Goal: Task Accomplishment & Management: Manage account settings

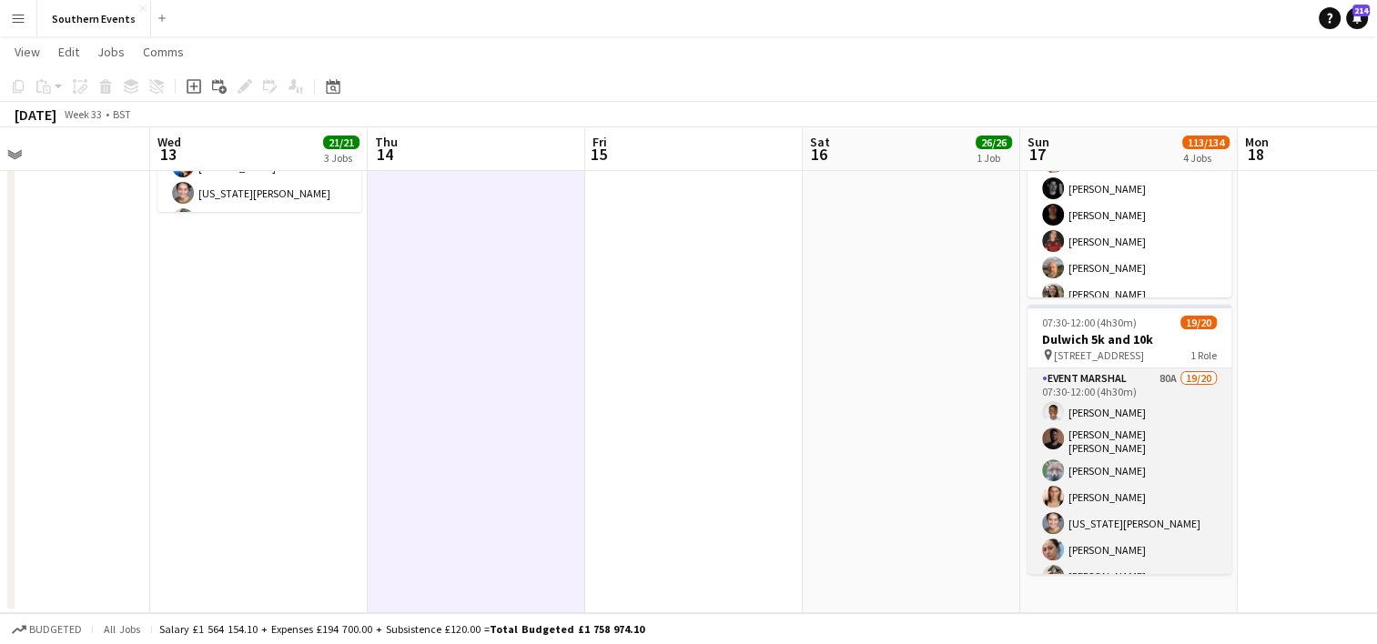
click at [1161, 450] on app-card-role "Event Marshal 80A 19/20 07:30-12:00 (4h30m) [PERSON_NAME] [PERSON_NAME] [PERSON…" at bounding box center [1130, 653] width 204 height 569
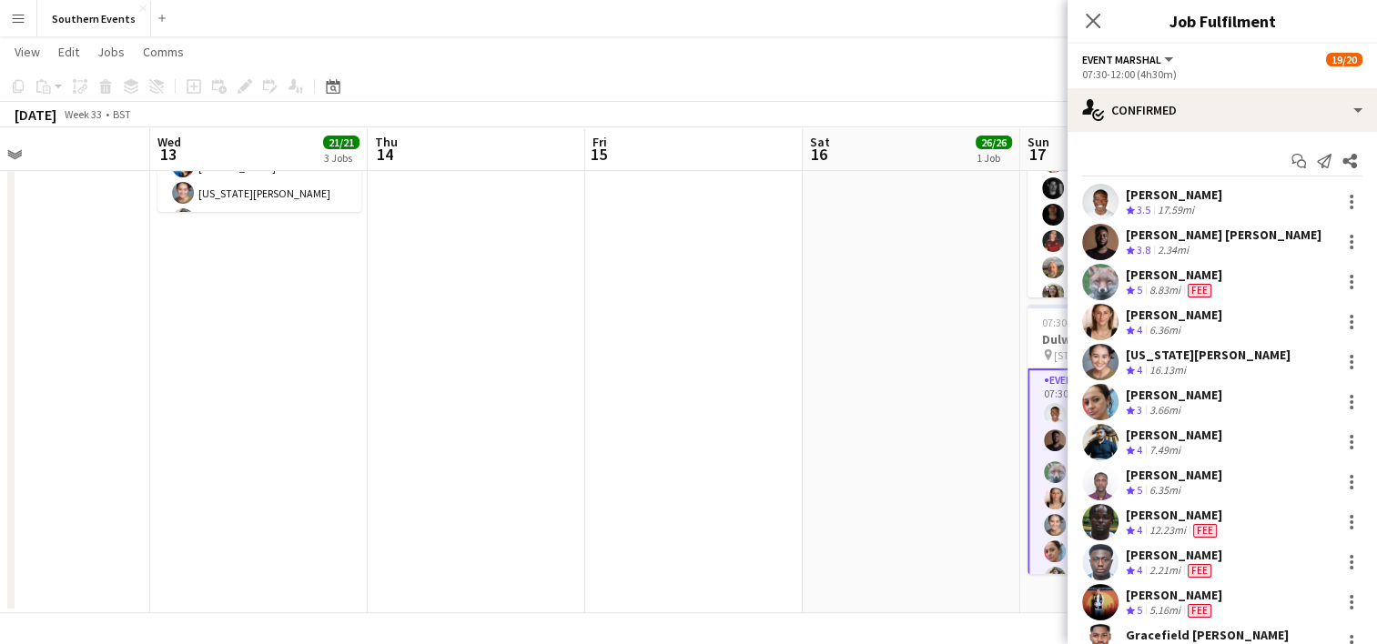
scroll to position [390, 0]
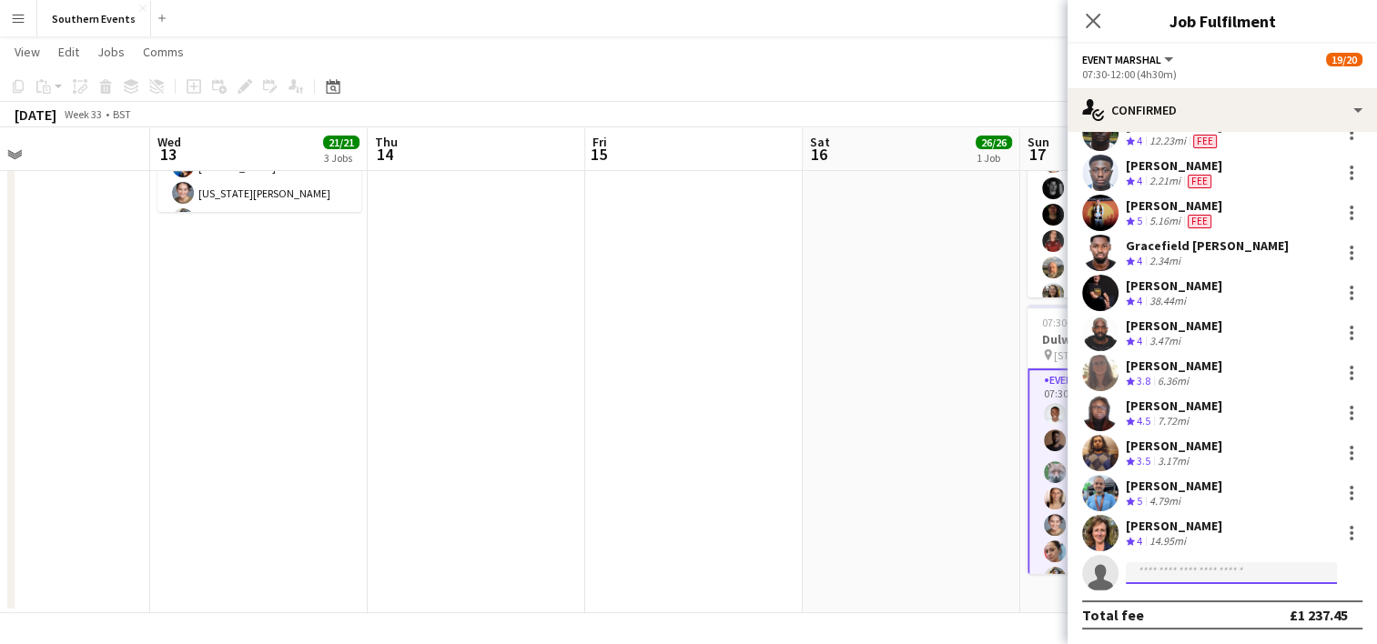
click at [1150, 580] on input at bounding box center [1231, 573] width 211 height 22
type input "**********"
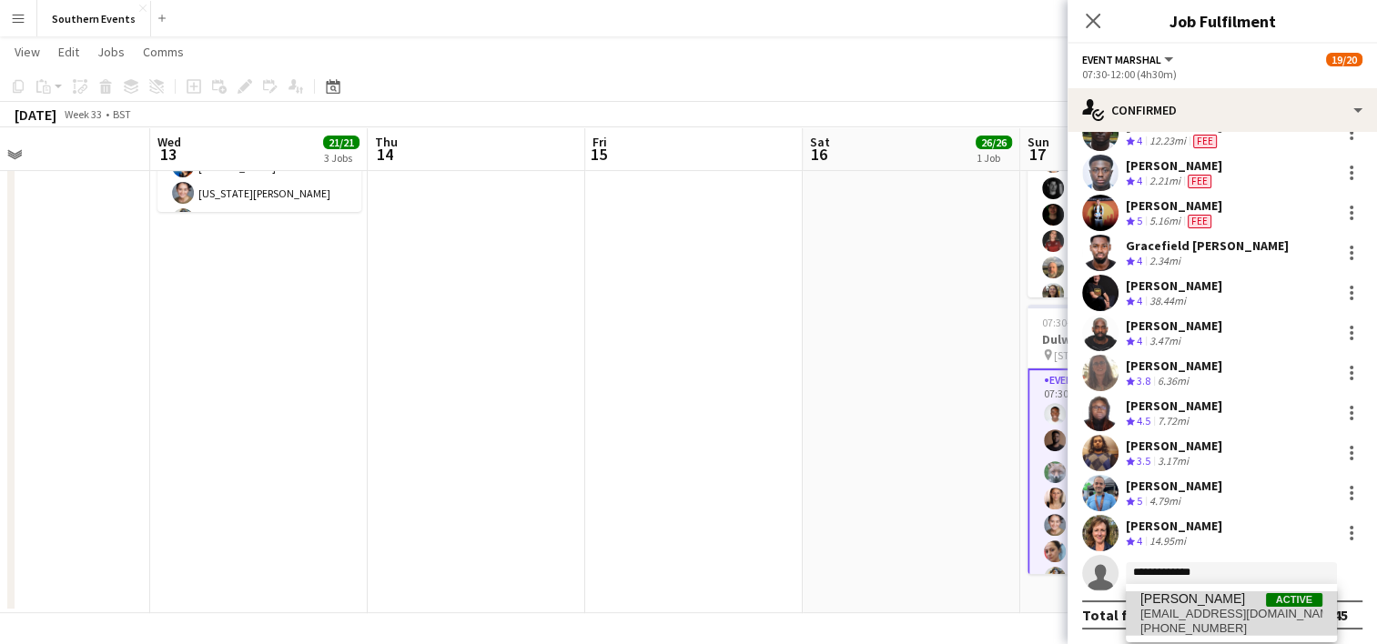
click at [1181, 594] on span "[PERSON_NAME]" at bounding box center [1192, 599] width 105 height 15
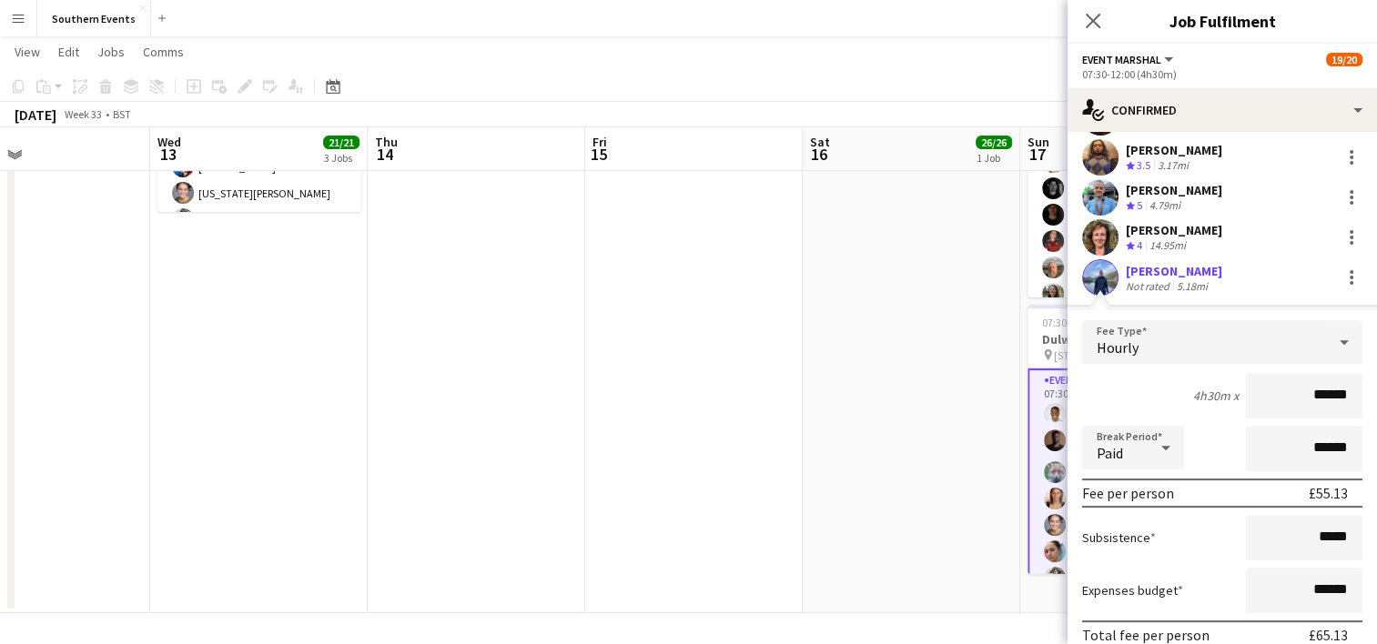
scroll to position [800, 0]
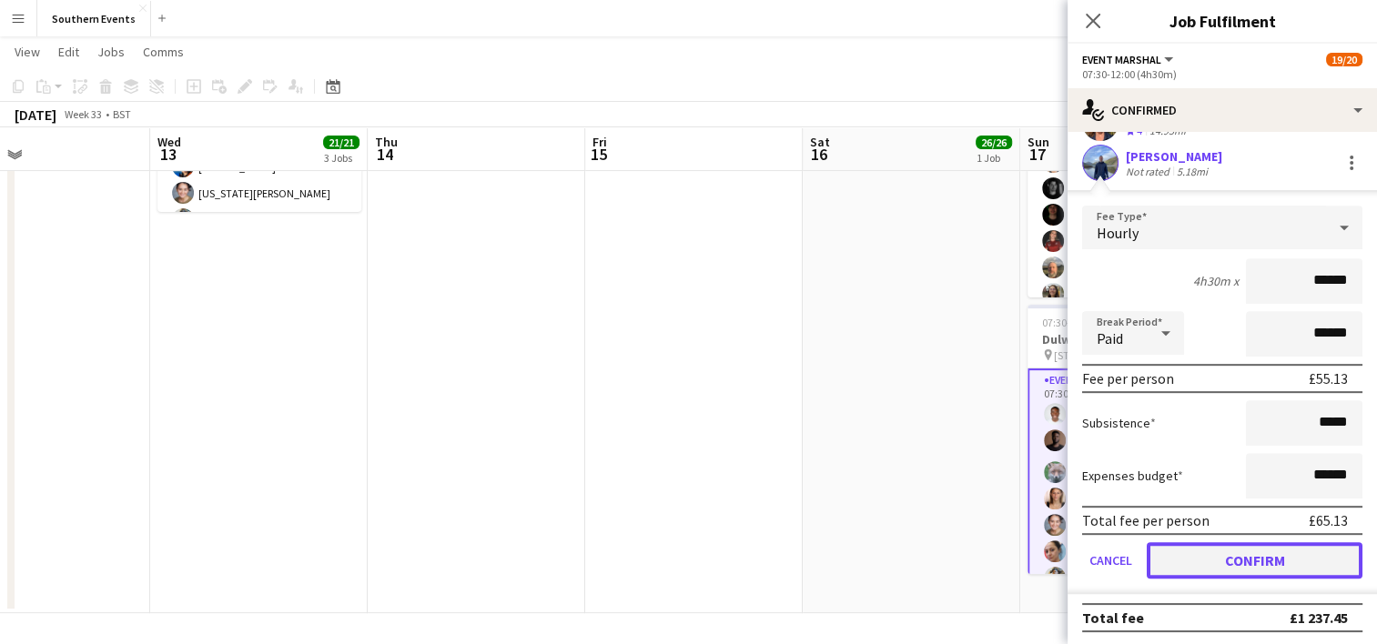
click at [1177, 550] on button "Confirm" at bounding box center [1255, 560] width 216 height 36
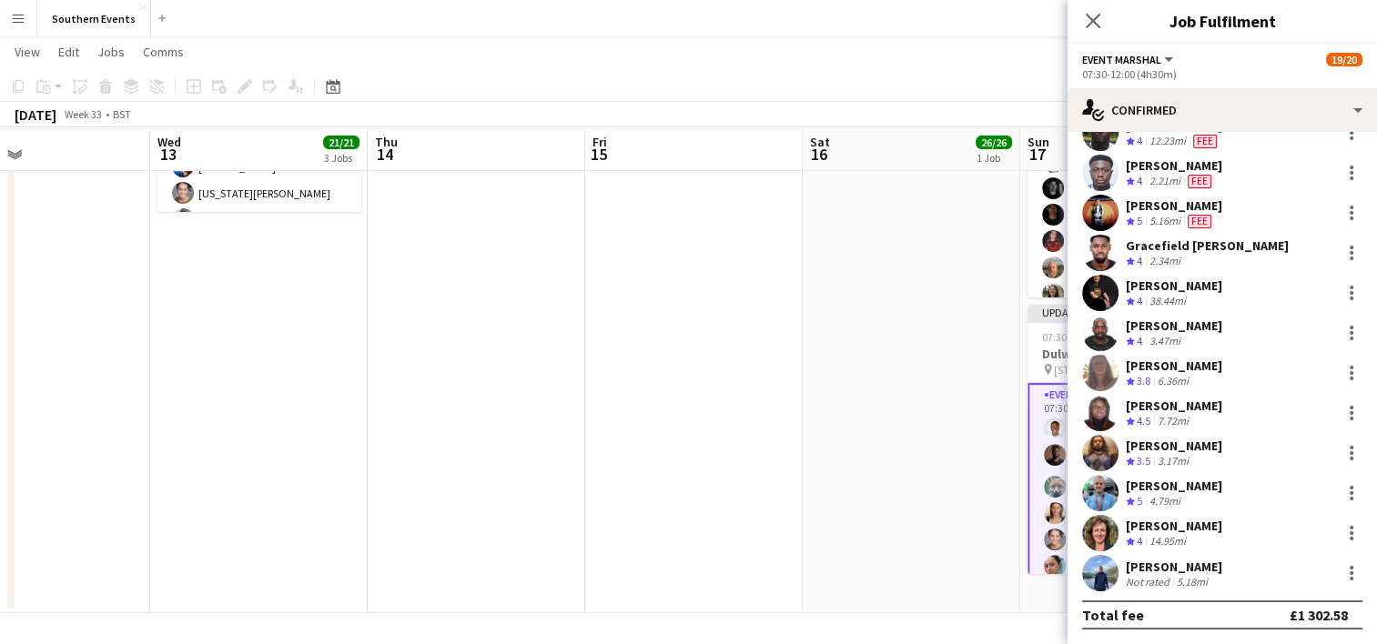
scroll to position [390, 0]
click at [879, 496] on app-date-cell "08:00-12:00 (4h) 26/26 Greenwich 5k and 10k pin Greenwich Park Bandstand 1 Role…" at bounding box center [912, 142] width 218 height 944
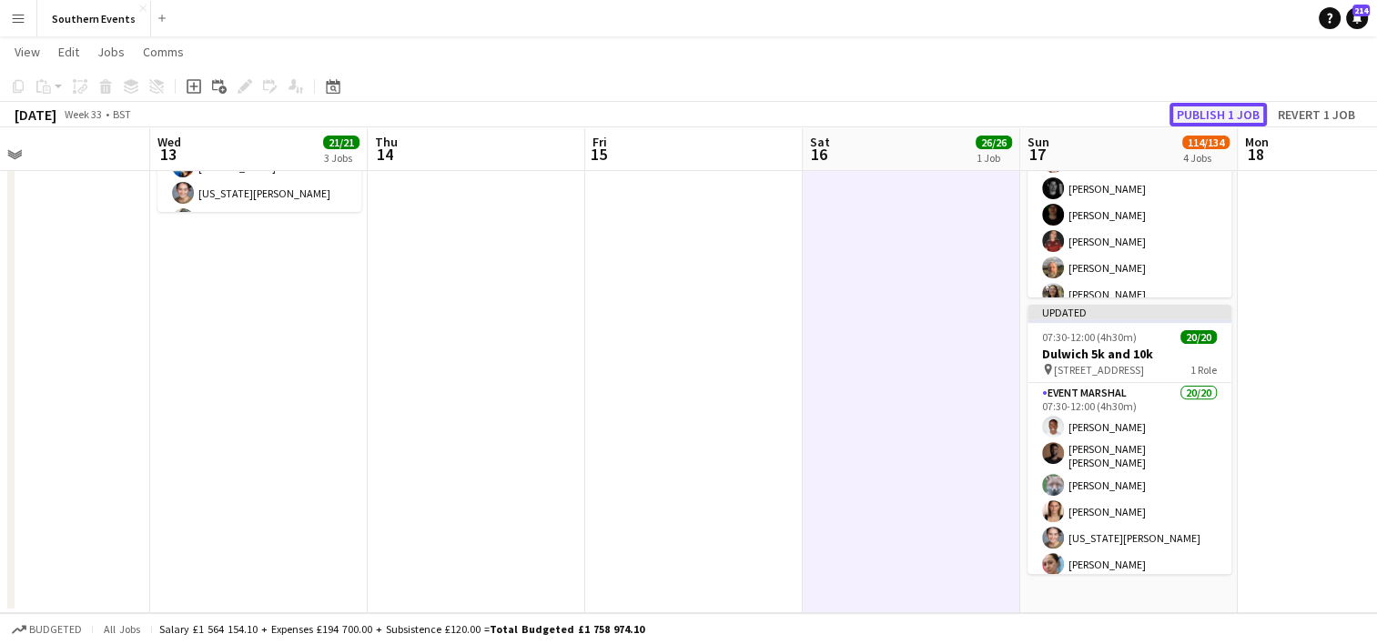
click at [1212, 108] on button "Publish 1 job" at bounding box center [1218, 115] width 97 height 24
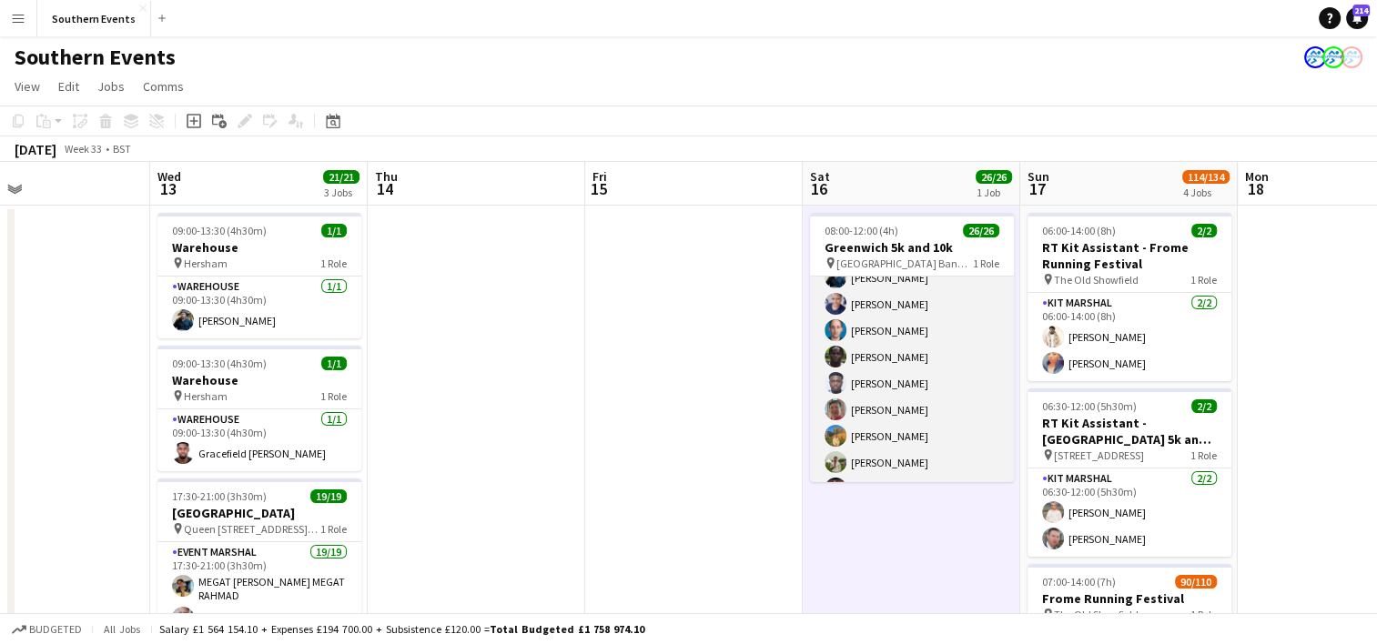
scroll to position [526, 0]
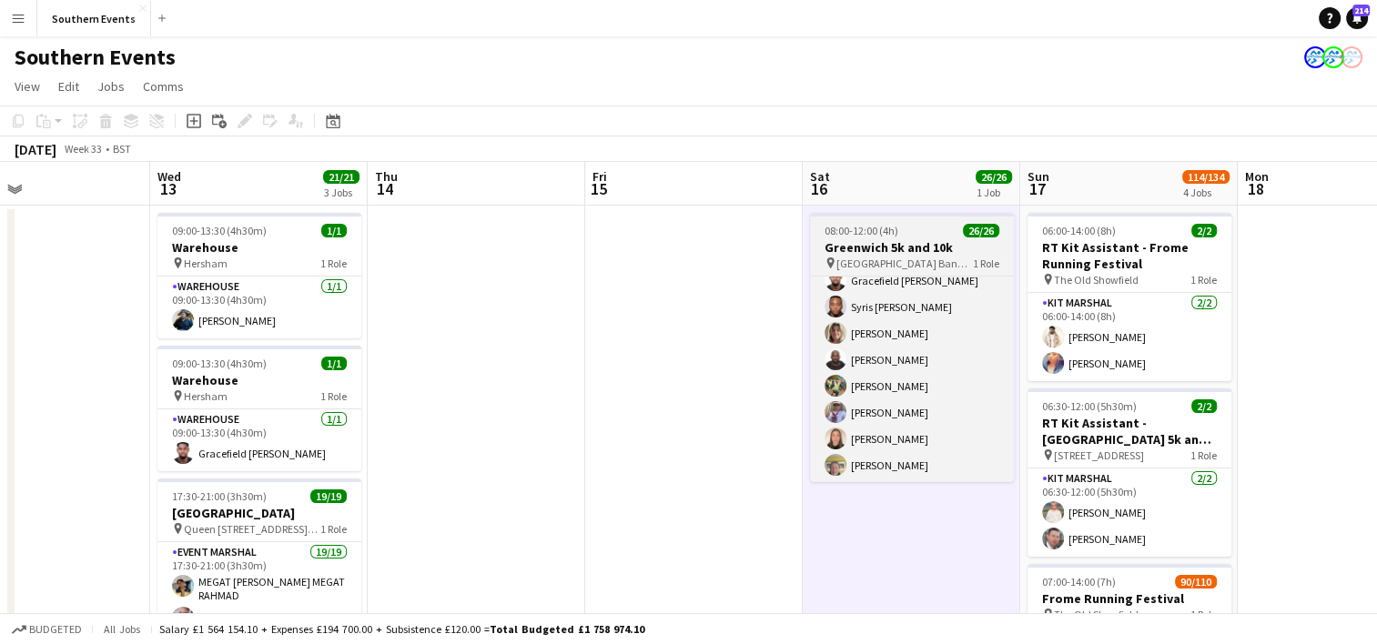
click at [913, 255] on h3 "Greenwich 5k and 10k" at bounding box center [912, 247] width 204 height 16
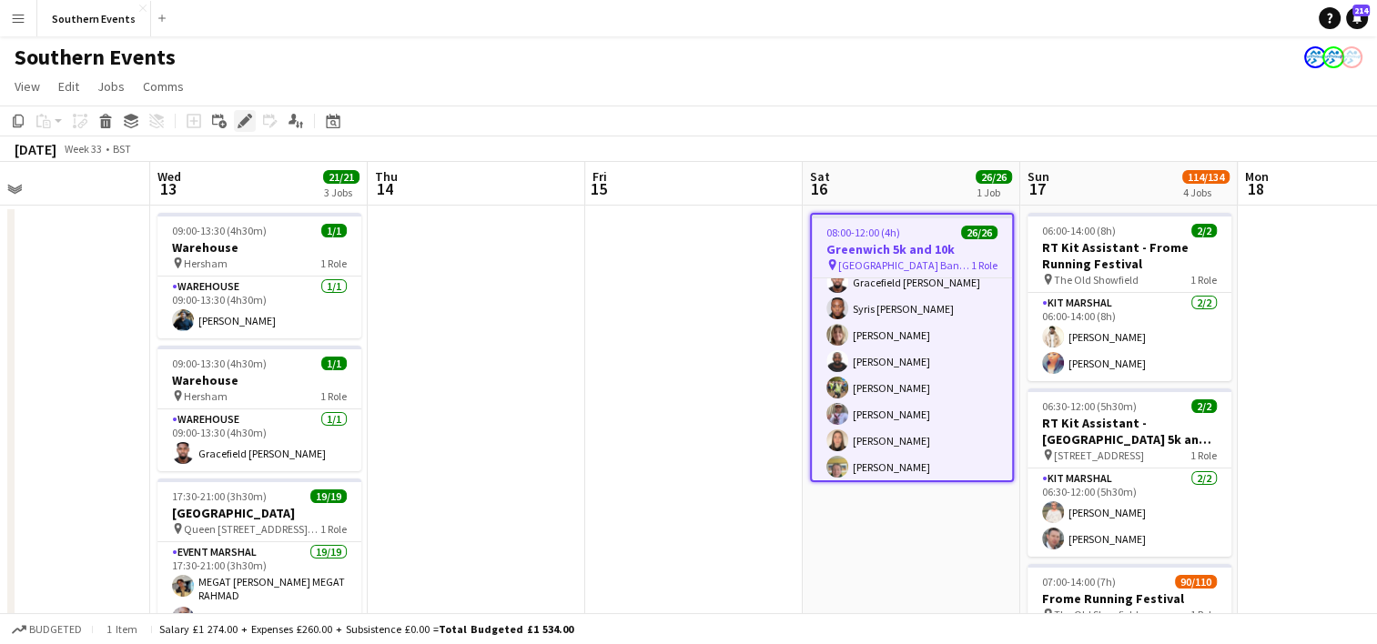
click at [240, 122] on icon at bounding box center [244, 122] width 10 height 10
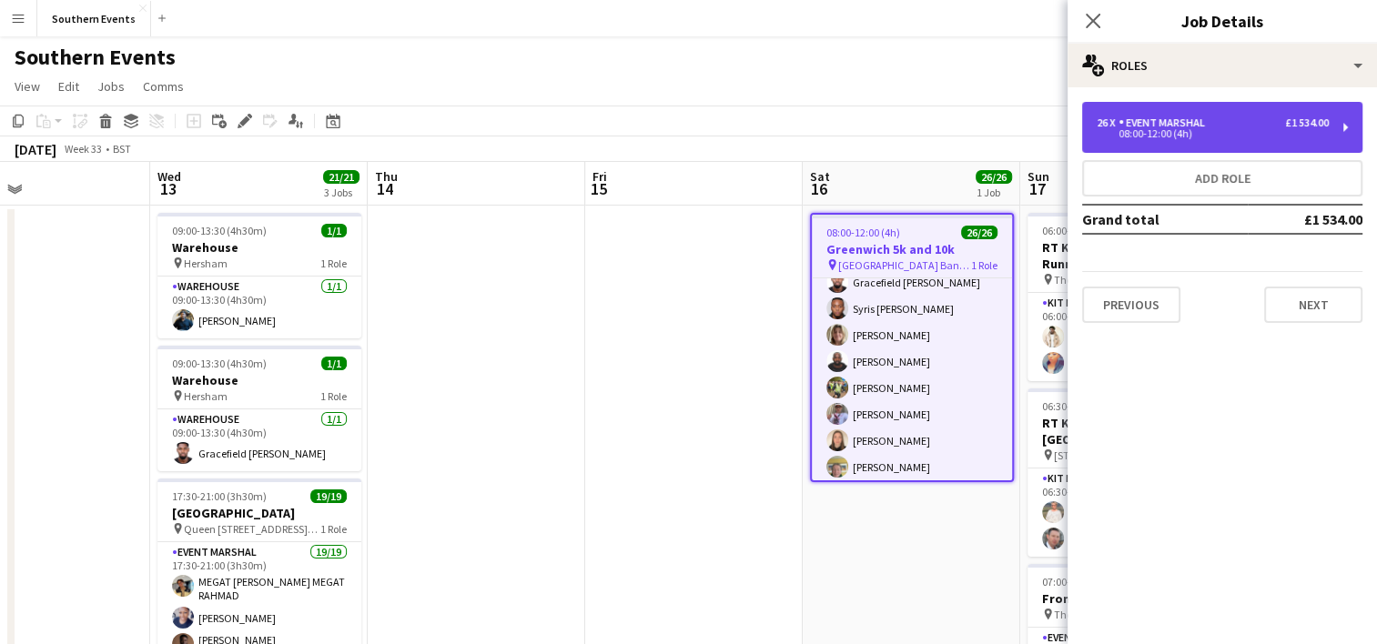
click at [1173, 131] on div "08:00-12:00 (4h)" at bounding box center [1213, 133] width 232 height 9
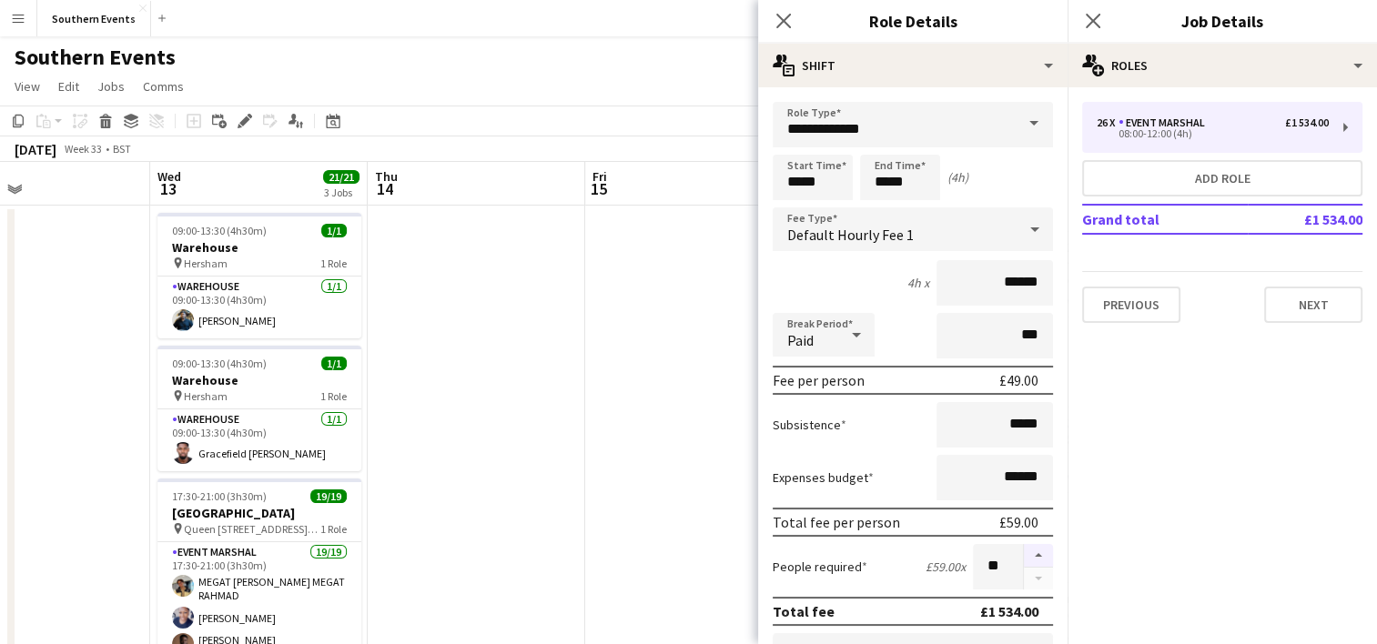
click at [1024, 547] on button "button" at bounding box center [1038, 556] width 29 height 24
type input "**"
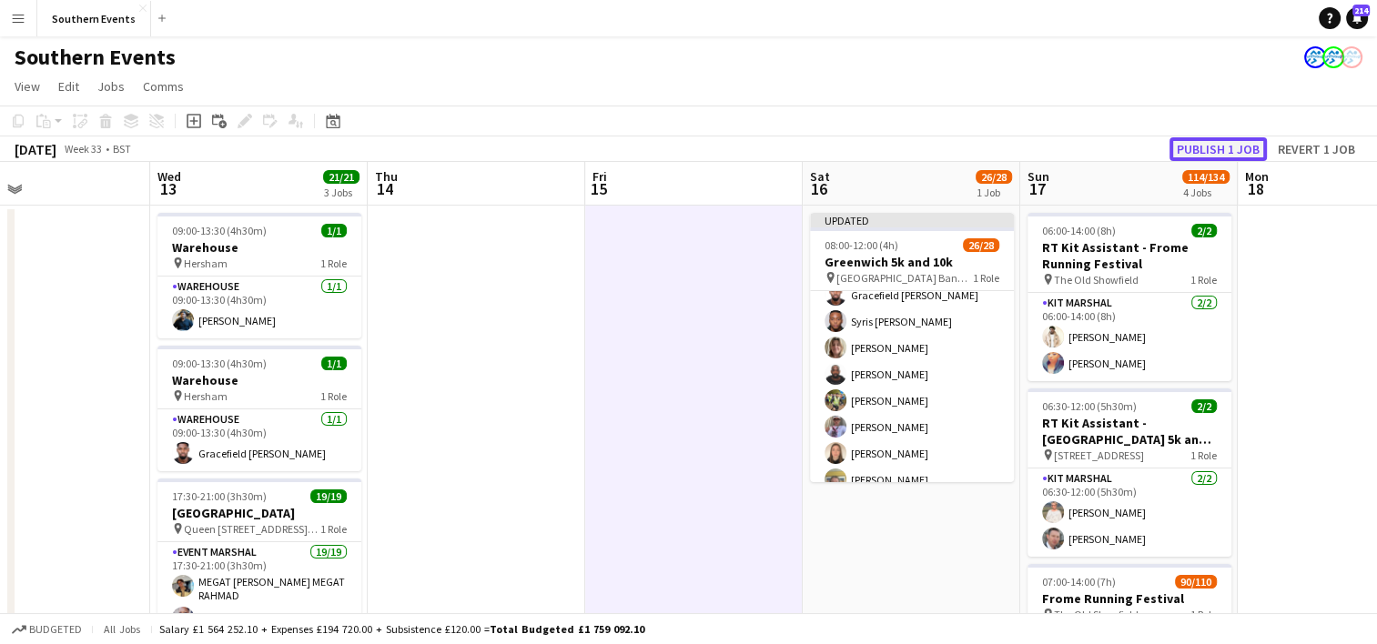
click at [1205, 152] on button "Publish 1 job" at bounding box center [1218, 149] width 97 height 24
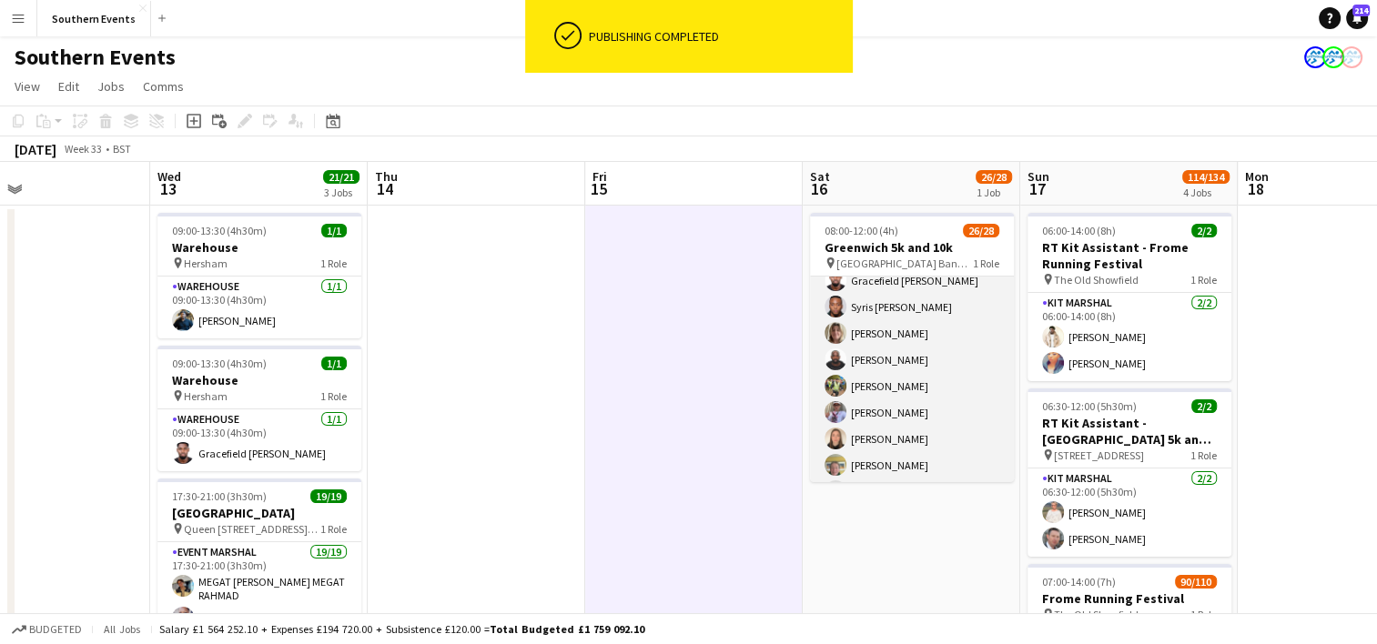
click at [938, 382] on app-card-role "Event Marshal 93A 26/28 08:00-12:00 (4h) [PERSON_NAME] MEGAT [PERSON_NAME] MEGA…" at bounding box center [912, 143] width 204 height 785
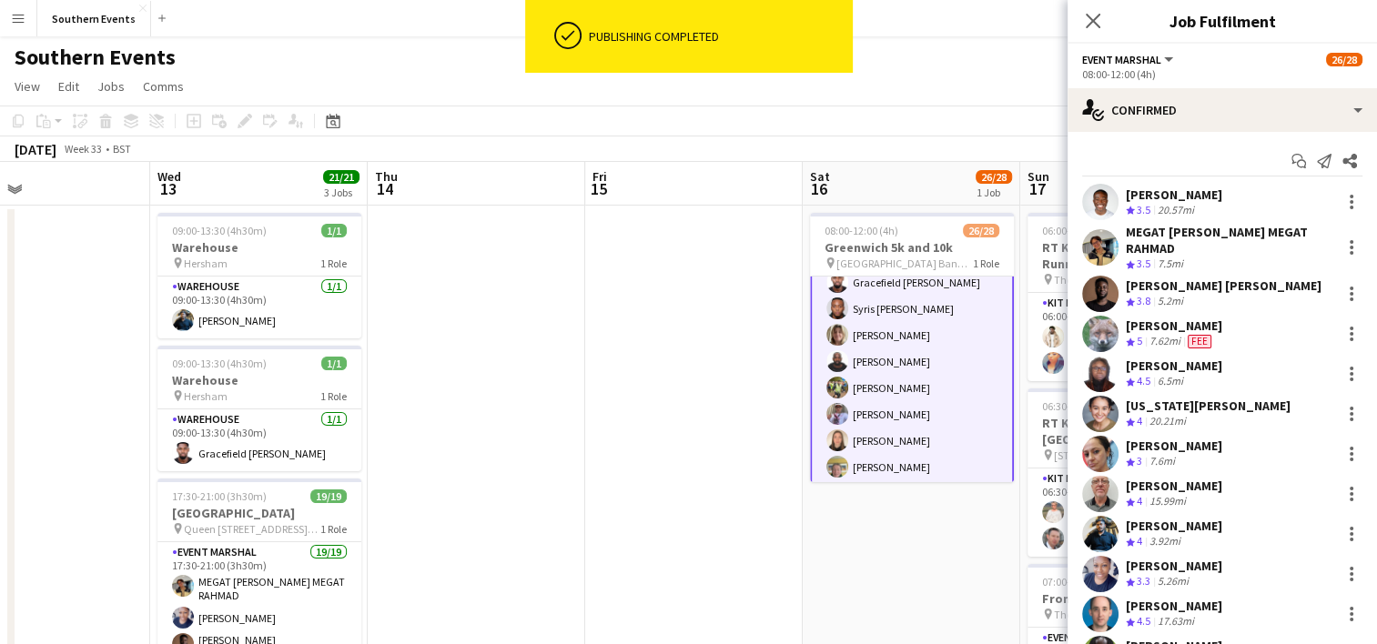
scroll to position [528, 0]
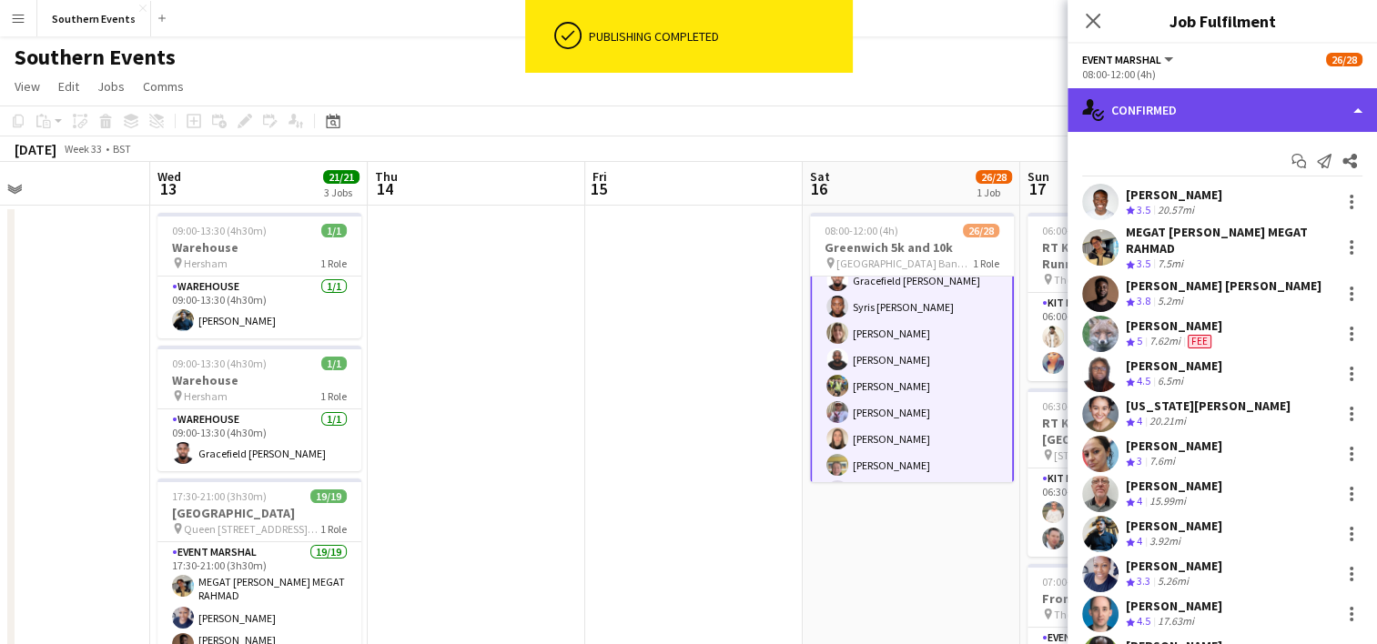
click at [1200, 120] on div "single-neutral-actions-check-2 Confirmed" at bounding box center [1222, 110] width 309 height 44
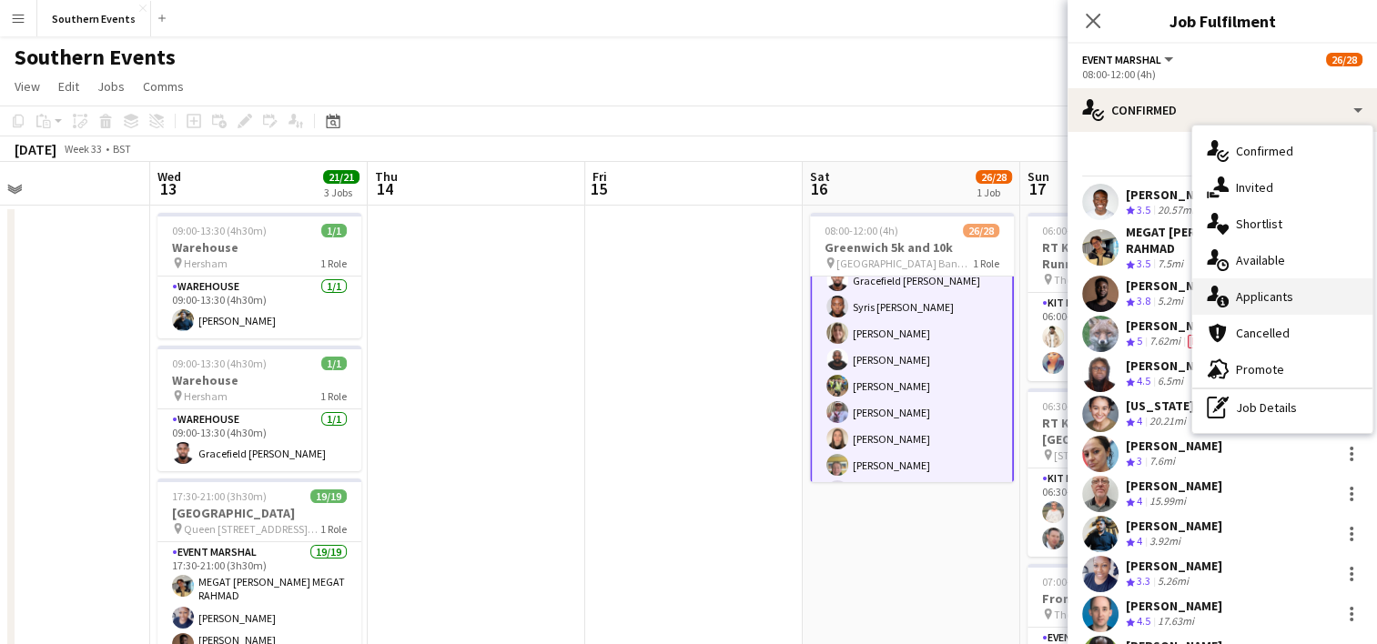
click at [1274, 302] on div "single-neutral-actions-information Applicants" at bounding box center [1282, 297] width 180 height 36
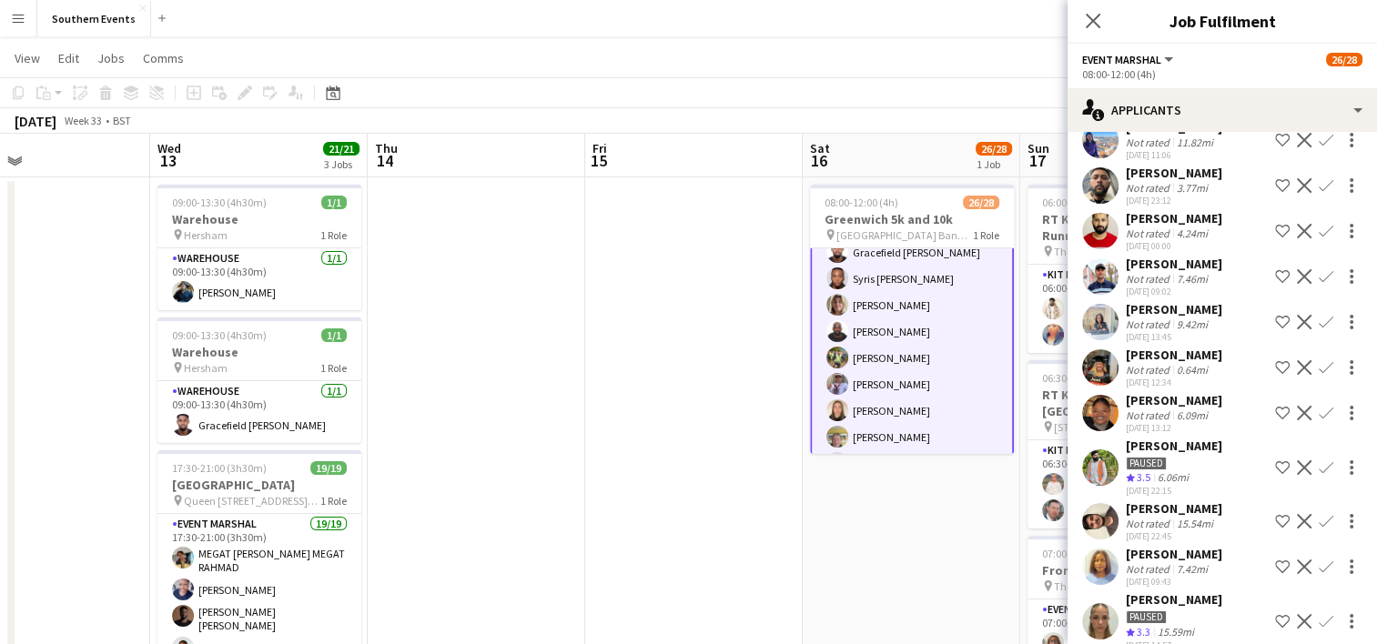
scroll to position [2191, 0]
click at [1319, 421] on app-icon "Confirm" at bounding box center [1326, 414] width 15 height 15
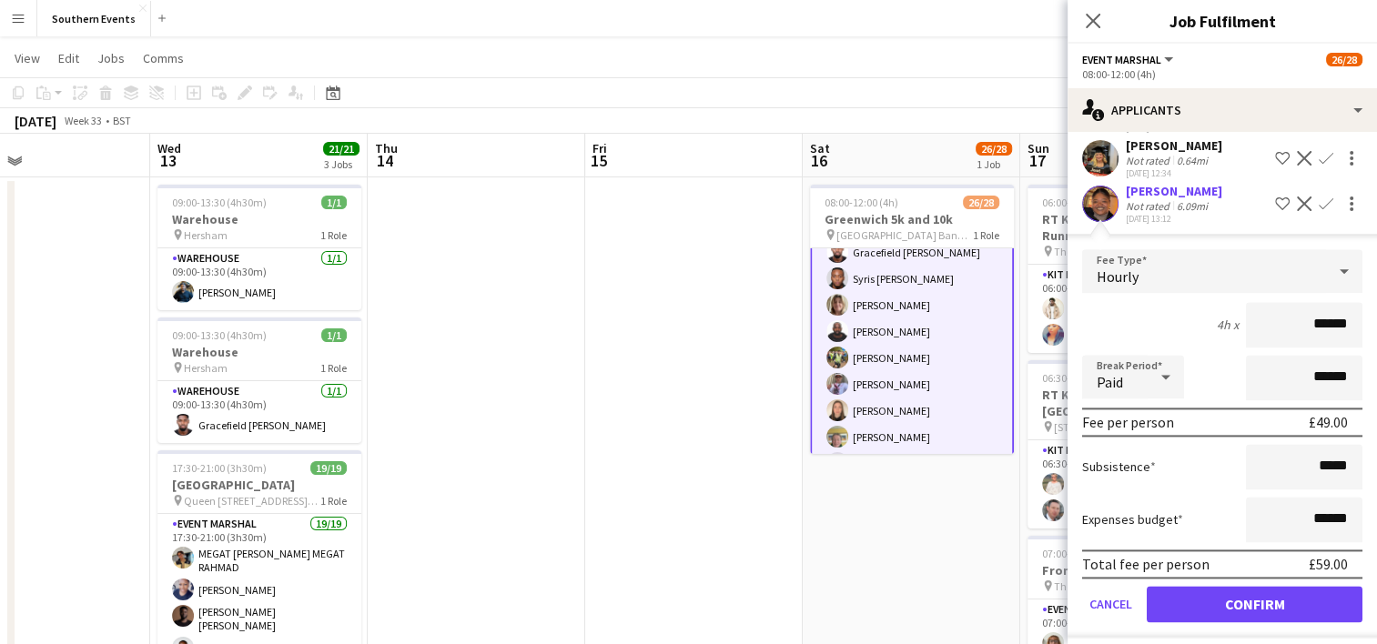
scroll to position [2403, 0]
click at [1216, 606] on button "Confirm" at bounding box center [1255, 602] width 216 height 36
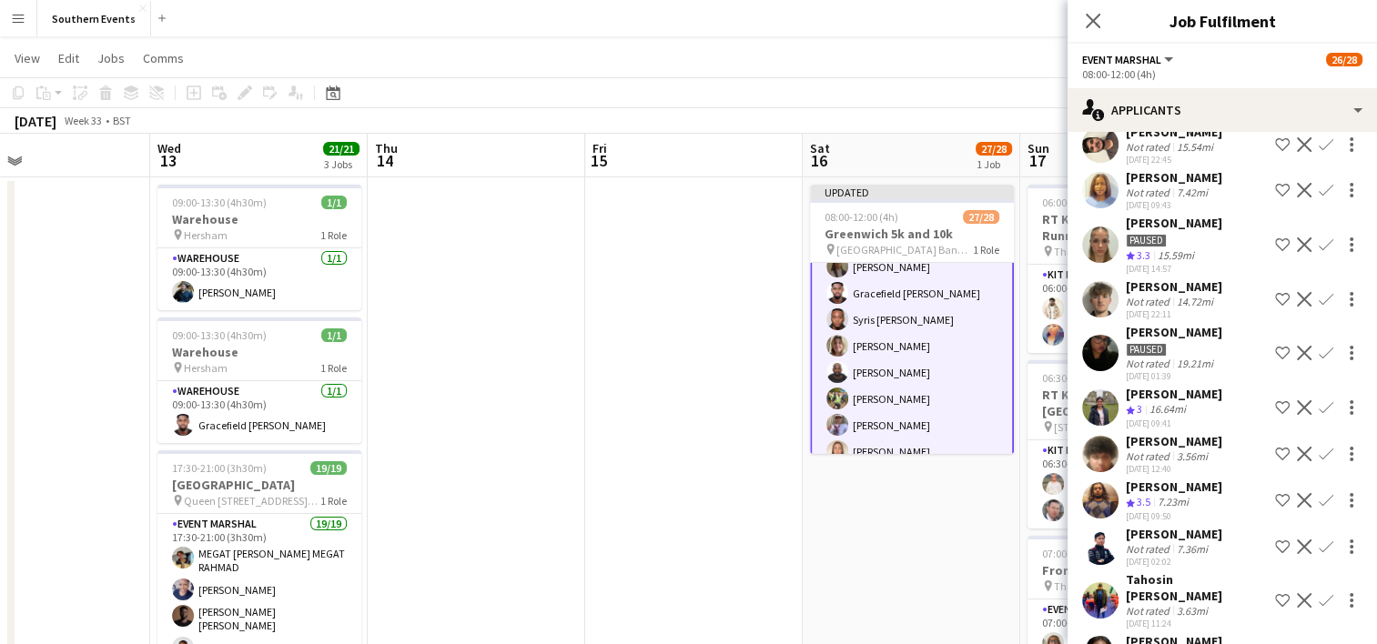
scroll to position [2525, 0]
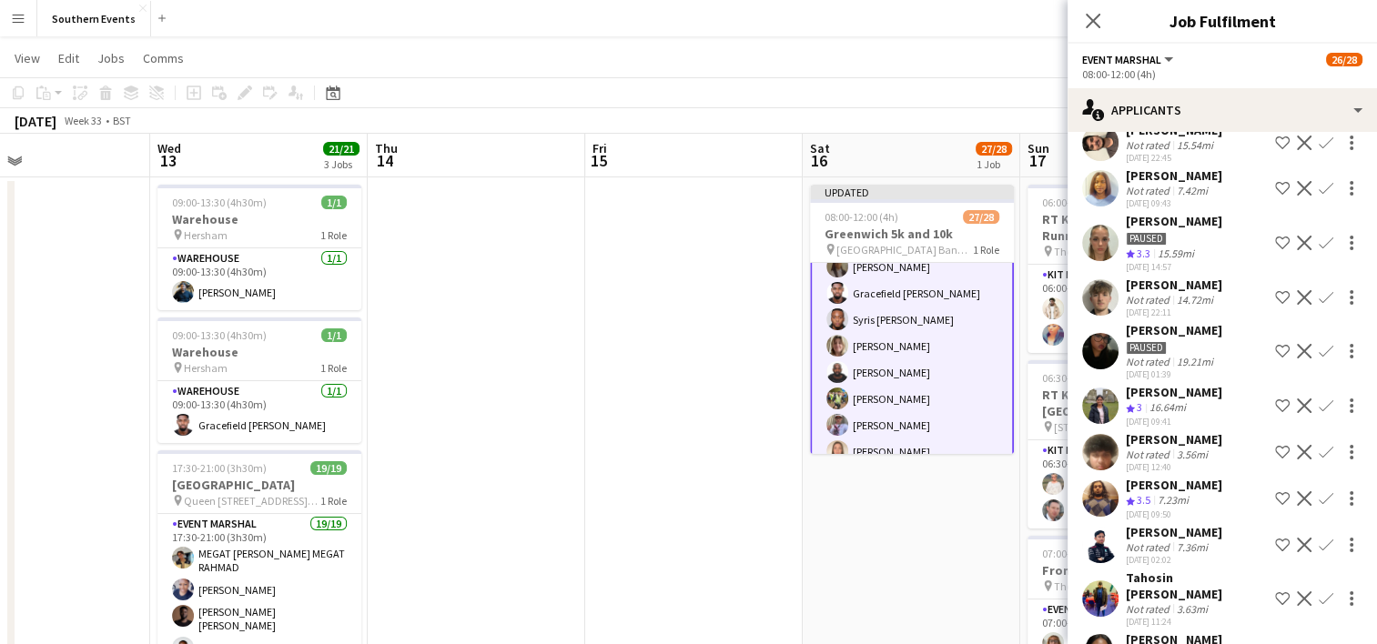
click at [1319, 506] on app-icon "Confirm" at bounding box center [1326, 498] width 15 height 15
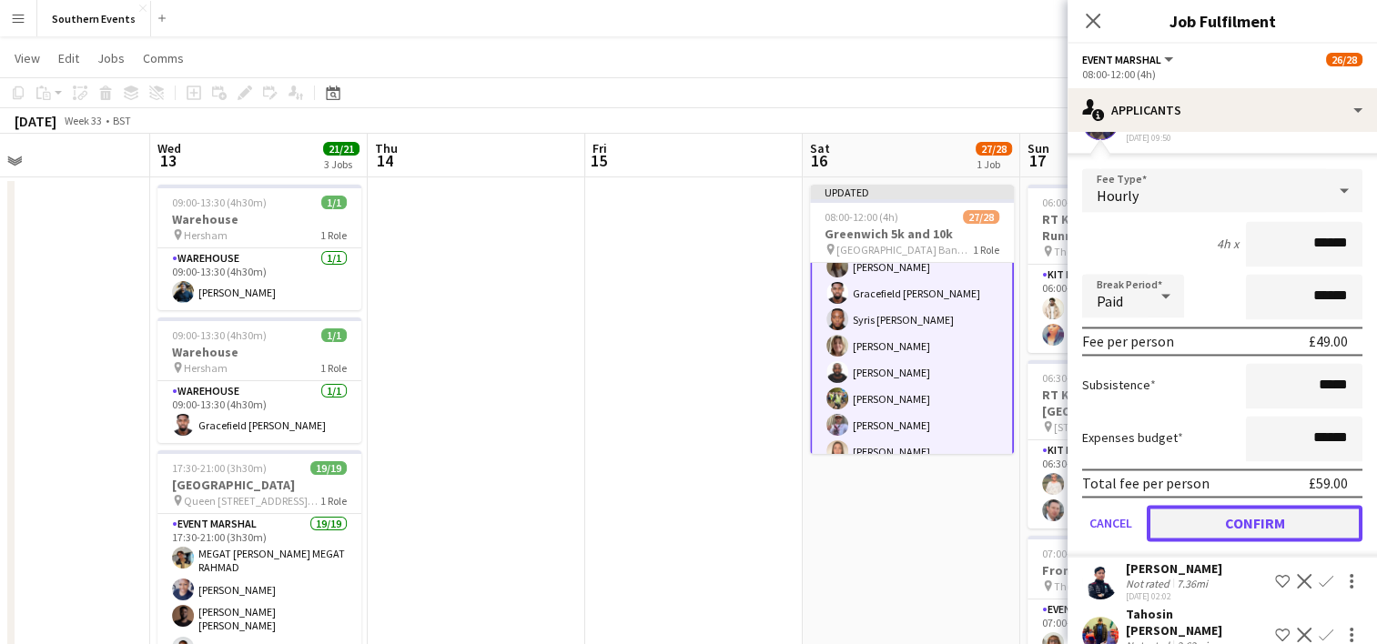
click at [1190, 542] on button "Confirm" at bounding box center [1255, 523] width 216 height 36
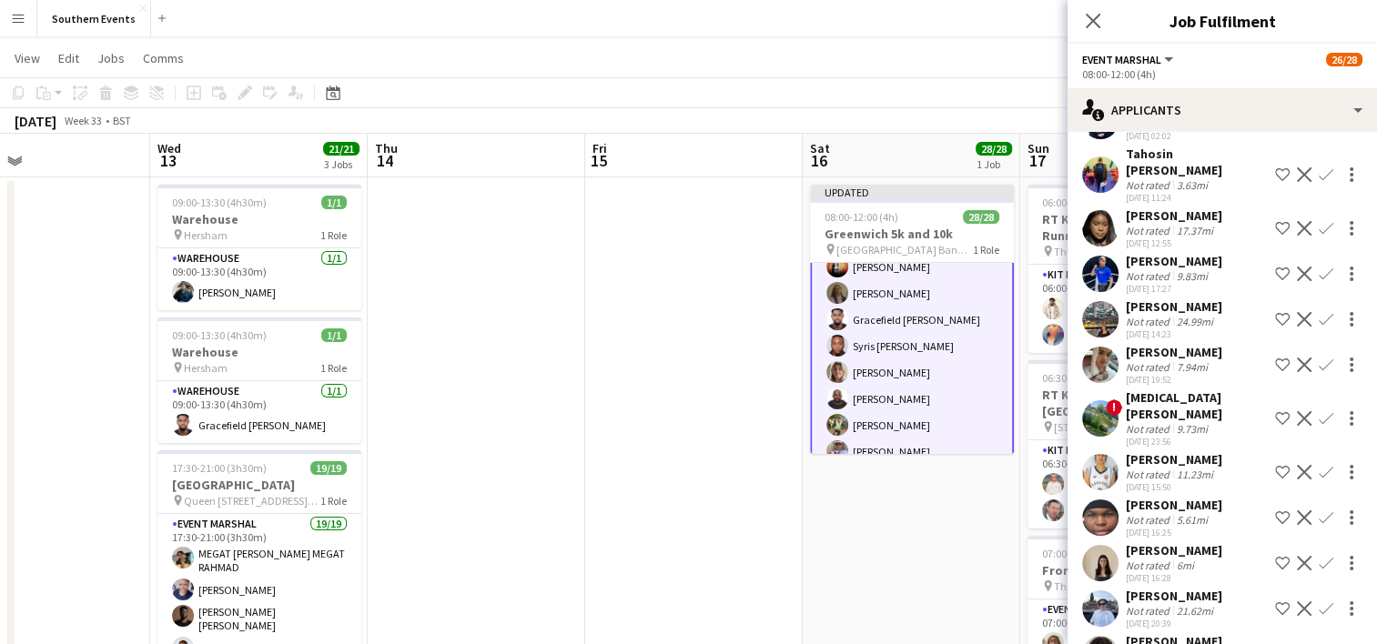
scroll to position [2445, 0]
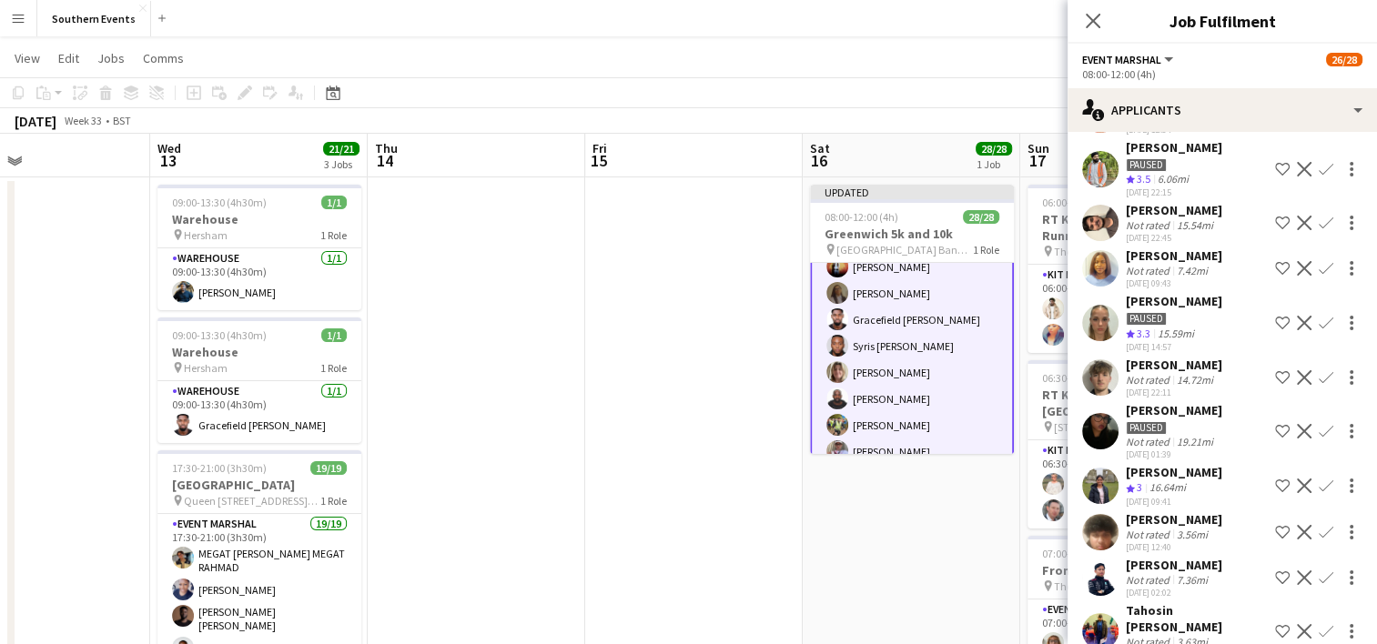
click at [908, 538] on app-date-cell "Updated 08:00-12:00 (4h) 28/28 Greenwich 5k and 10k pin Greenwich Park Bandstan…" at bounding box center [912, 649] width 218 height 944
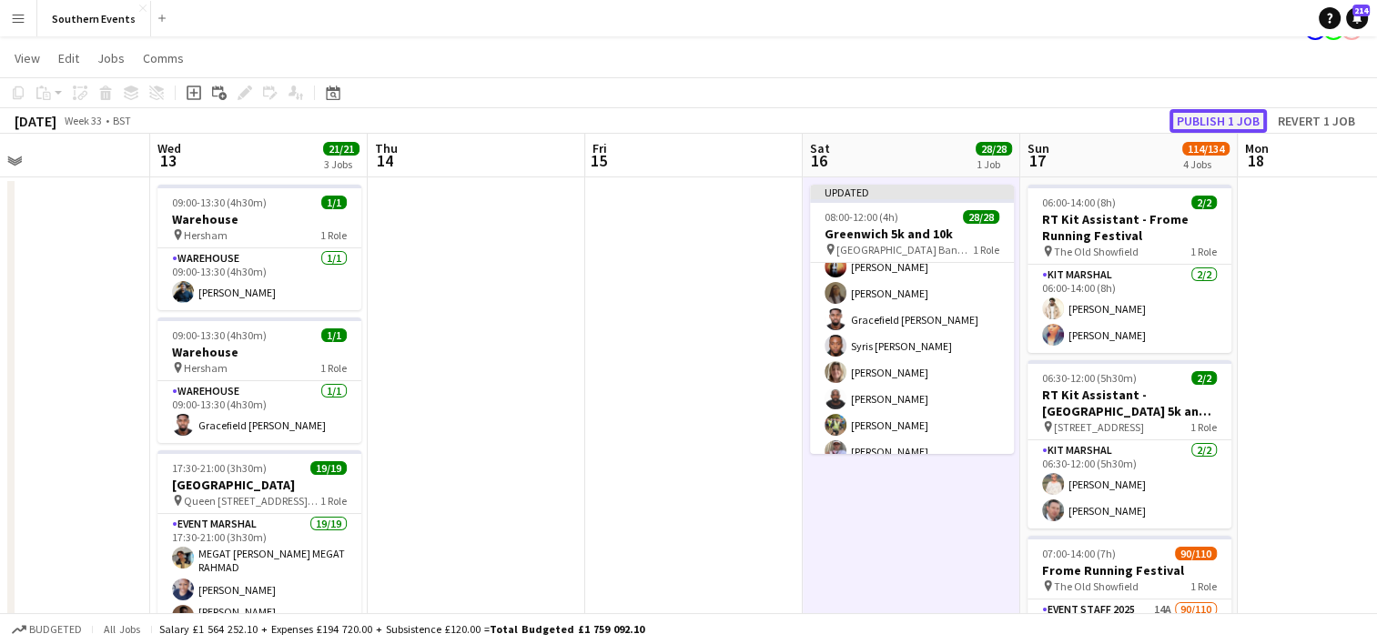
click at [1208, 117] on button "Publish 1 job" at bounding box center [1218, 121] width 97 height 24
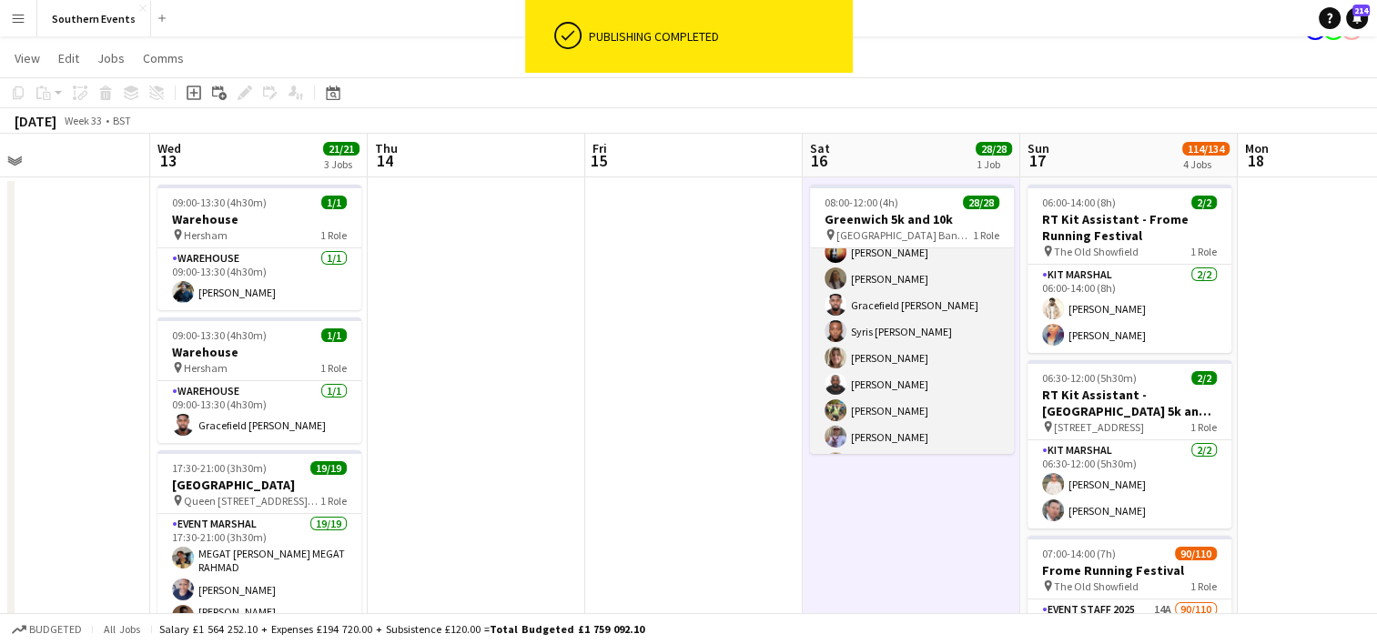
click at [934, 368] on app-card-role "Event Marshal 28/28 08:00-12:00 (4h) [PERSON_NAME] [PERSON_NAME] [PERSON_NAME] …" at bounding box center [912, 114] width 204 height 785
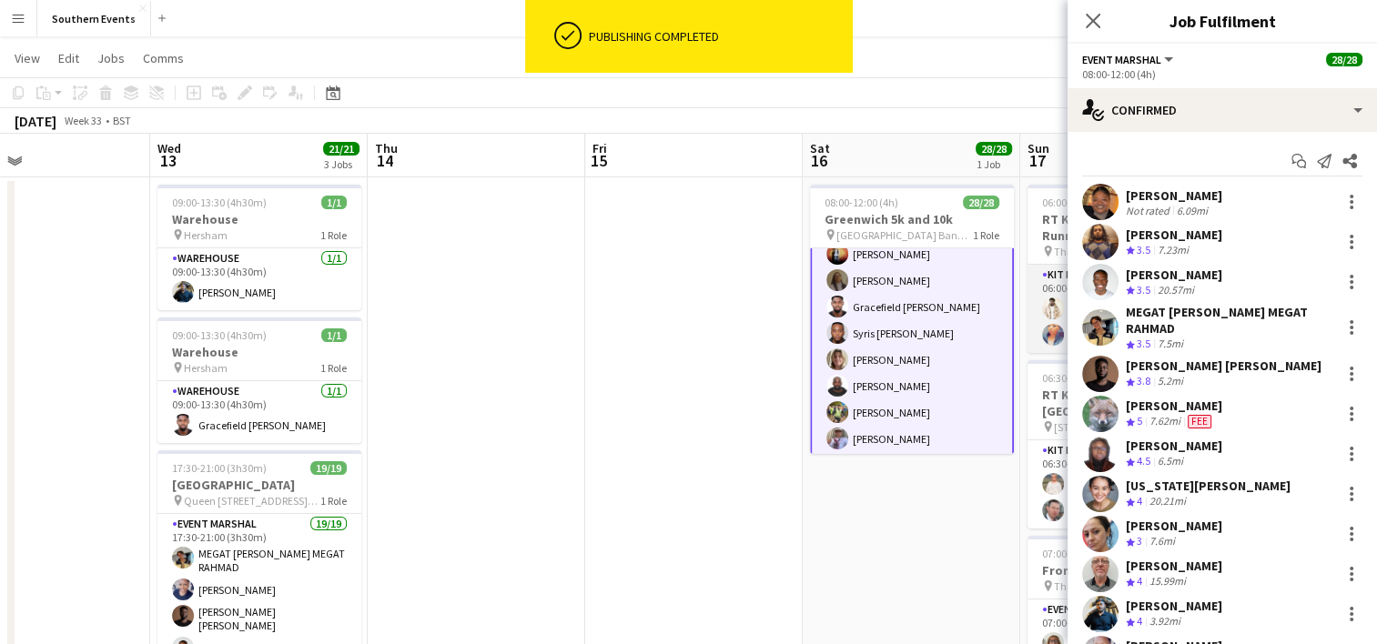
scroll to position [528, 0]
drag, startPoint x: 1125, startPoint y: 198, endPoint x: 1221, endPoint y: 238, distance: 103.6
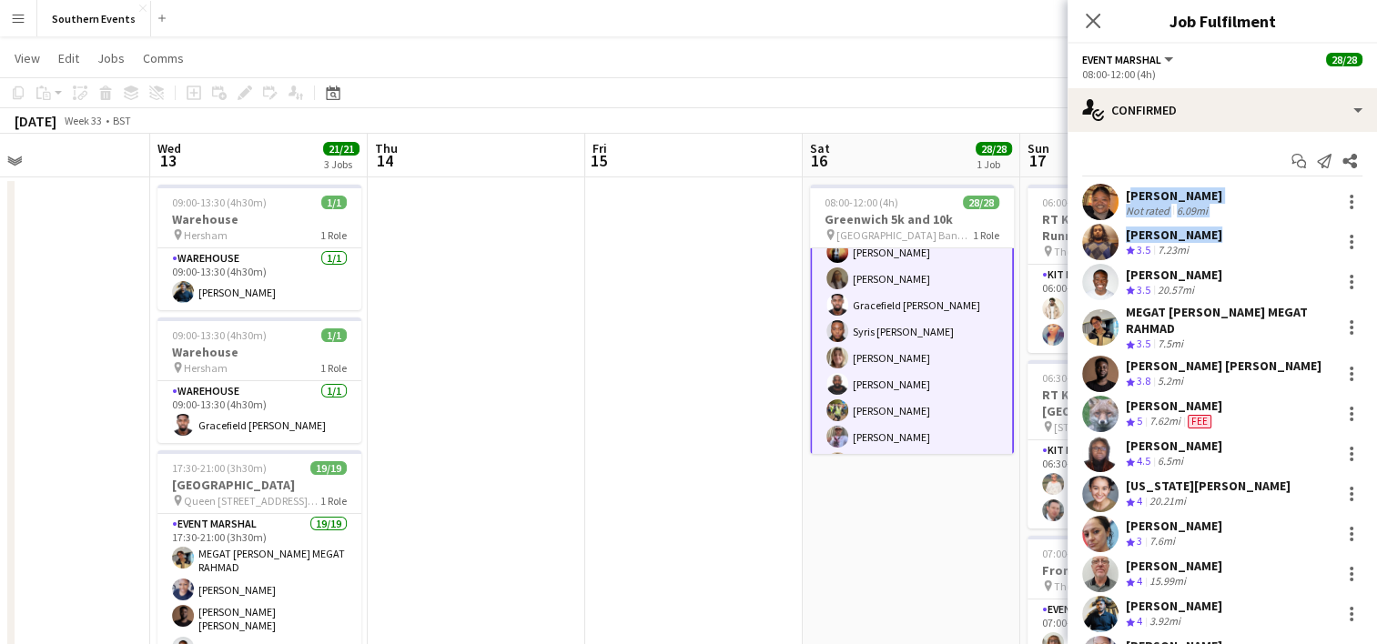
copy div "[PERSON_NAME] Not rated 6.09mi [PERSON_NAME]"
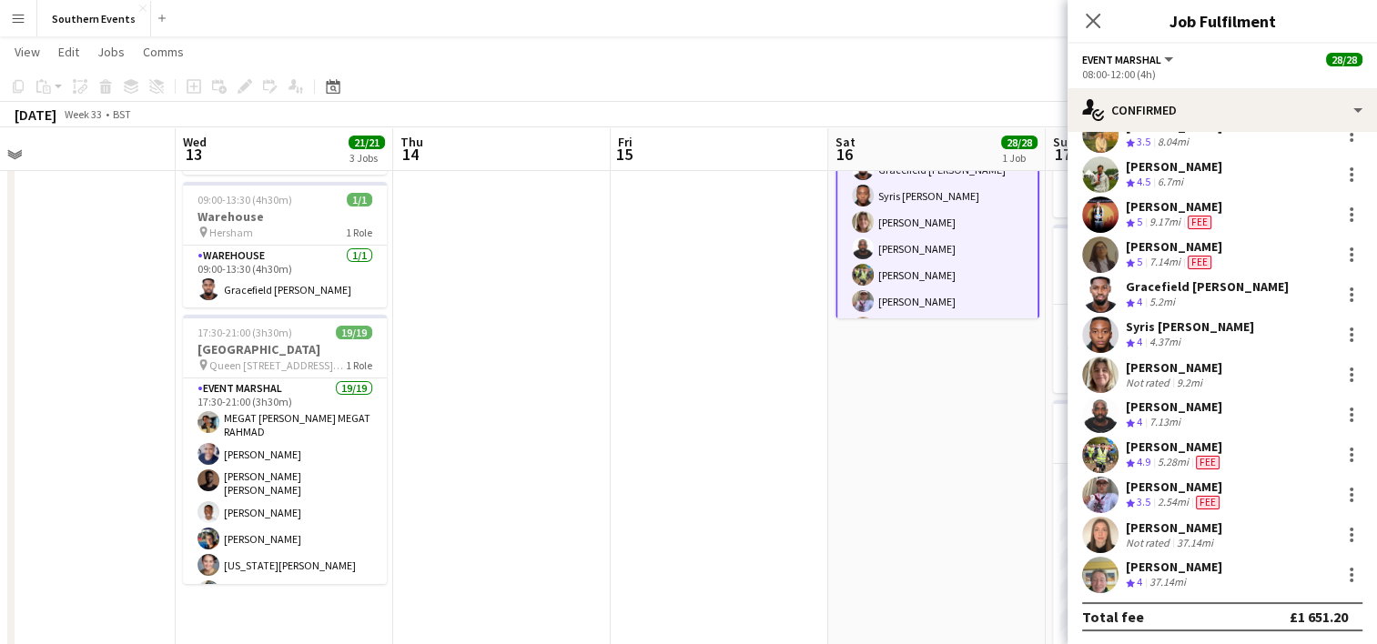
scroll to position [657, 0]
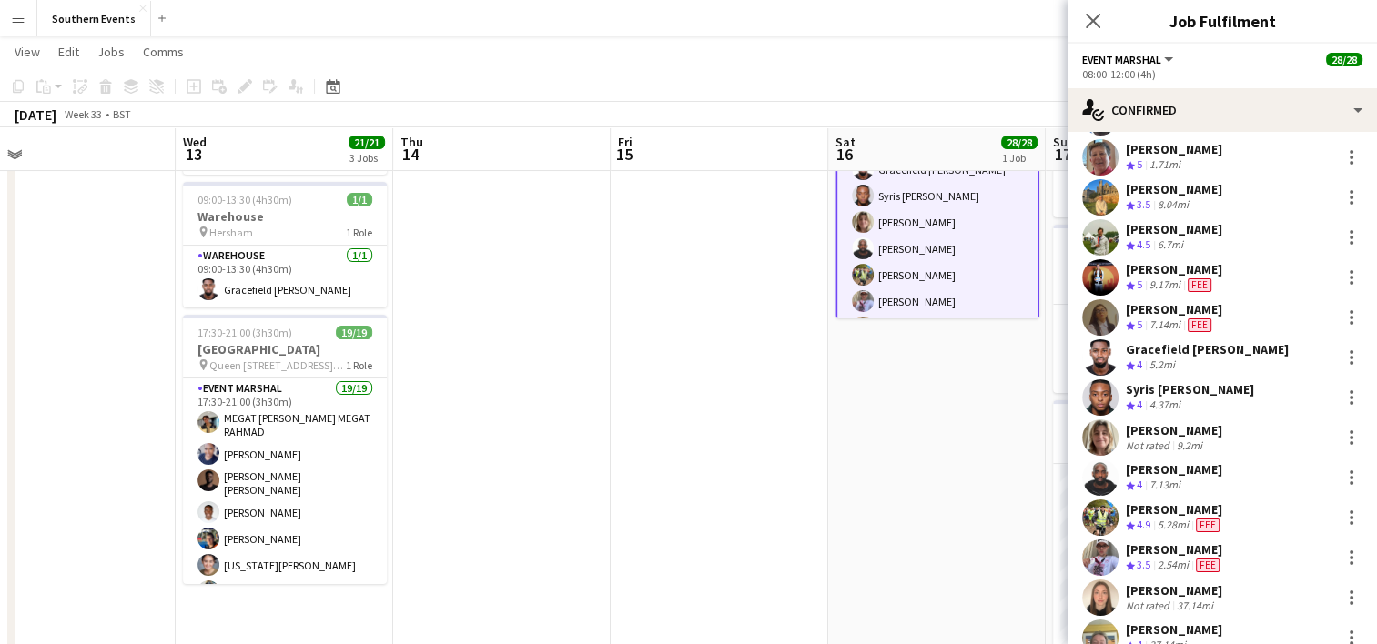
click at [931, 435] on app-date-cell "08:00-12:00 (4h) 28/28 Greenwich 5k and 10k pin Greenwich Park Bandstand 1 Role…" at bounding box center [937, 514] width 218 height 944
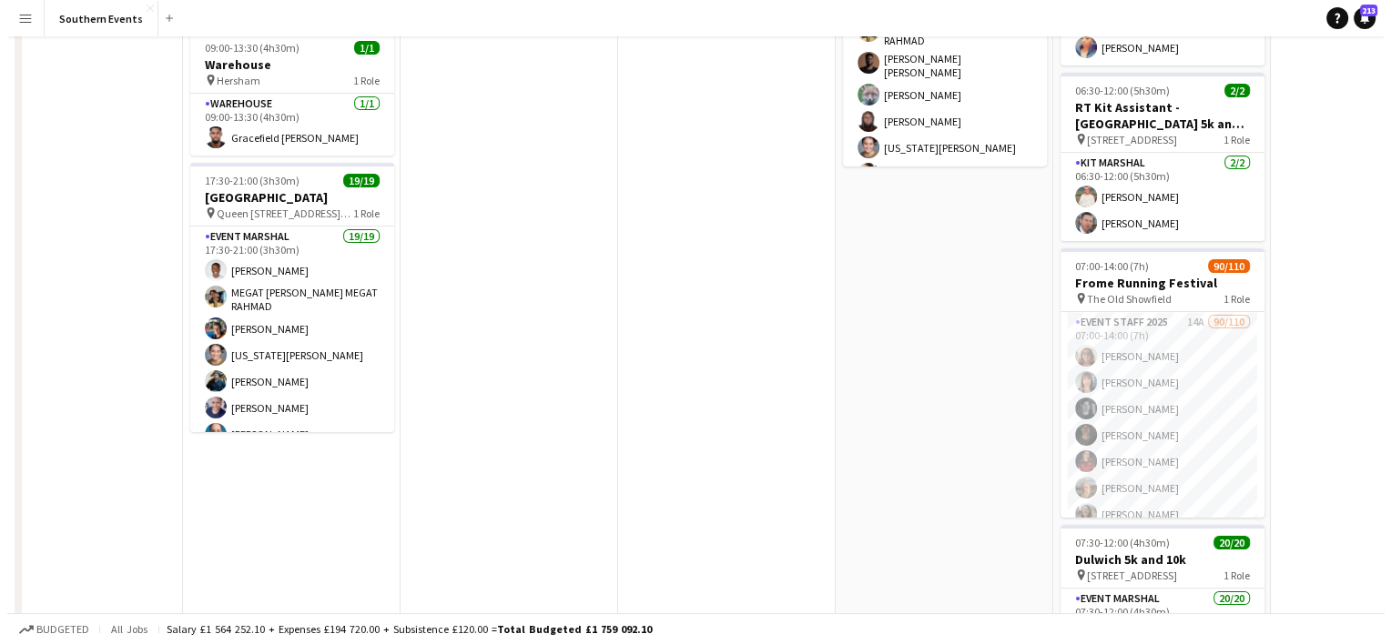
scroll to position [0, 0]
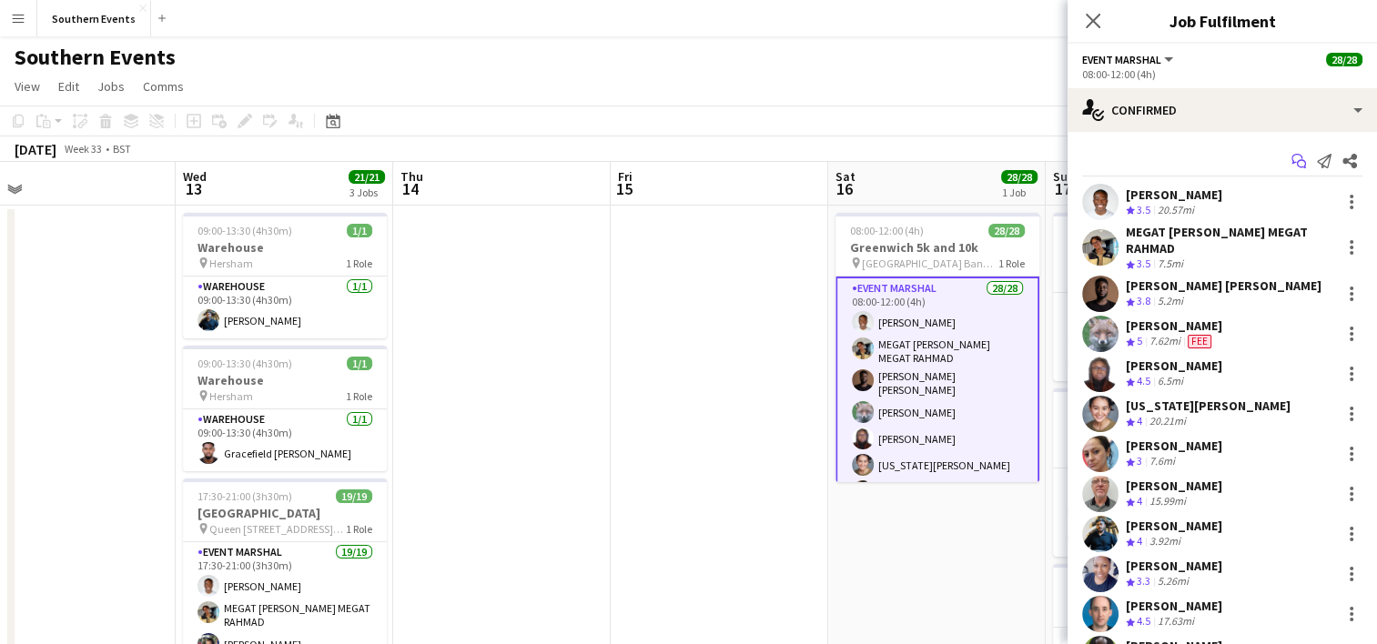
click at [1297, 160] on icon at bounding box center [1301, 164] width 9 height 9
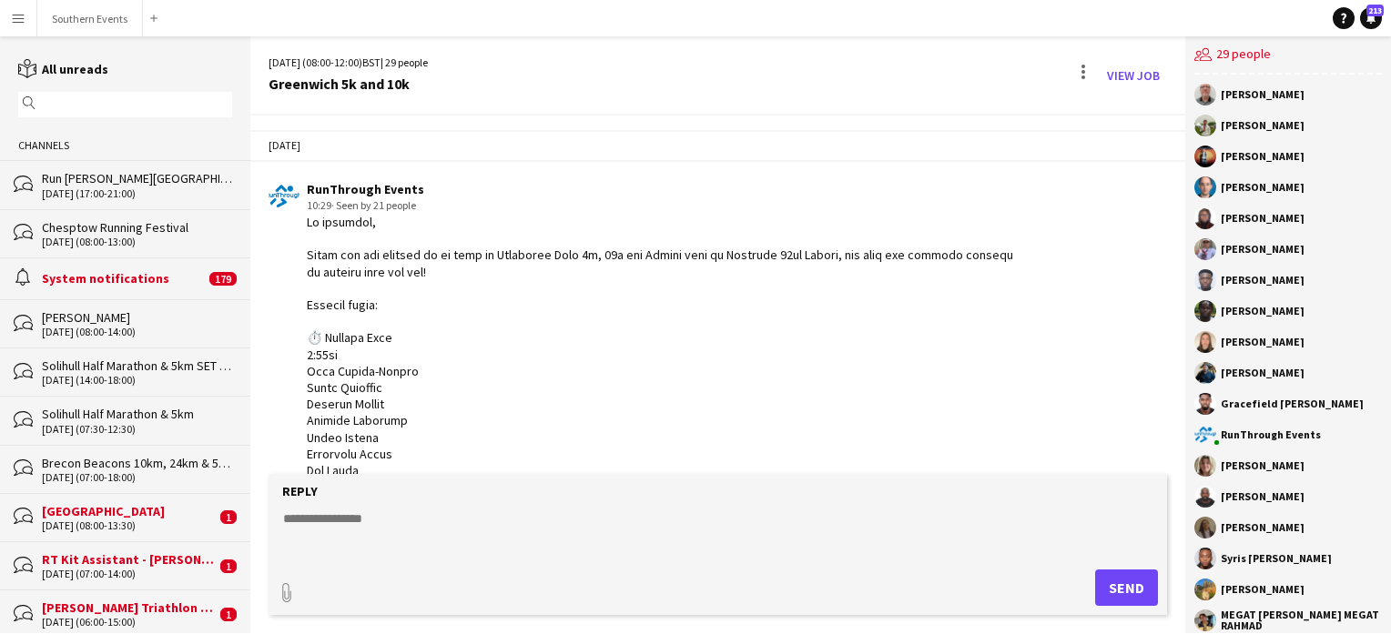
scroll to position [655, 0]
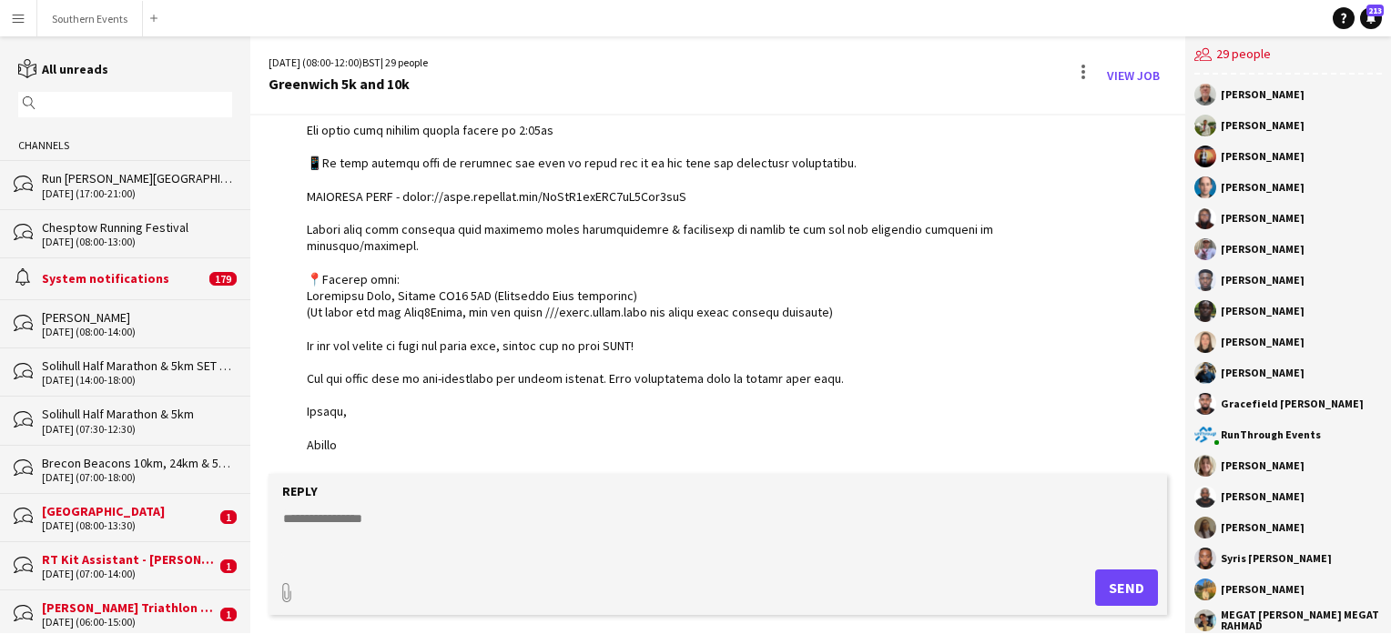
click at [320, 528] on textarea at bounding box center [721, 533] width 880 height 47
paste textarea "**********"
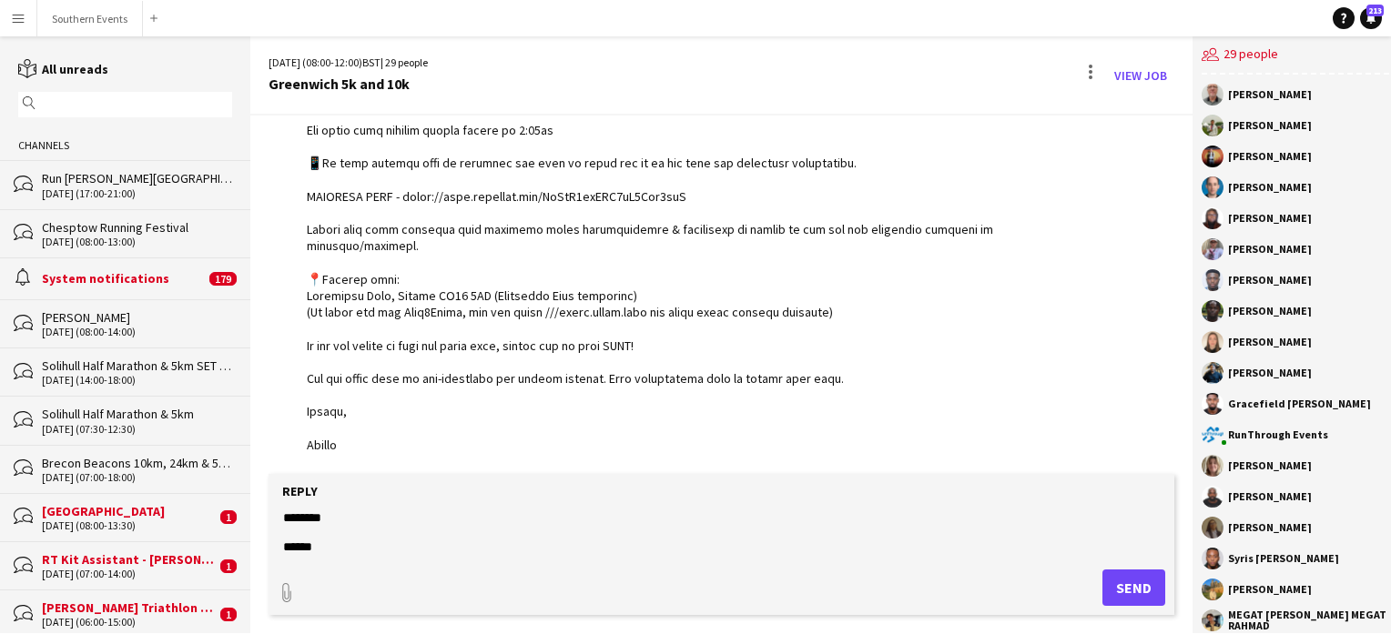
scroll to position [1245, 0]
type textarea "**********"
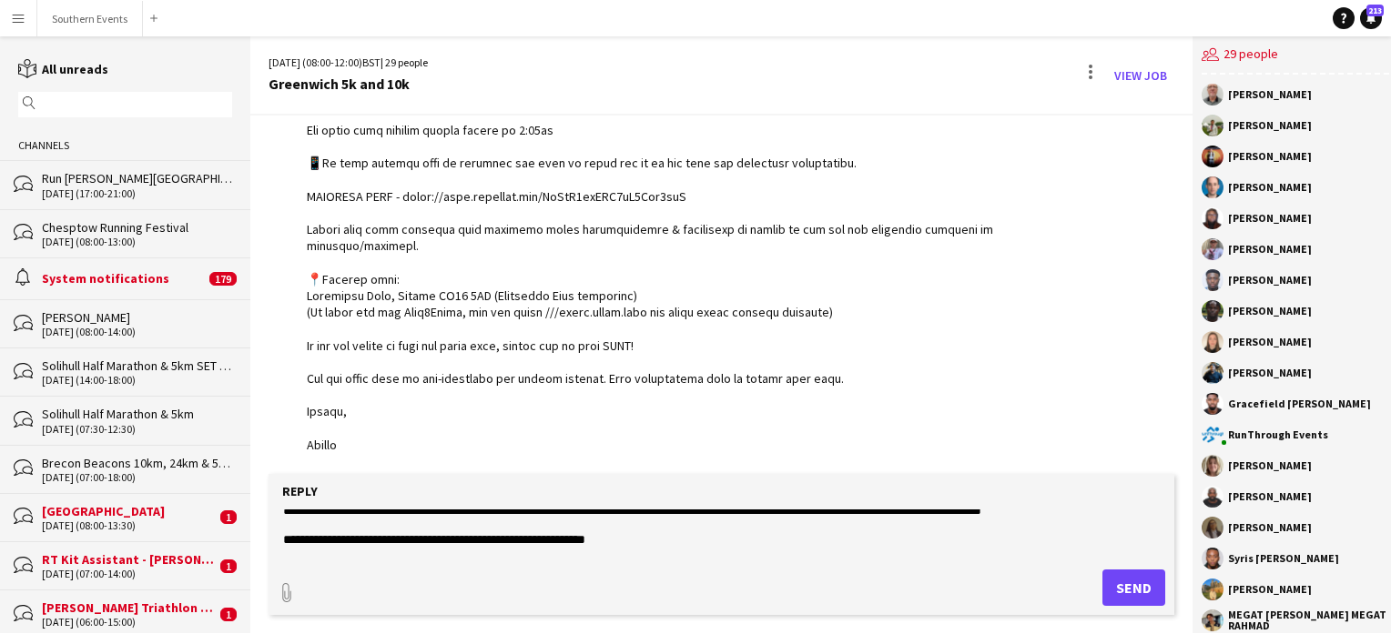
scroll to position [513, 0]
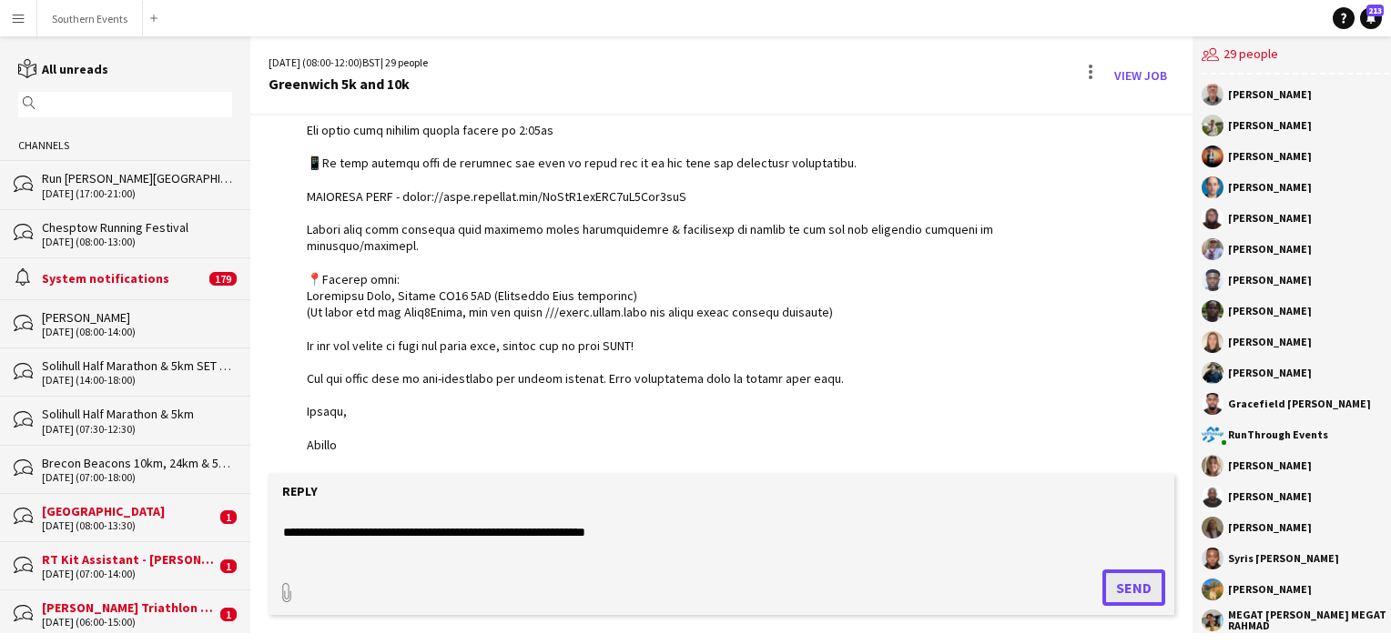
click at [1129, 588] on button "Send" at bounding box center [1133, 588] width 63 height 36
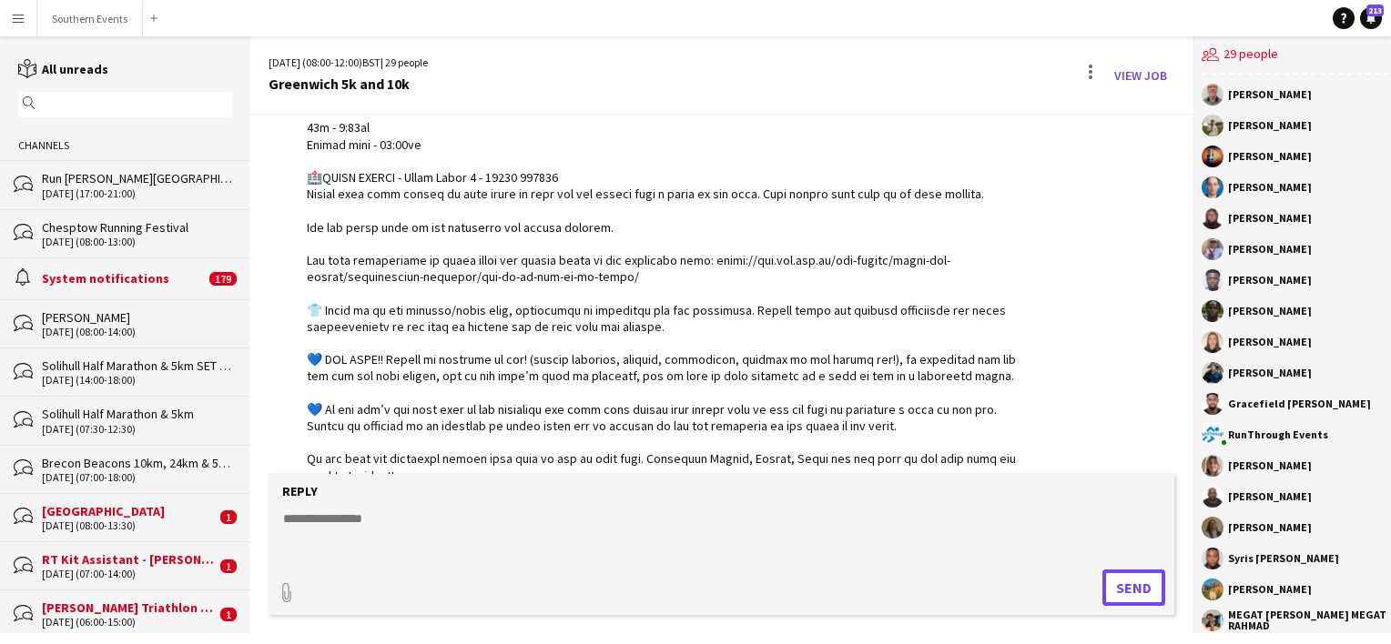
scroll to position [2324, 0]
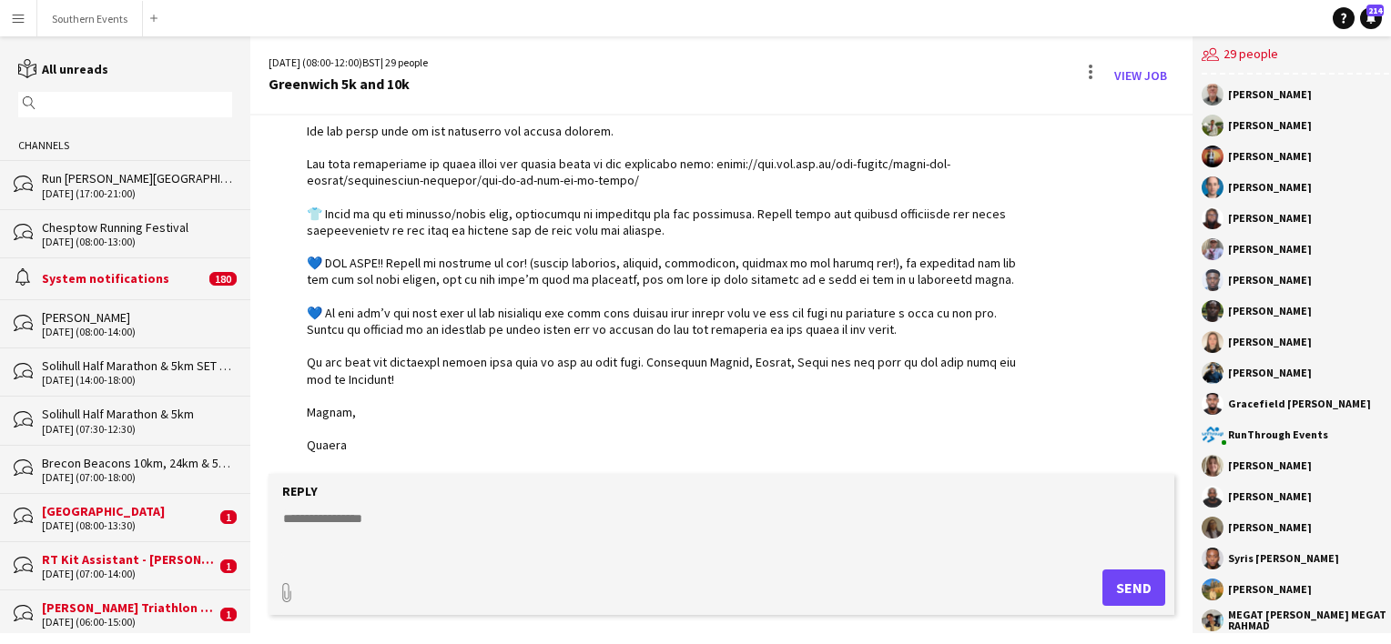
click at [103, 101] on input "text" at bounding box center [133, 104] width 187 height 16
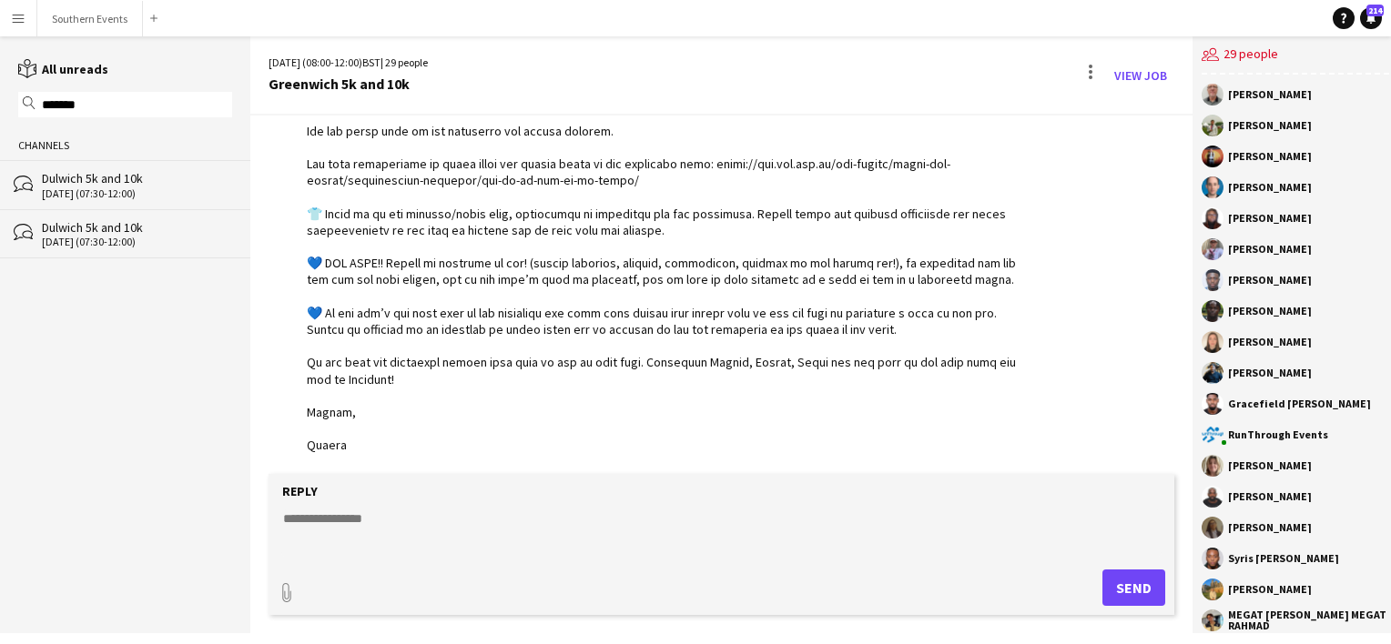
type input "*******"
click at [122, 198] on div "[DATE] (07:30-12:00)" at bounding box center [137, 193] width 190 height 13
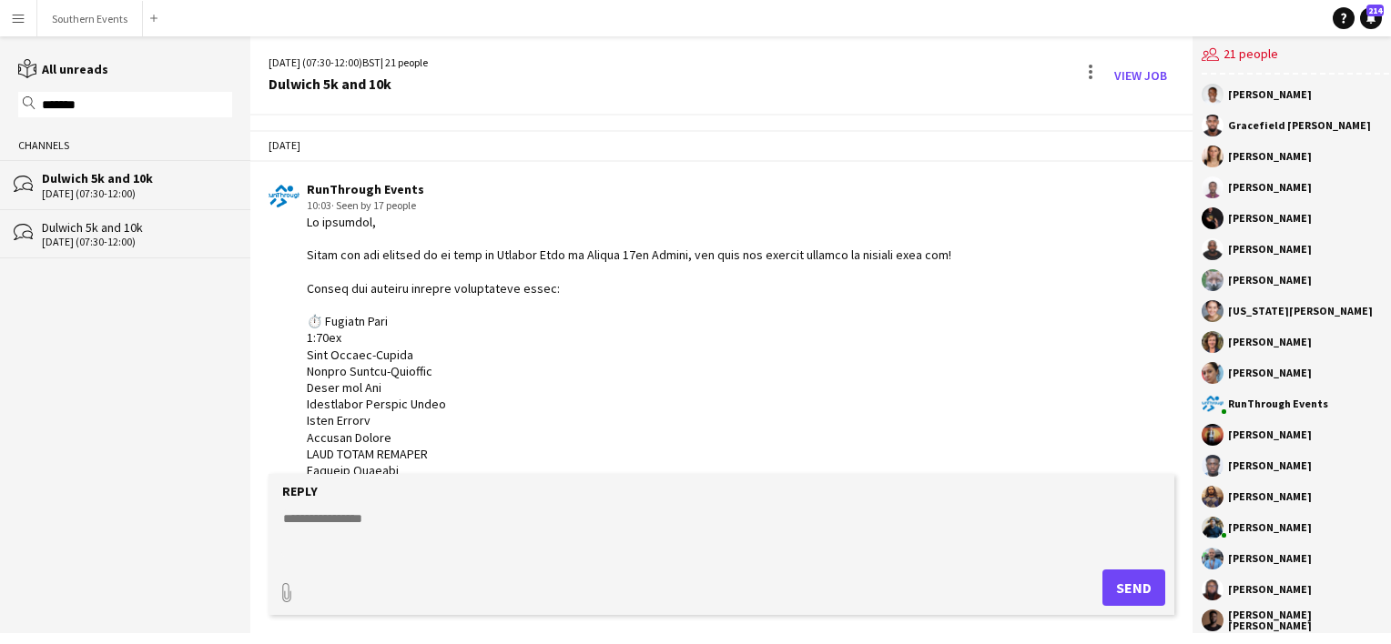
scroll to position [473, 0]
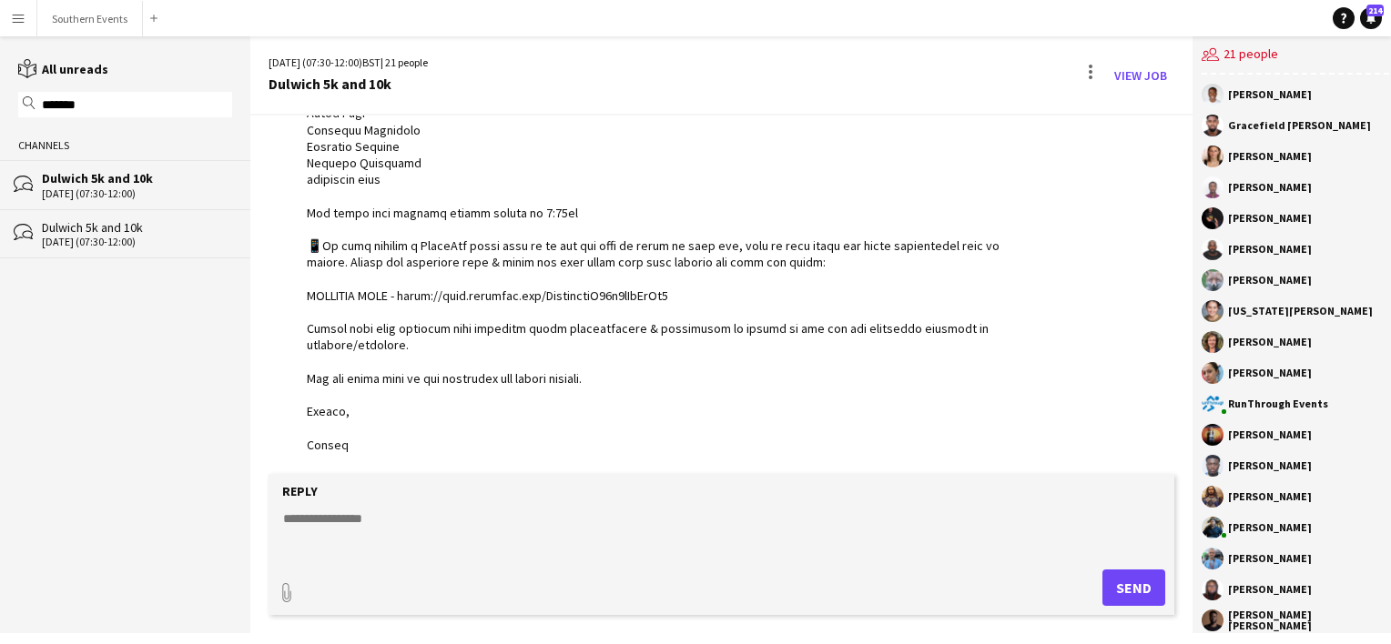
click at [328, 506] on form "Reply paperclip Send" at bounding box center [722, 544] width 906 height 141
click at [319, 516] on textarea at bounding box center [721, 533] width 880 height 47
paste textarea "**********"
type textarea "**********"
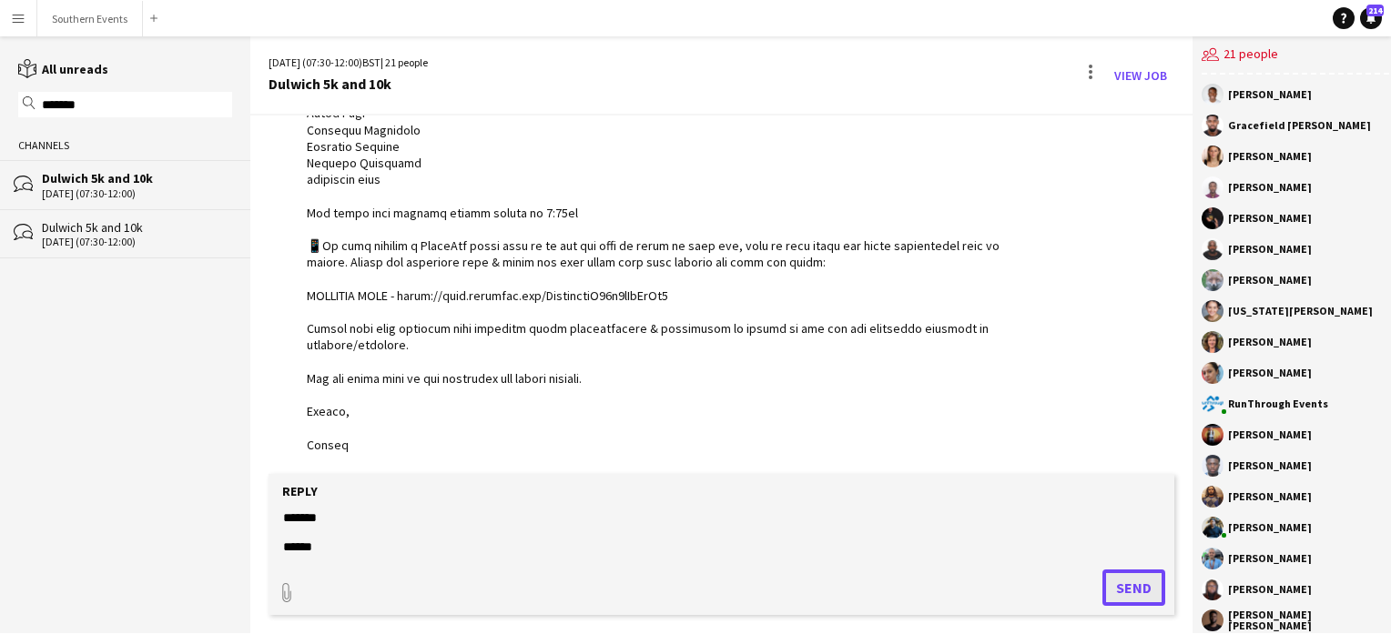
click at [1124, 594] on button "Send" at bounding box center [1133, 588] width 63 height 36
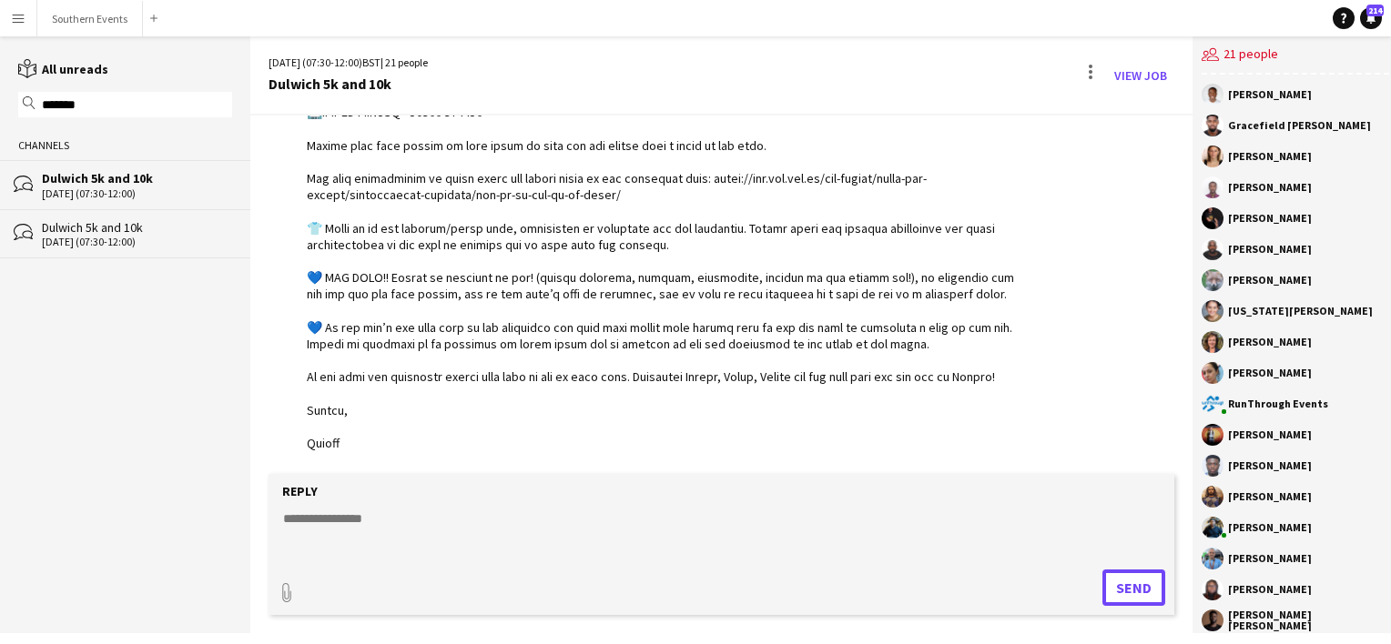
scroll to position [1926, 0]
click at [65, 13] on button "Southern Events Close" at bounding box center [90, 18] width 106 height 35
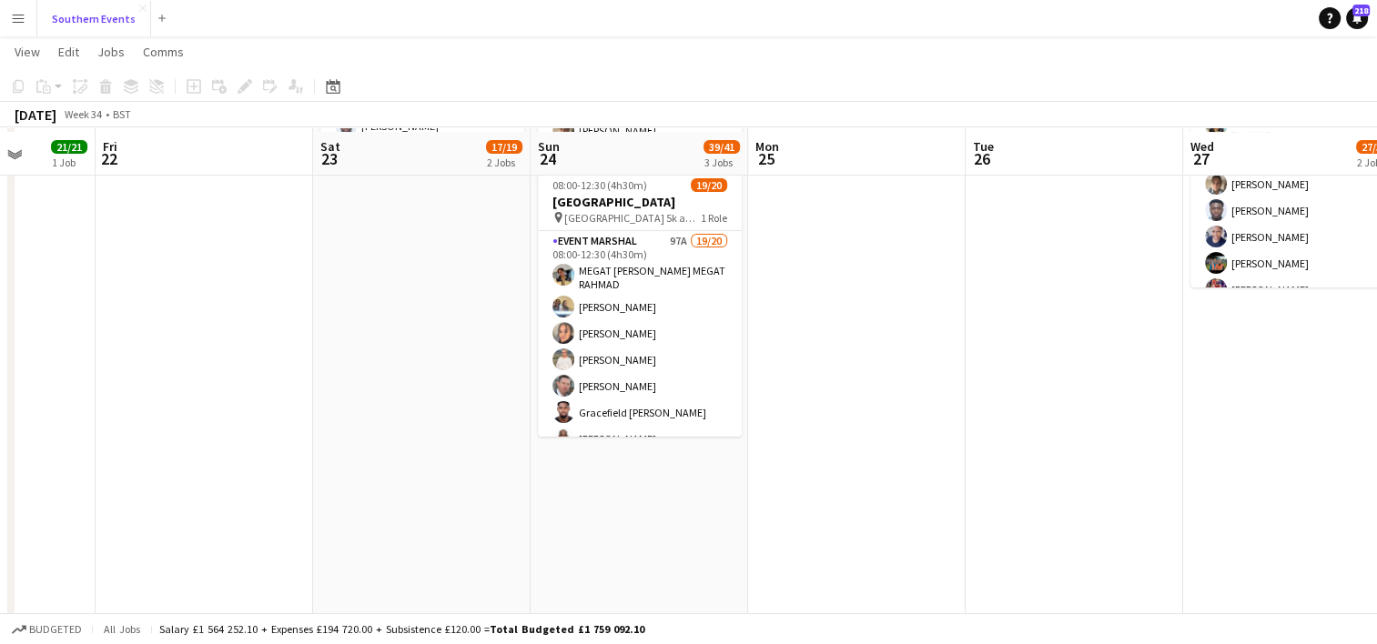
scroll to position [477, 0]
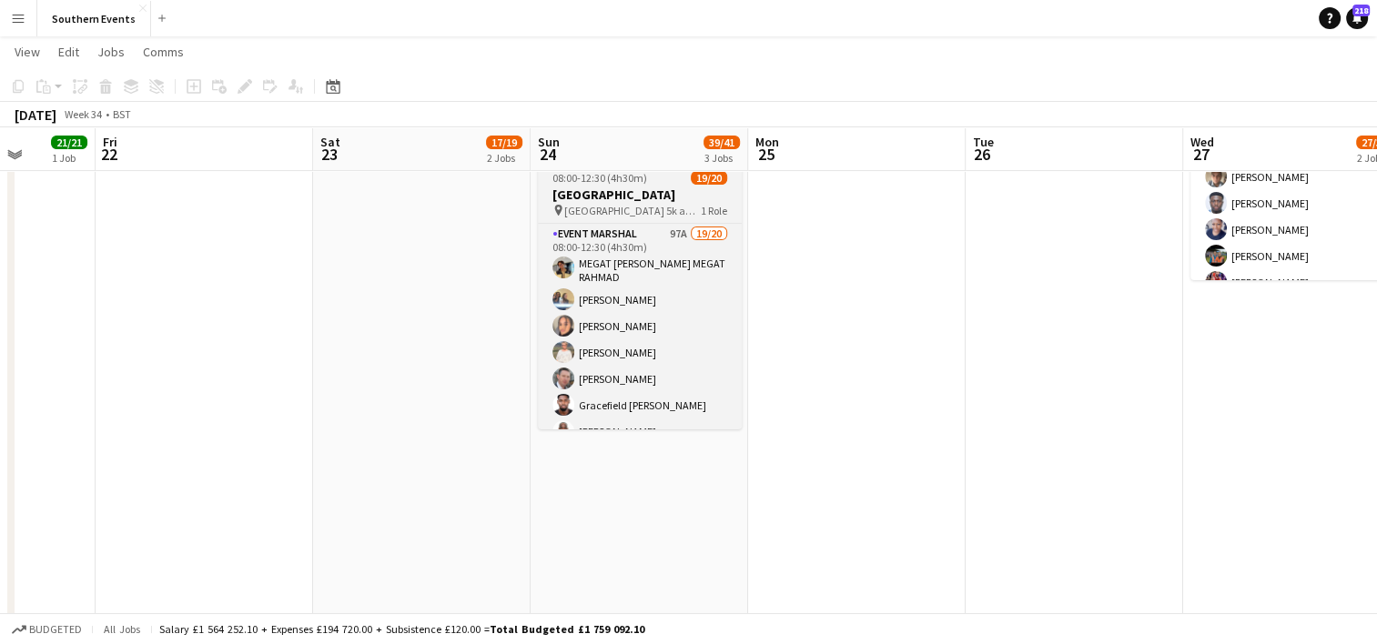
click at [650, 195] on h3 "[GEOGRAPHIC_DATA]" at bounding box center [640, 195] width 204 height 16
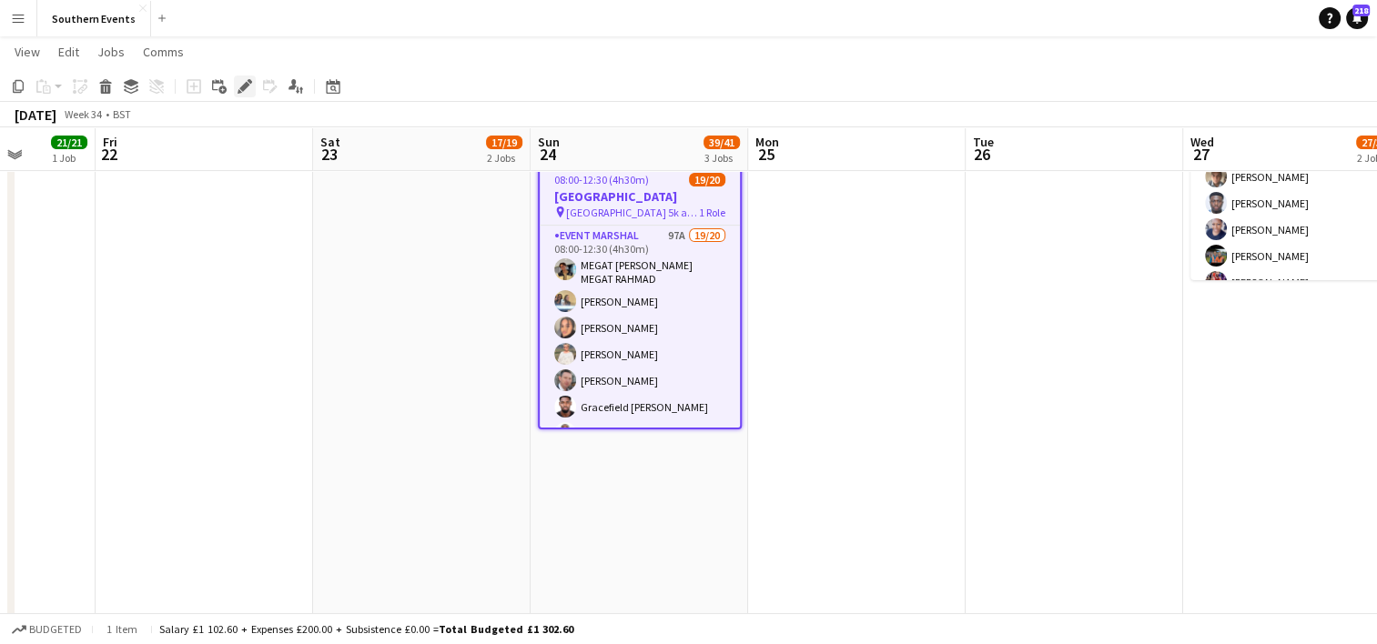
click at [246, 86] on icon at bounding box center [244, 87] width 10 height 10
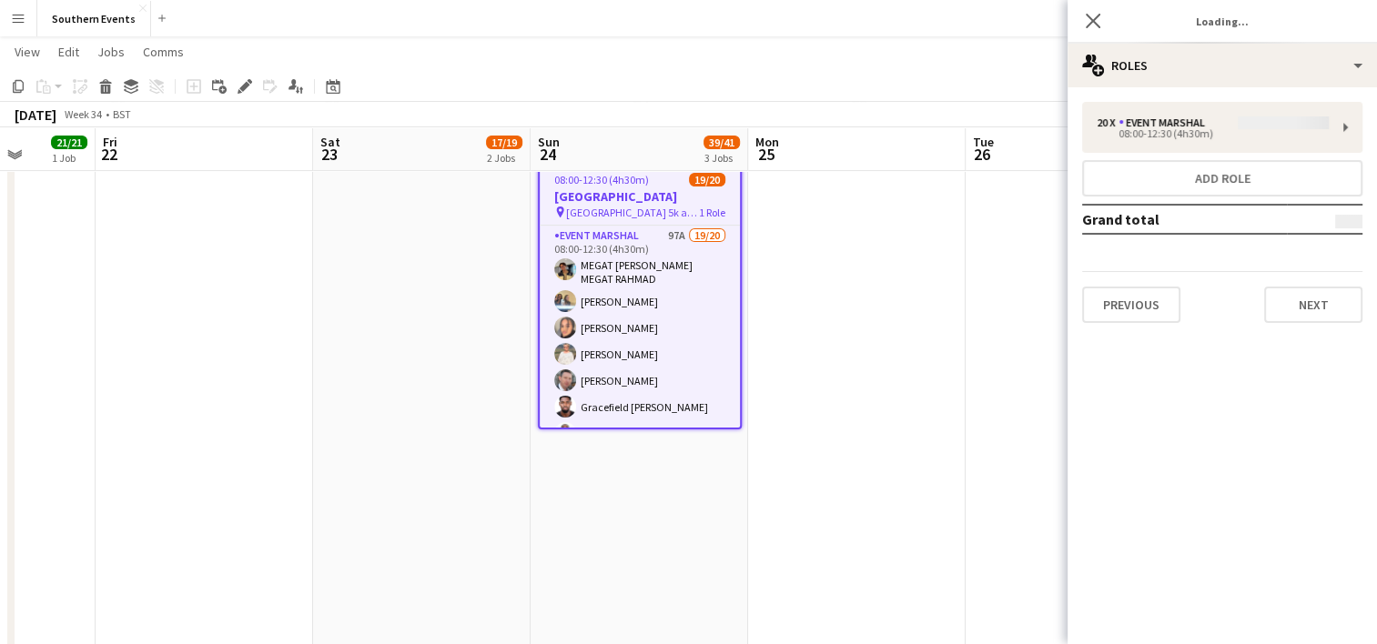
click at [1240, 124] on div "20 x Event Marshal 08:00-12:30 (4h30m) Add role Grand total Previous Next" at bounding box center [1222, 212] width 309 height 221
click at [1143, 132] on div "20 x Event Marshal 08:00-12:30 (4h30m) Add role Grand total Previous Next" at bounding box center [1222, 212] width 309 height 221
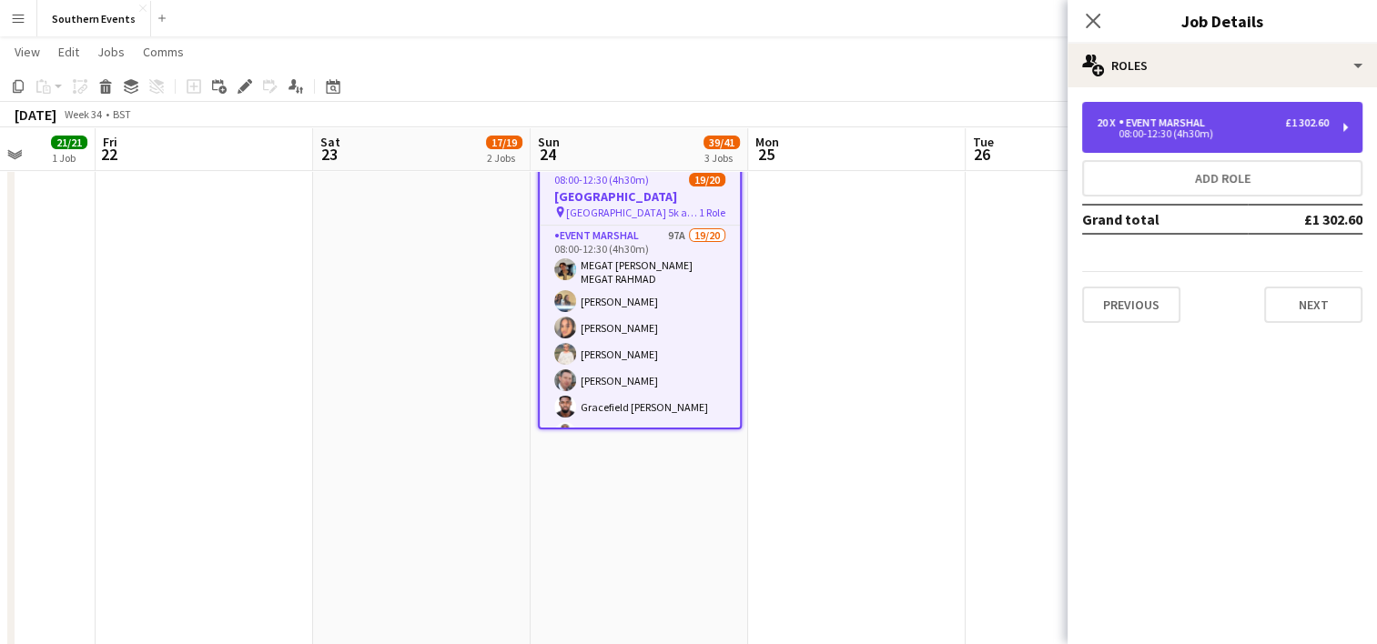
click at [1165, 127] on div "Event Marshal" at bounding box center [1166, 123] width 94 height 13
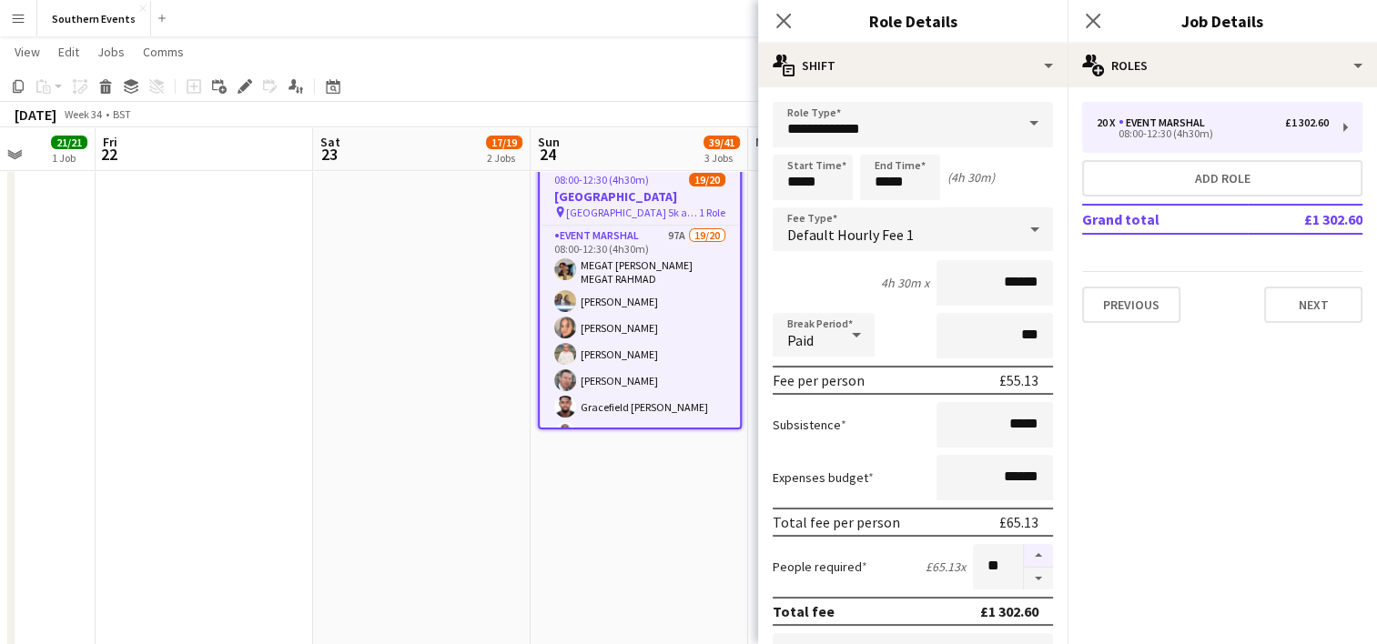
click at [1024, 557] on button "button" at bounding box center [1038, 556] width 29 height 24
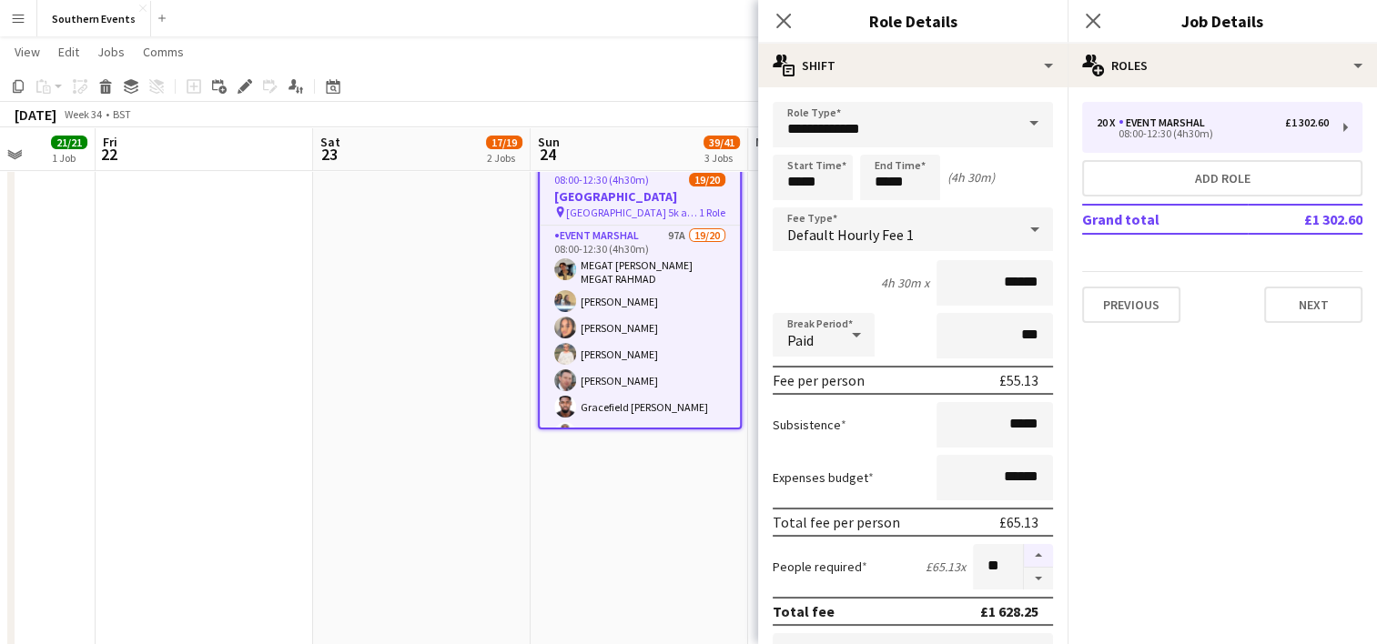
click at [1024, 557] on button "button" at bounding box center [1038, 556] width 29 height 24
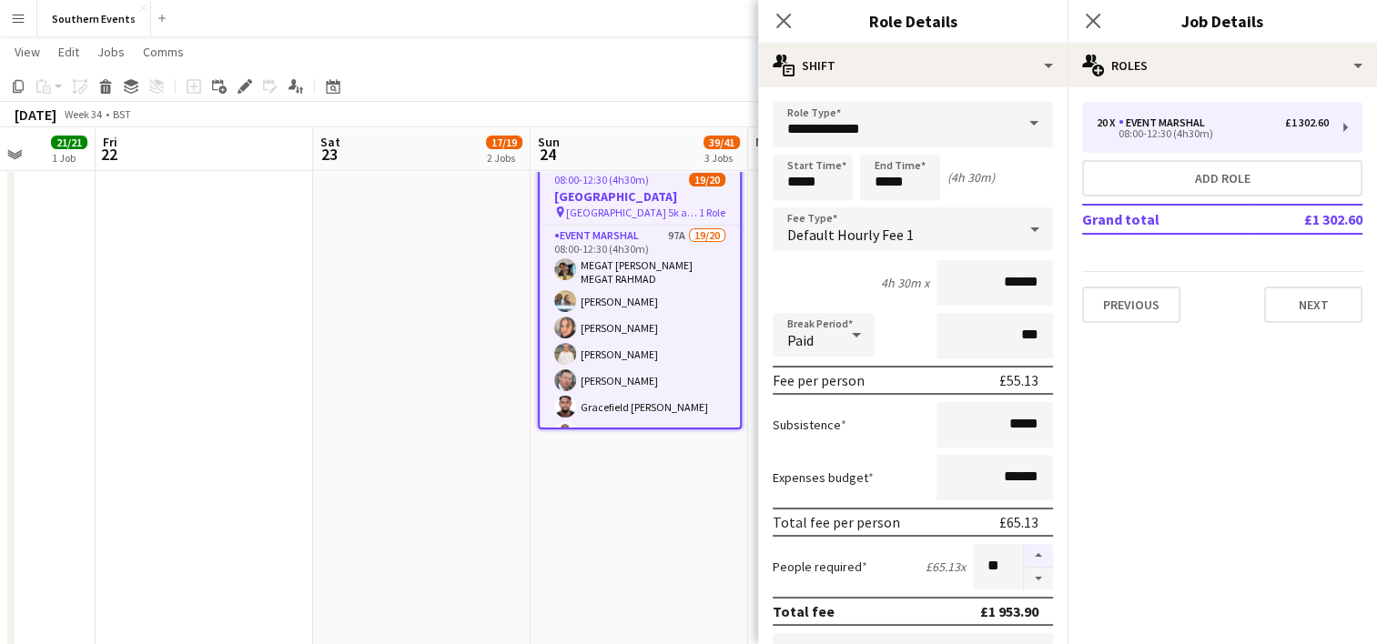
click at [1024, 557] on button "button" at bounding box center [1038, 556] width 29 height 24
click at [1025, 575] on button "button" at bounding box center [1038, 579] width 29 height 23
type input "**"
click at [688, 549] on app-date-cell "07:00-12:30 (5h30m) 1/1 RT Kit Assistant - Clapham Common 5k and 10k pin Clapha…" at bounding box center [640, 199] width 218 height 944
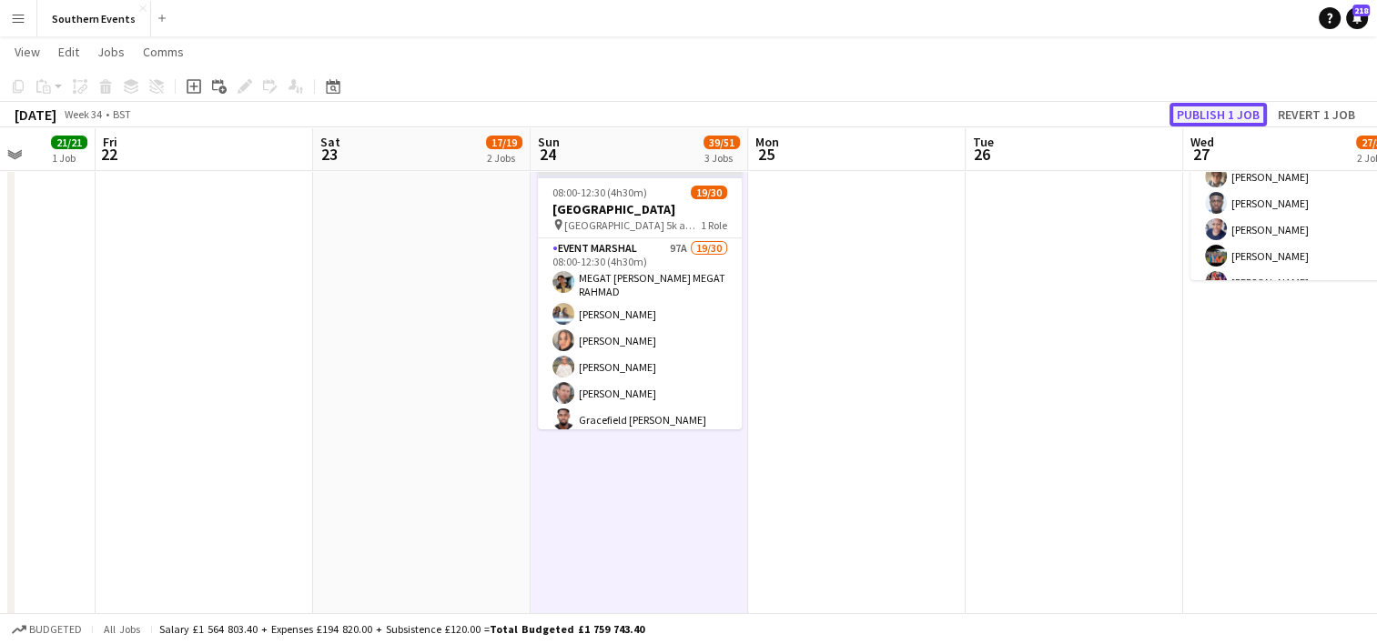
click at [1228, 109] on button "Publish 1 job" at bounding box center [1218, 115] width 97 height 24
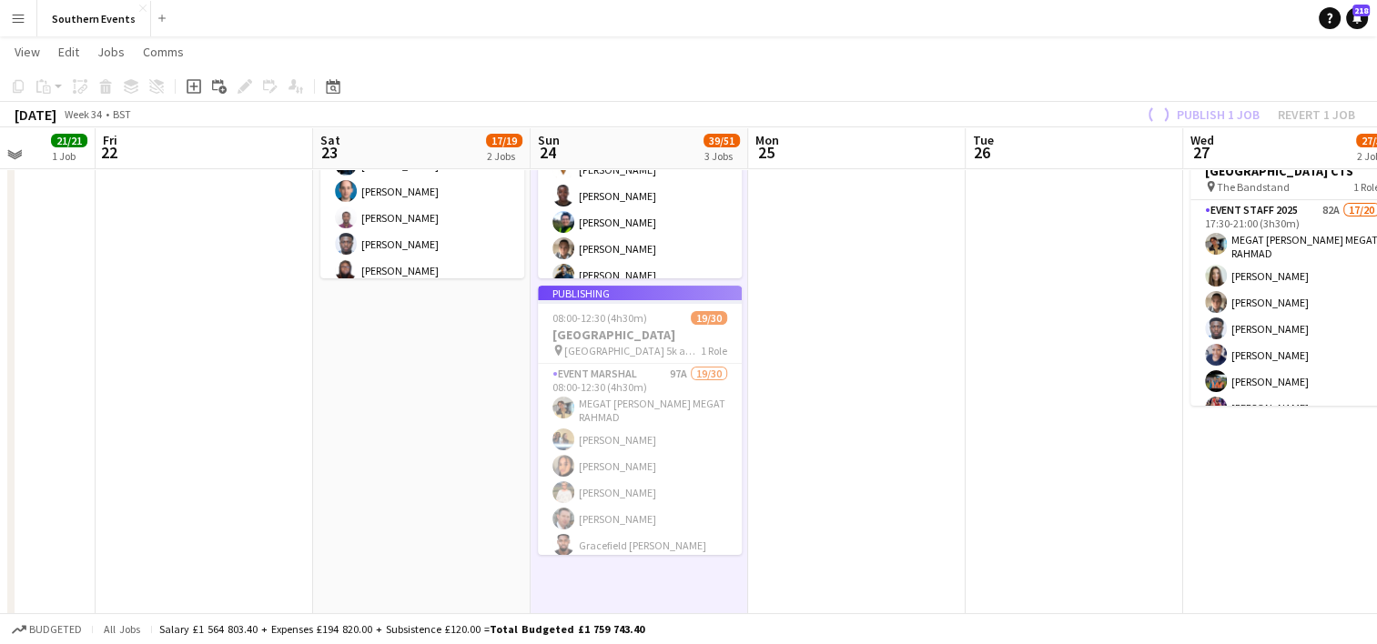
scroll to position [350, 0]
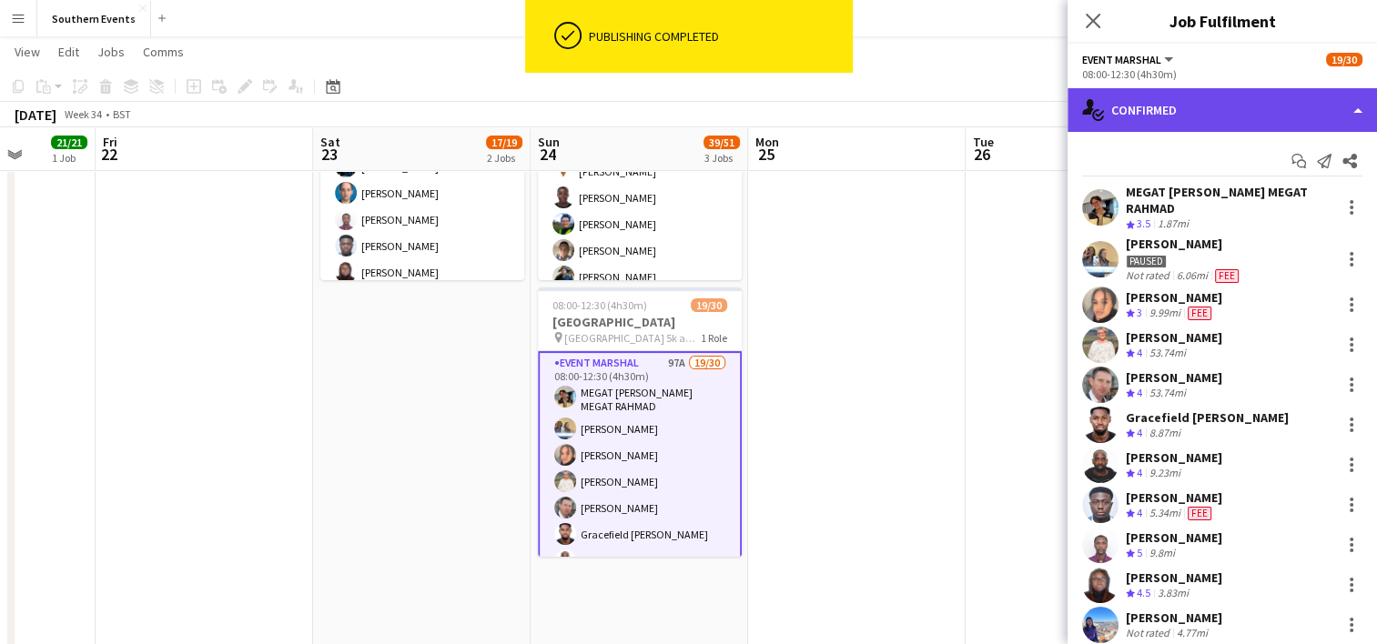
click at [1175, 114] on div "single-neutral-actions-check-2 Confirmed" at bounding box center [1222, 110] width 309 height 44
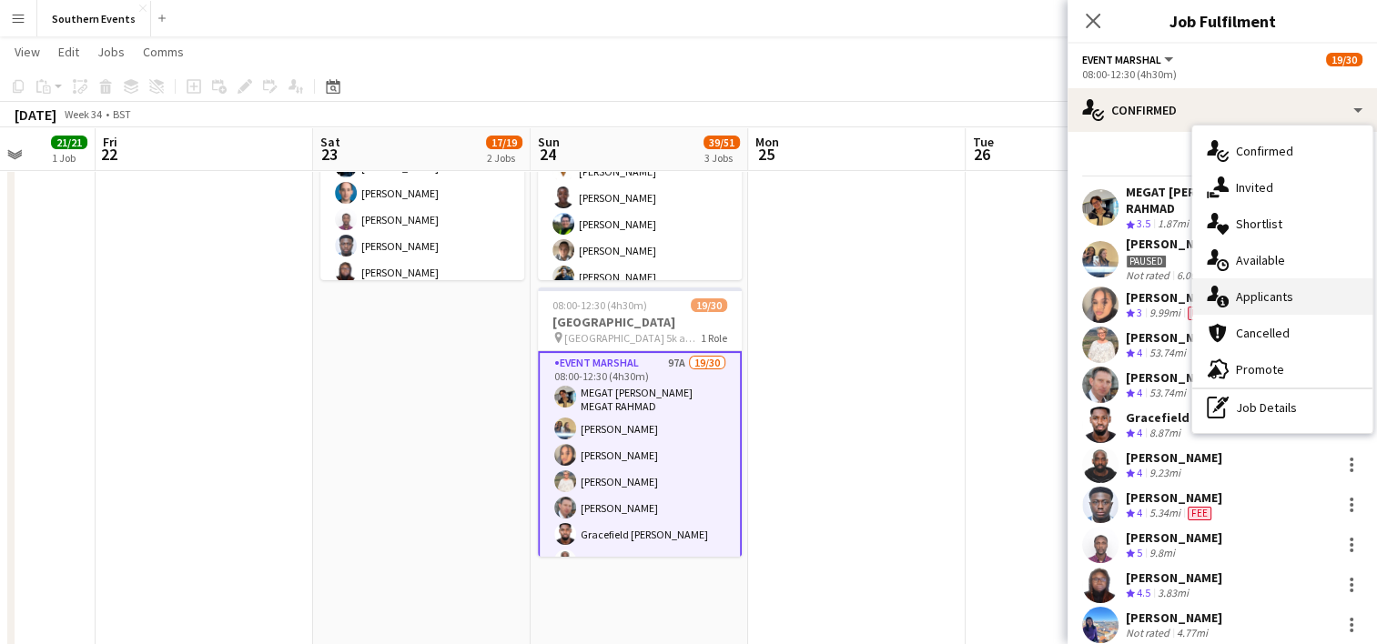
click at [1262, 292] on div "single-neutral-actions-information Applicants" at bounding box center [1282, 297] width 180 height 36
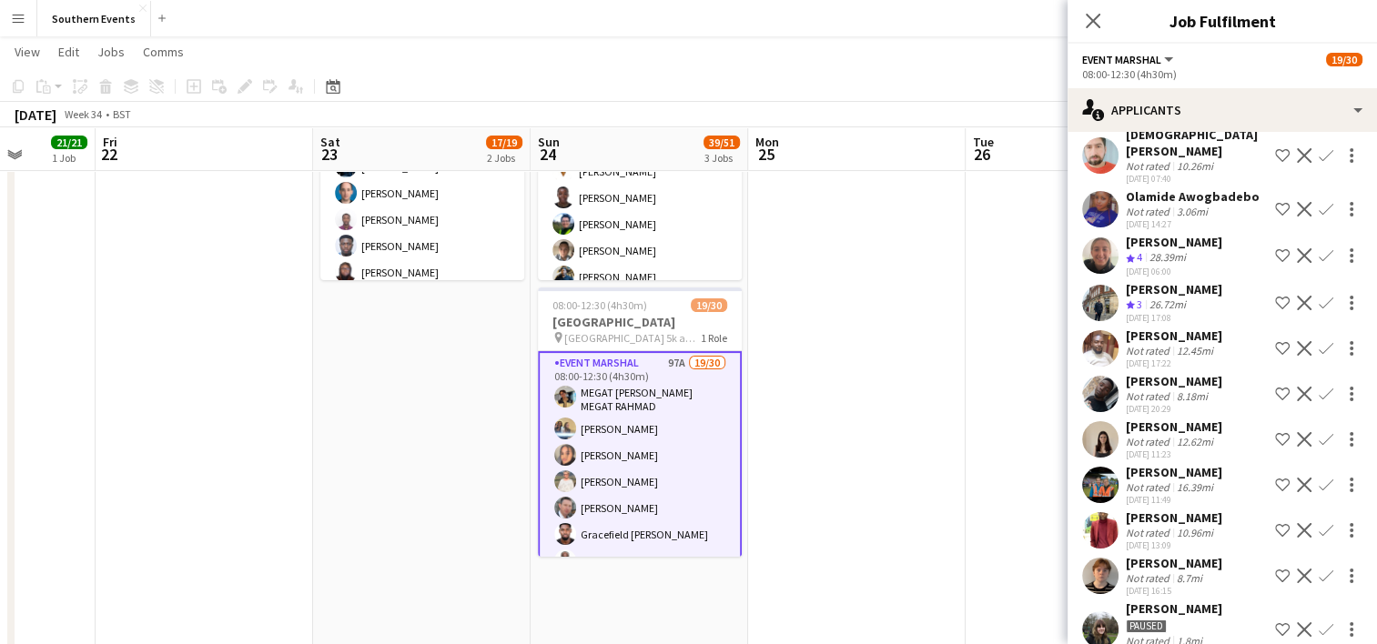
scroll to position [326, 0]
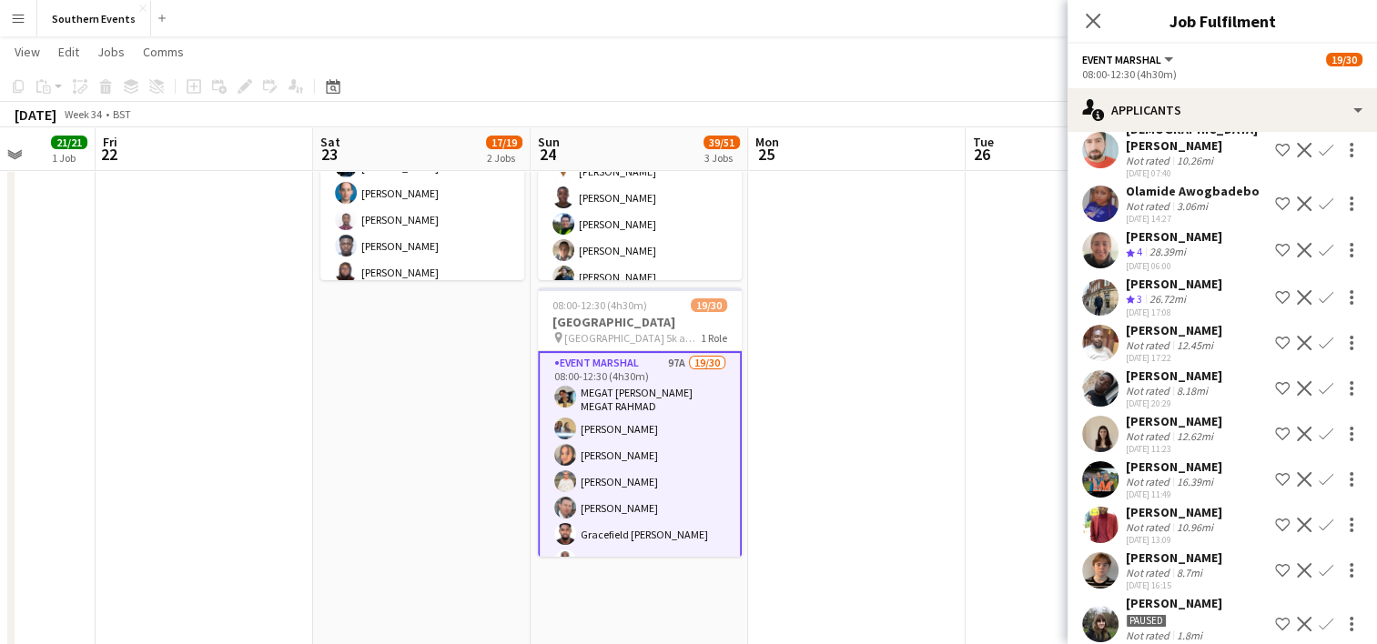
click at [1319, 246] on app-icon "Confirm" at bounding box center [1326, 250] width 15 height 15
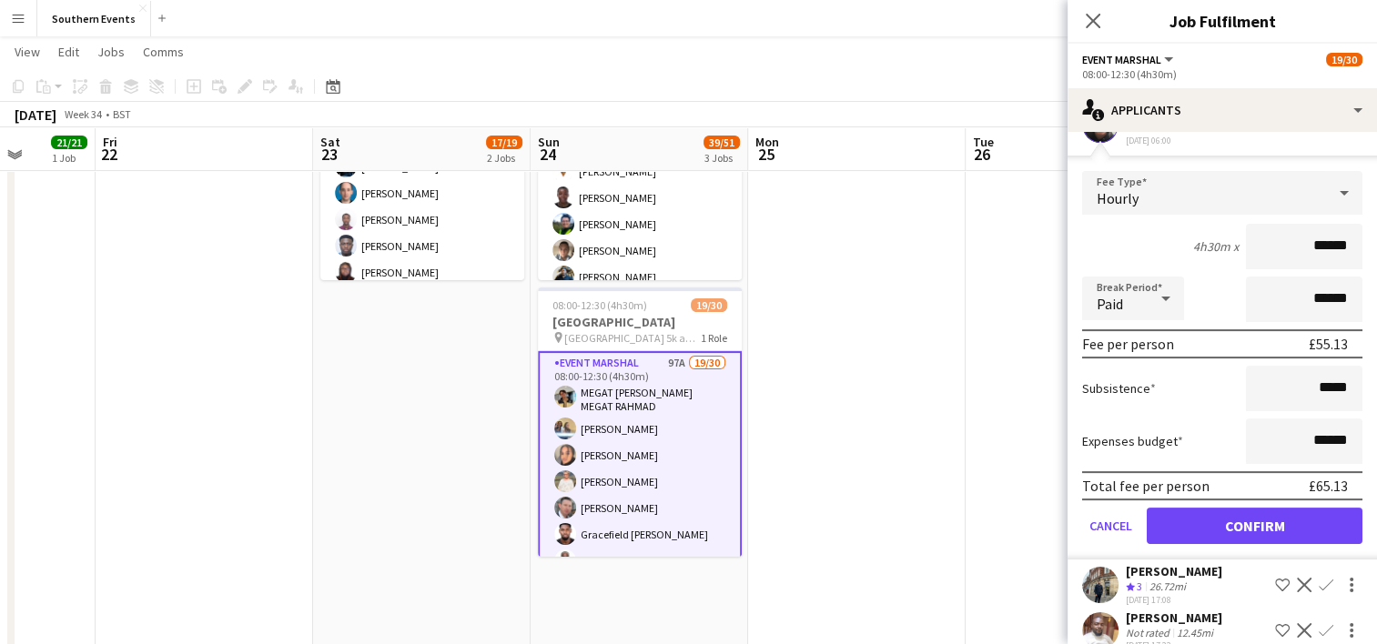
scroll to position [465, 0]
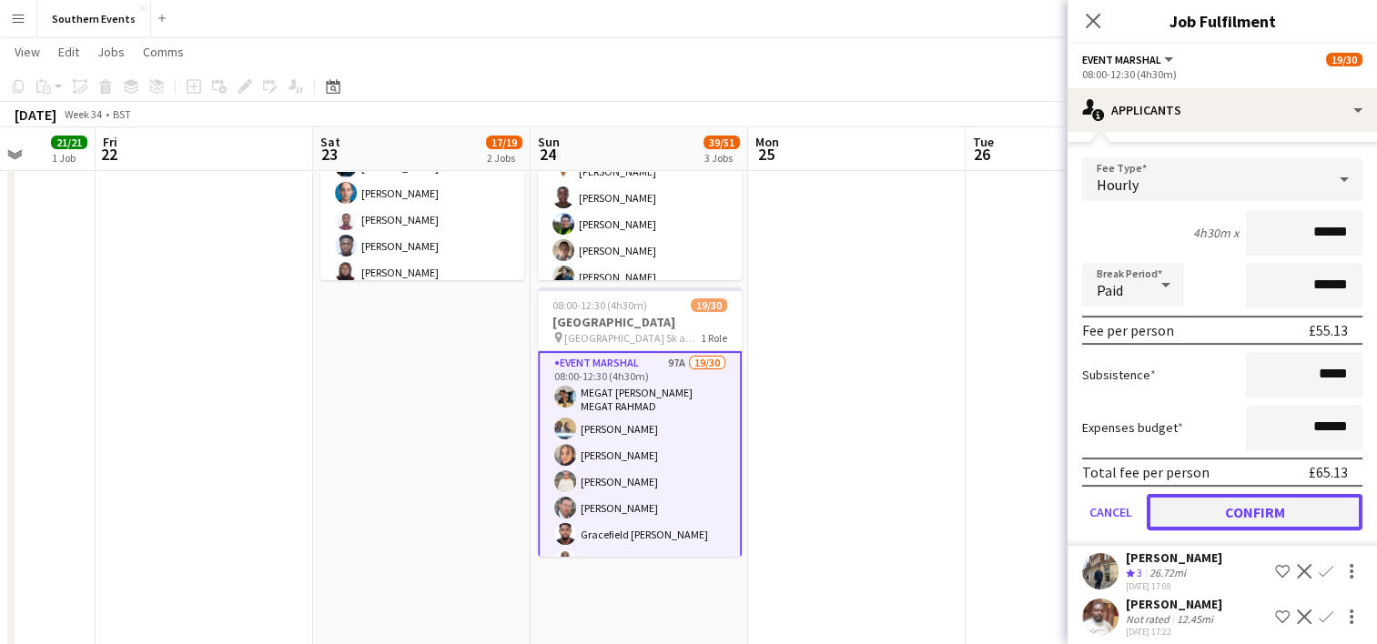
click at [1200, 502] on button "Confirm" at bounding box center [1255, 512] width 216 height 36
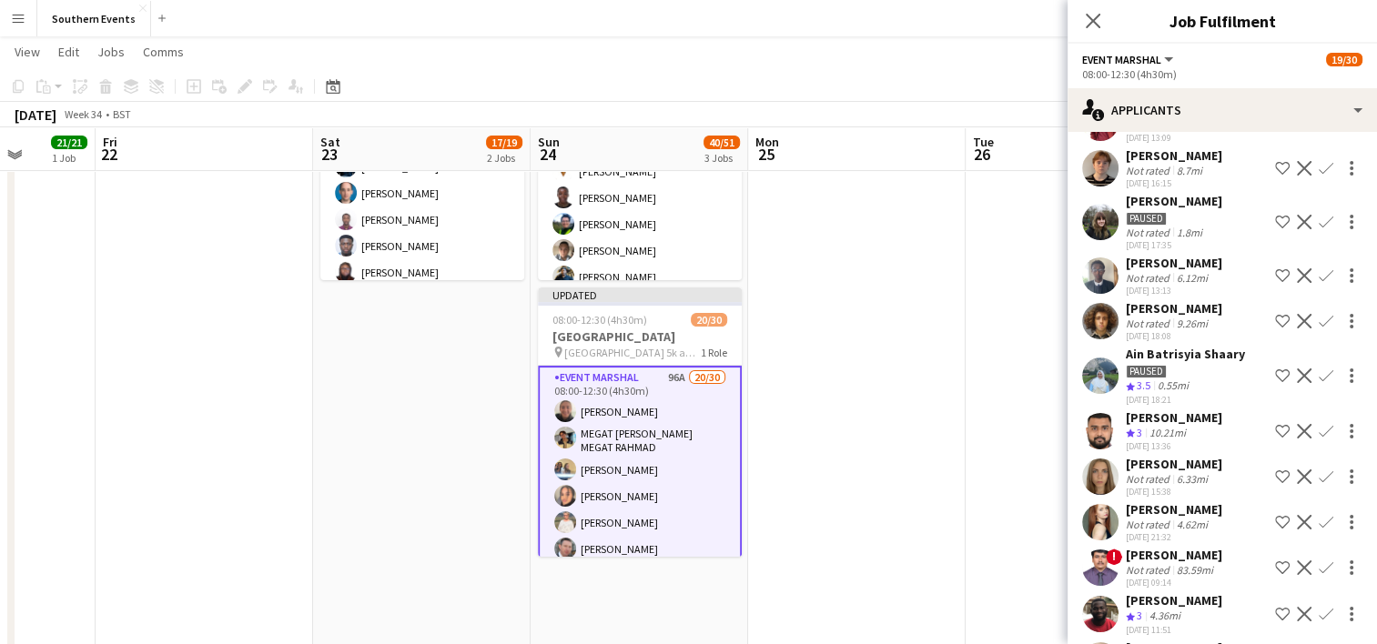
scroll to position [698, 0]
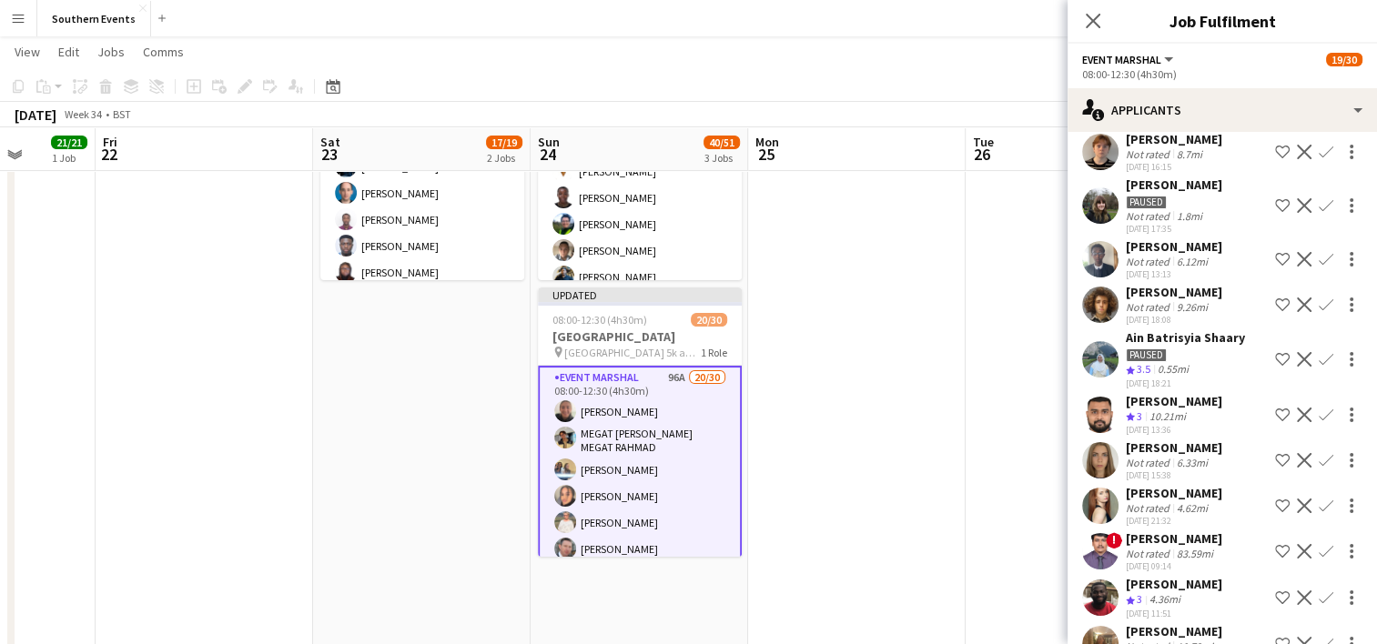
click at [1319, 410] on app-icon "Confirm" at bounding box center [1326, 415] width 15 height 15
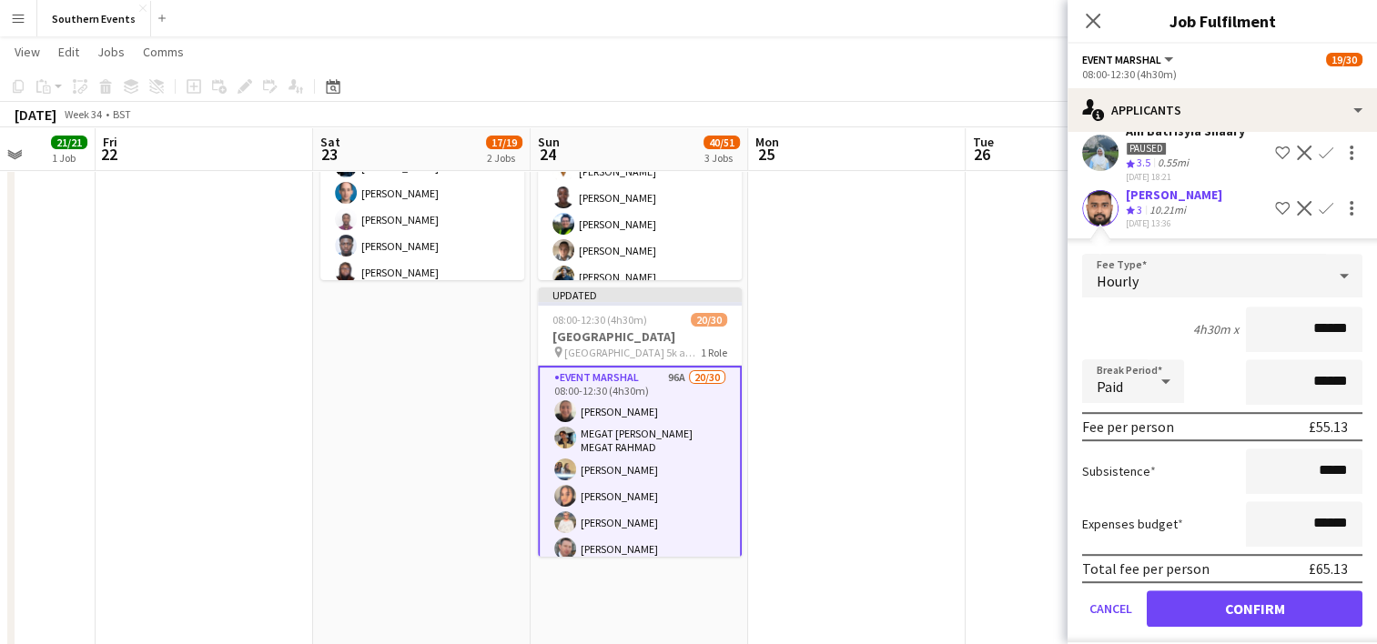
scroll to position [909, 0]
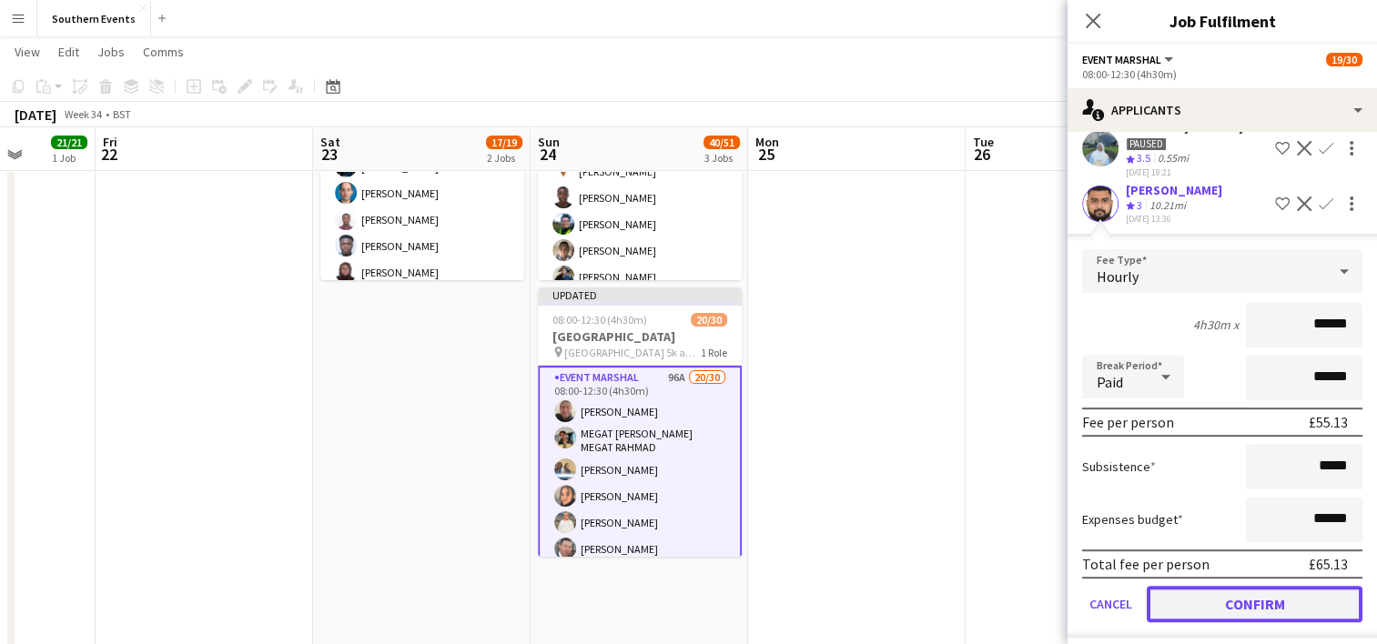
click at [1227, 598] on button "Confirm" at bounding box center [1255, 604] width 216 height 36
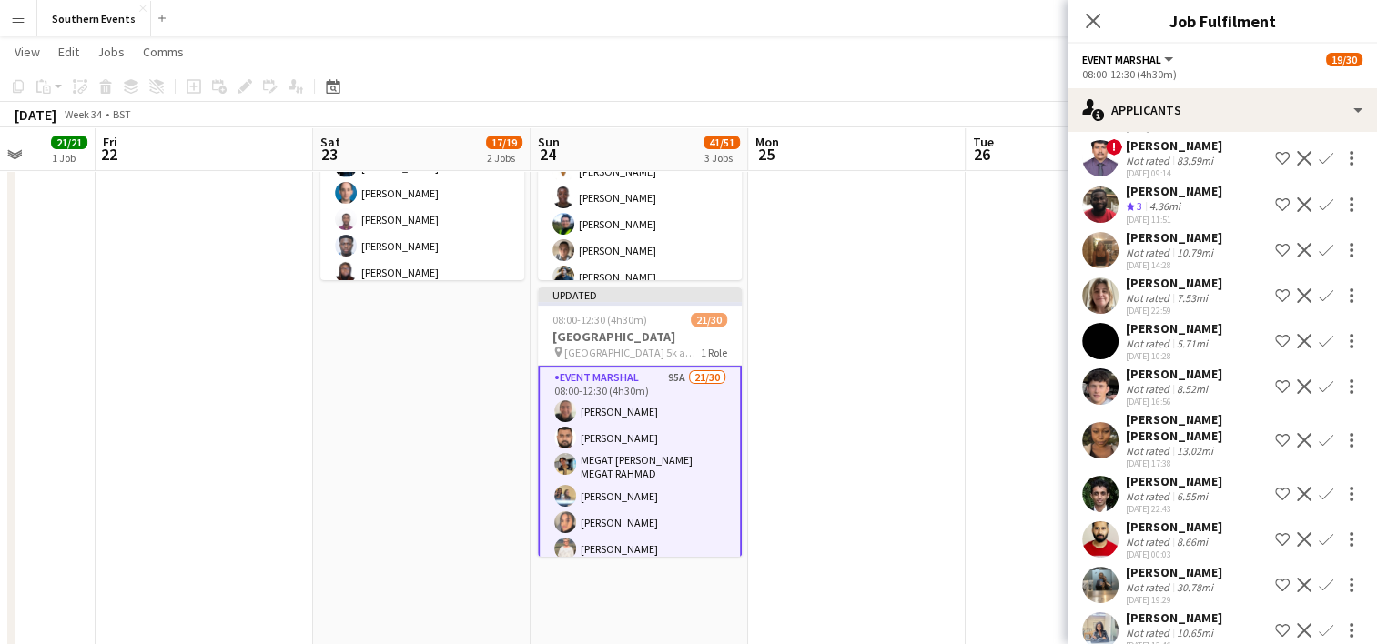
scroll to position [1059, 0]
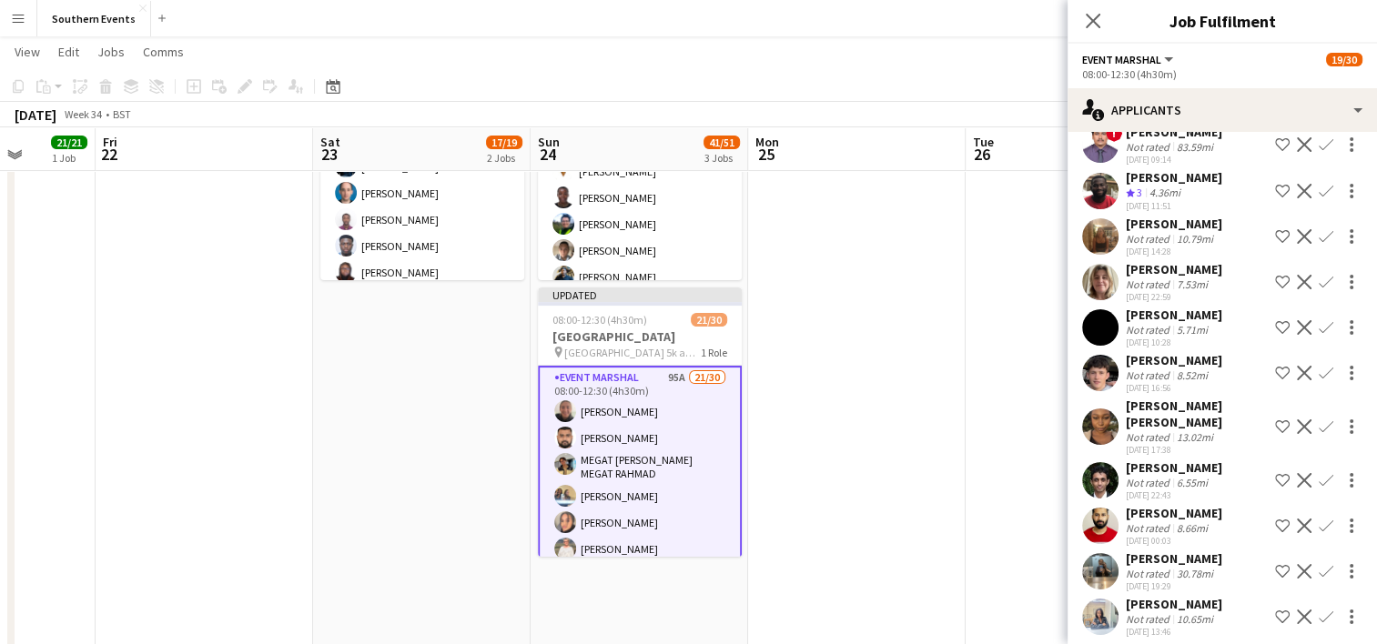
click at [1319, 289] on app-icon "Confirm" at bounding box center [1326, 282] width 15 height 15
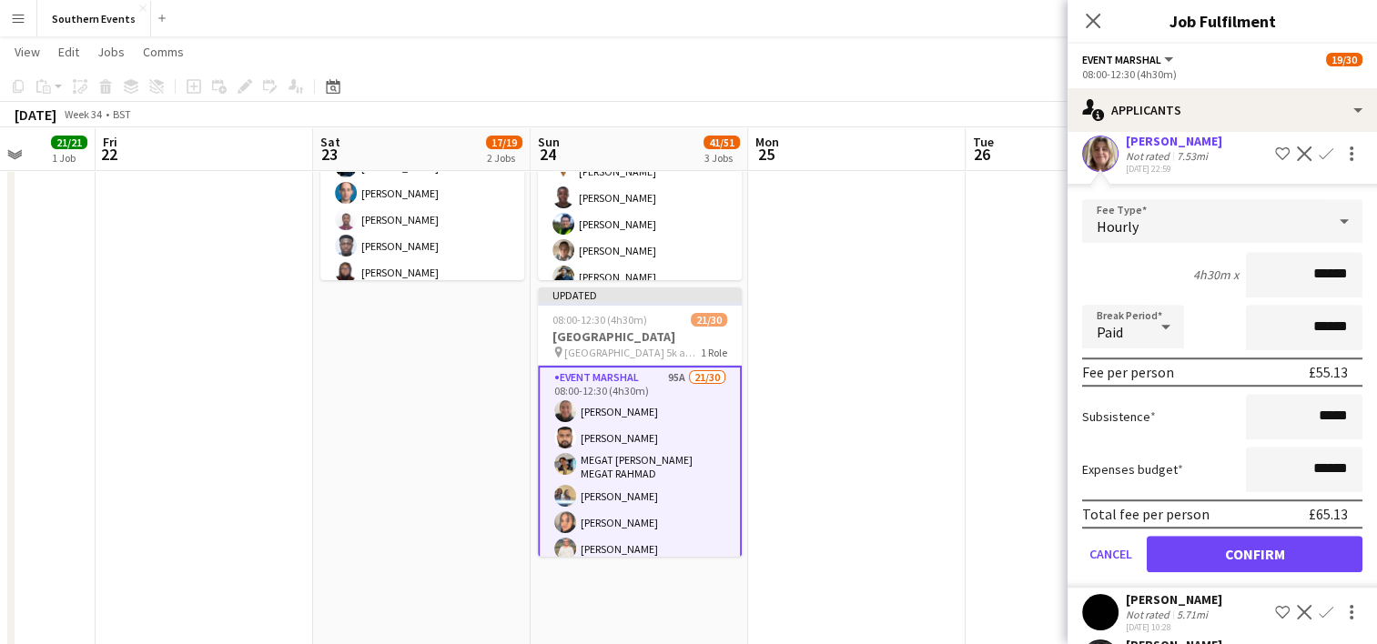
scroll to position [1188, 0]
click at [1216, 569] on button "Confirm" at bounding box center [1255, 553] width 216 height 36
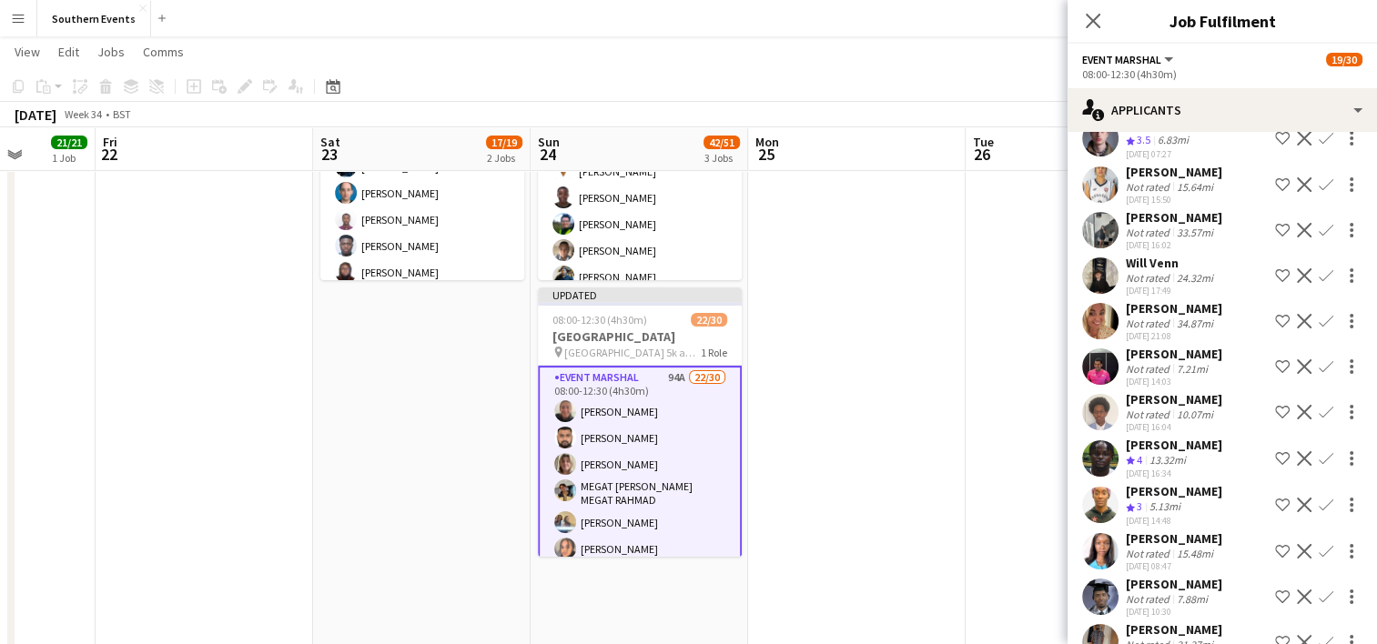
scroll to position [2523, 0]
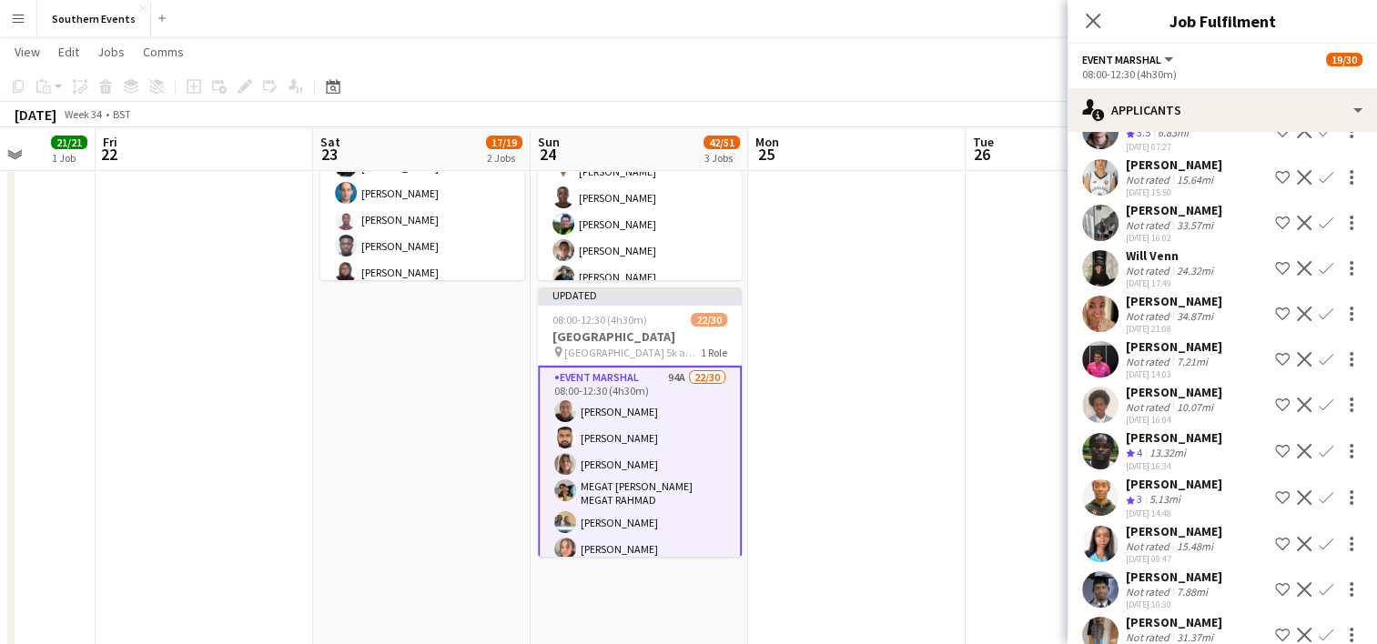
click at [1319, 444] on app-icon "Confirm" at bounding box center [1326, 451] width 15 height 15
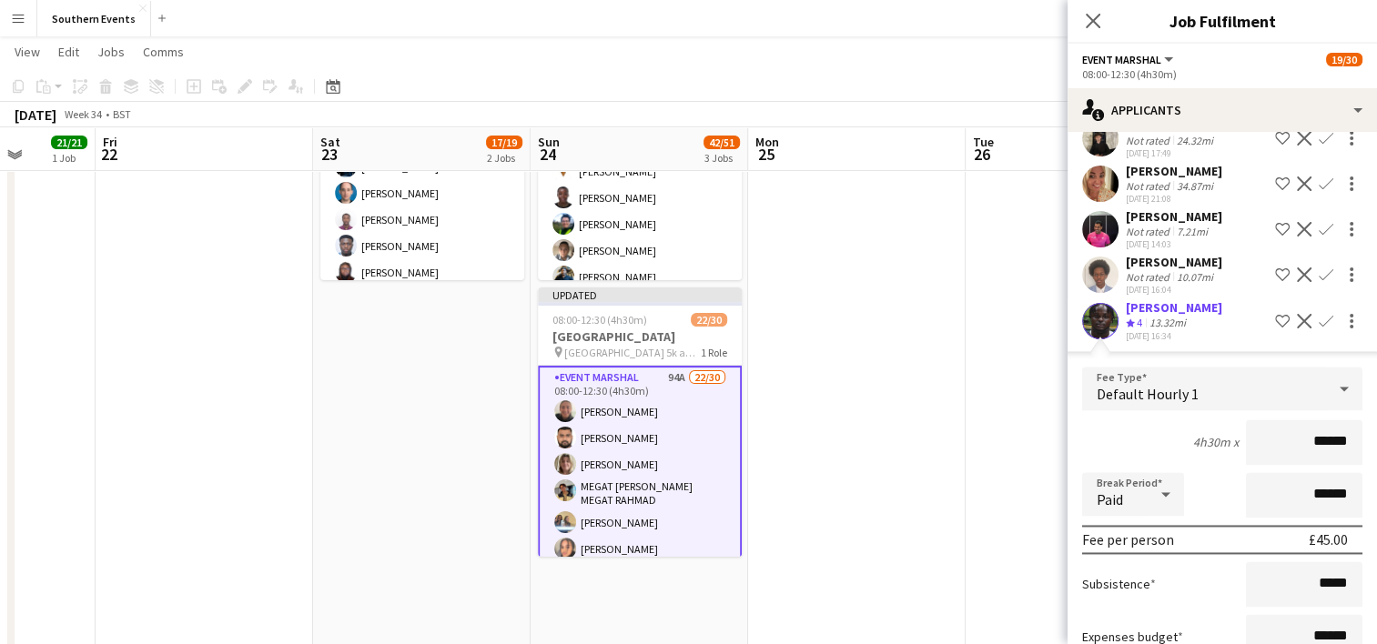
scroll to position [2802, 0]
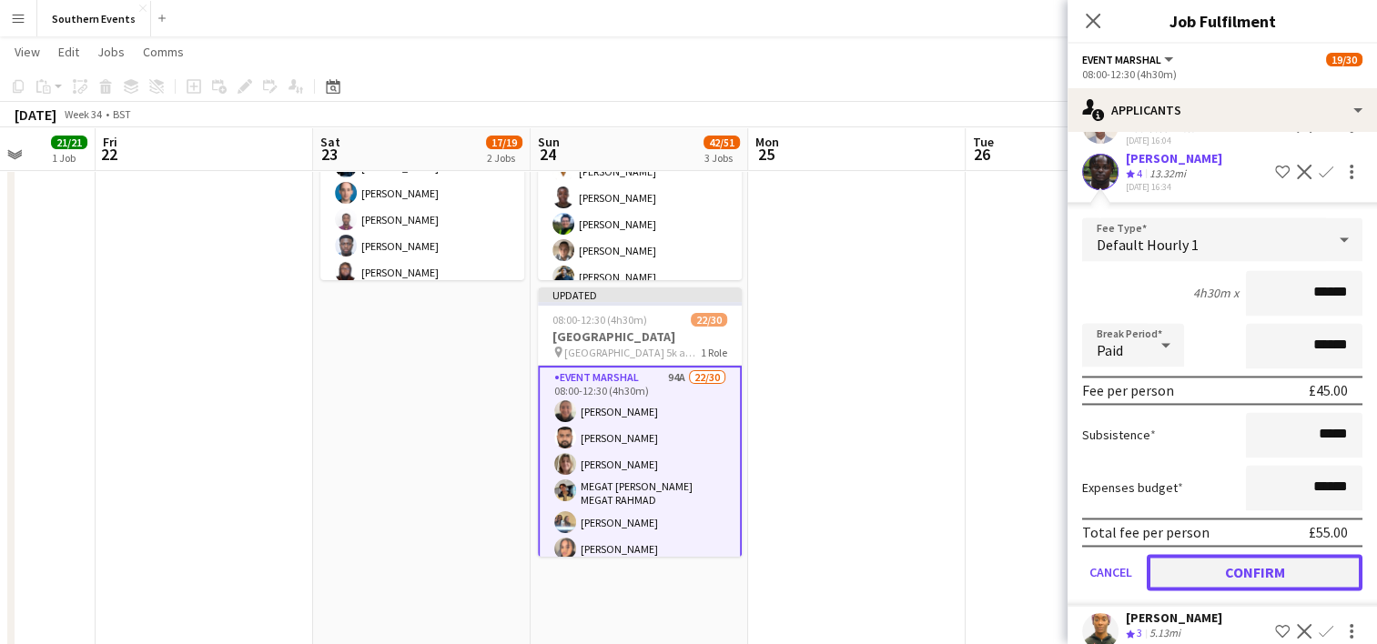
click at [1211, 554] on button "Confirm" at bounding box center [1255, 572] width 216 height 36
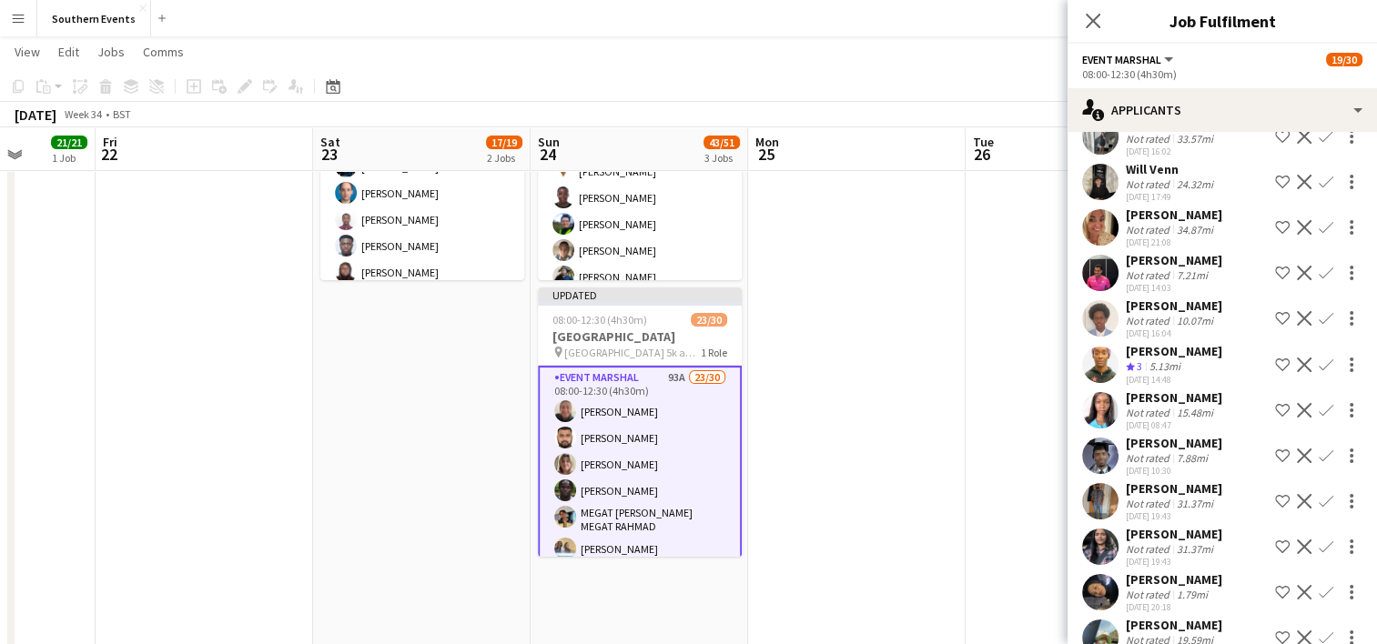
scroll to position [2612, 0]
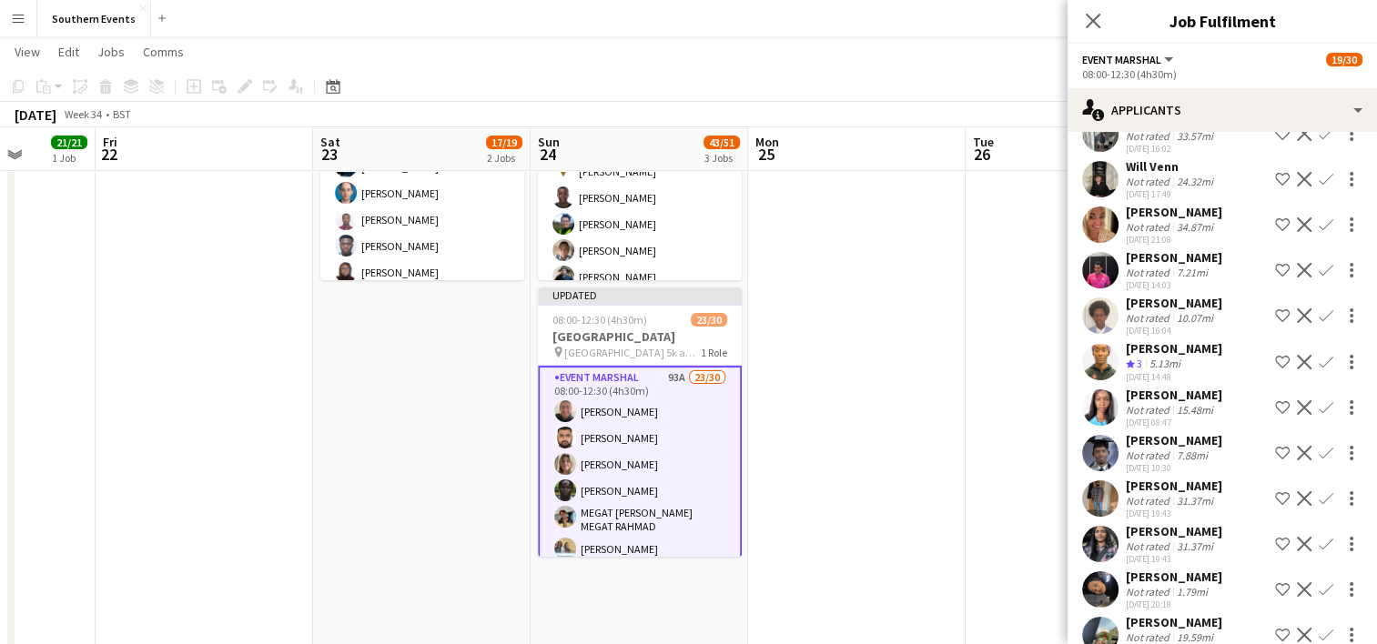
click at [1319, 355] on app-icon "Confirm" at bounding box center [1326, 362] width 15 height 15
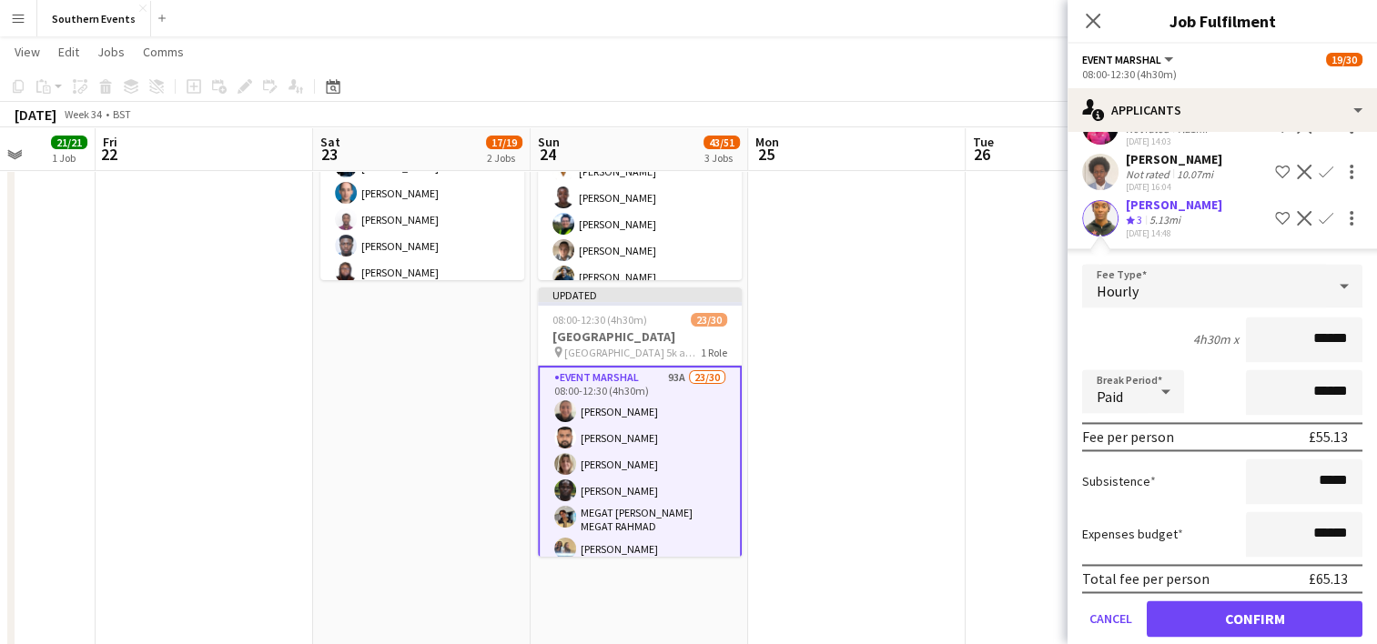
scroll to position [2759, 0]
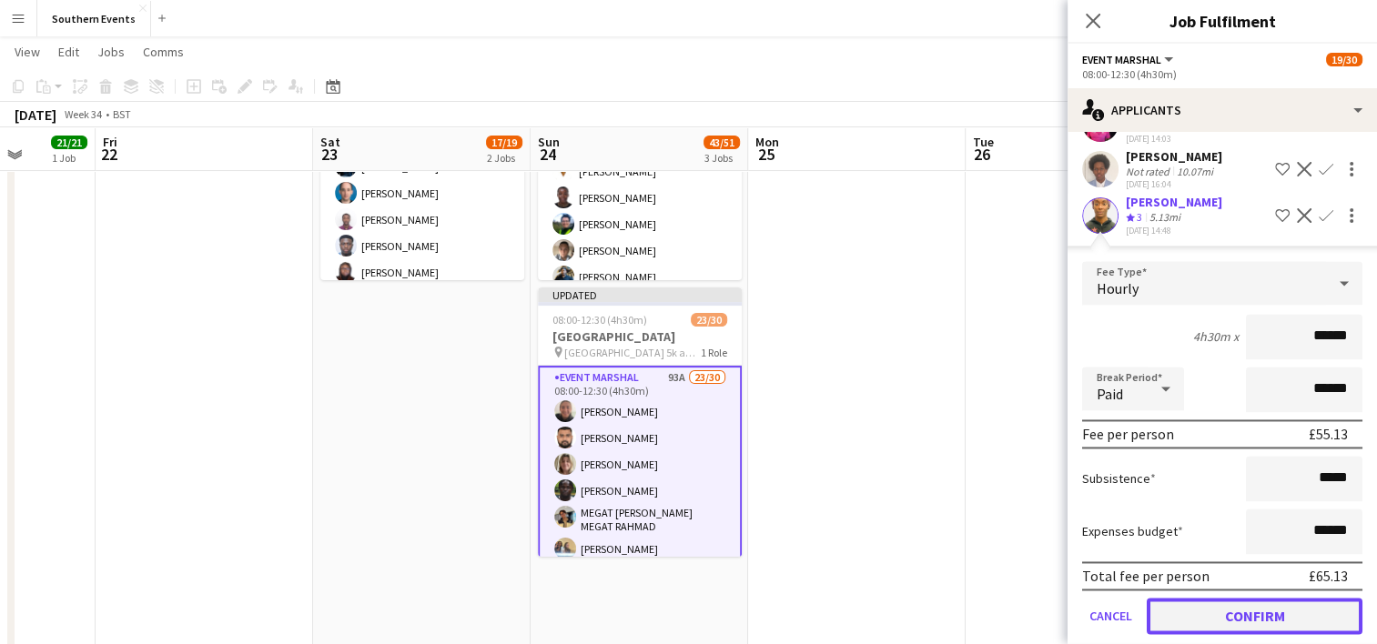
click at [1210, 598] on button "Confirm" at bounding box center [1255, 616] width 216 height 36
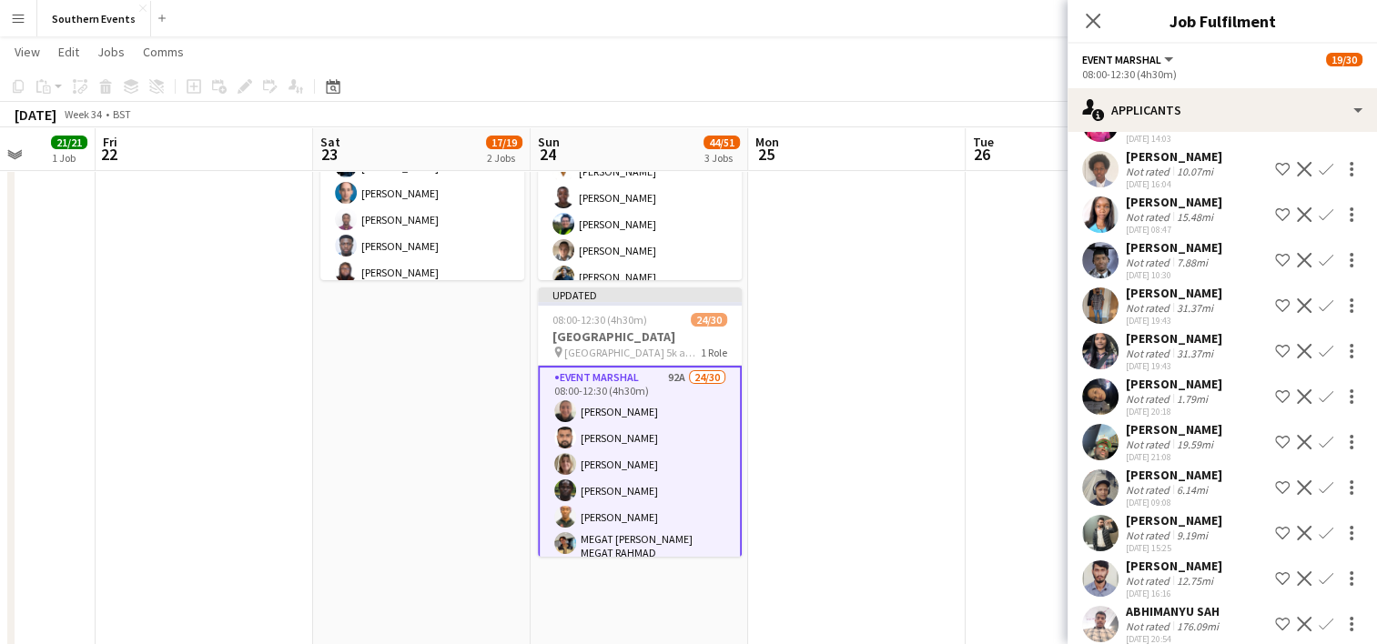
click at [1319, 208] on app-icon "Confirm" at bounding box center [1326, 215] width 15 height 15
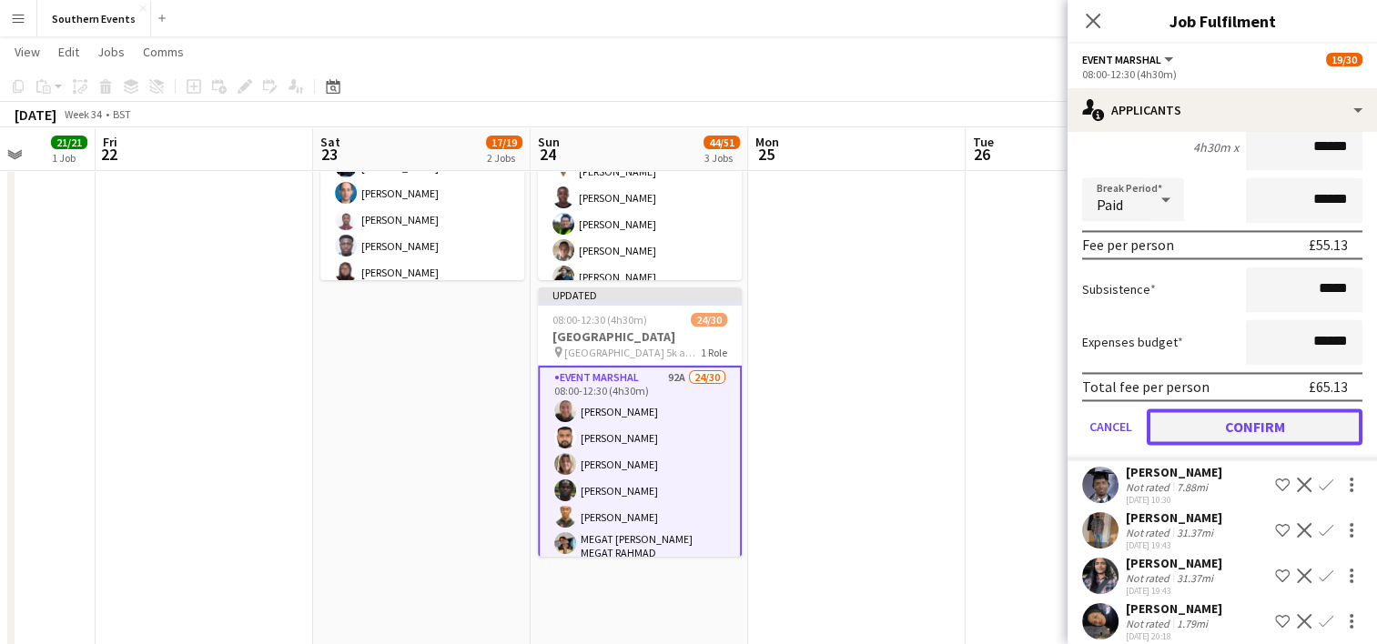
click at [1231, 409] on button "Confirm" at bounding box center [1255, 427] width 216 height 36
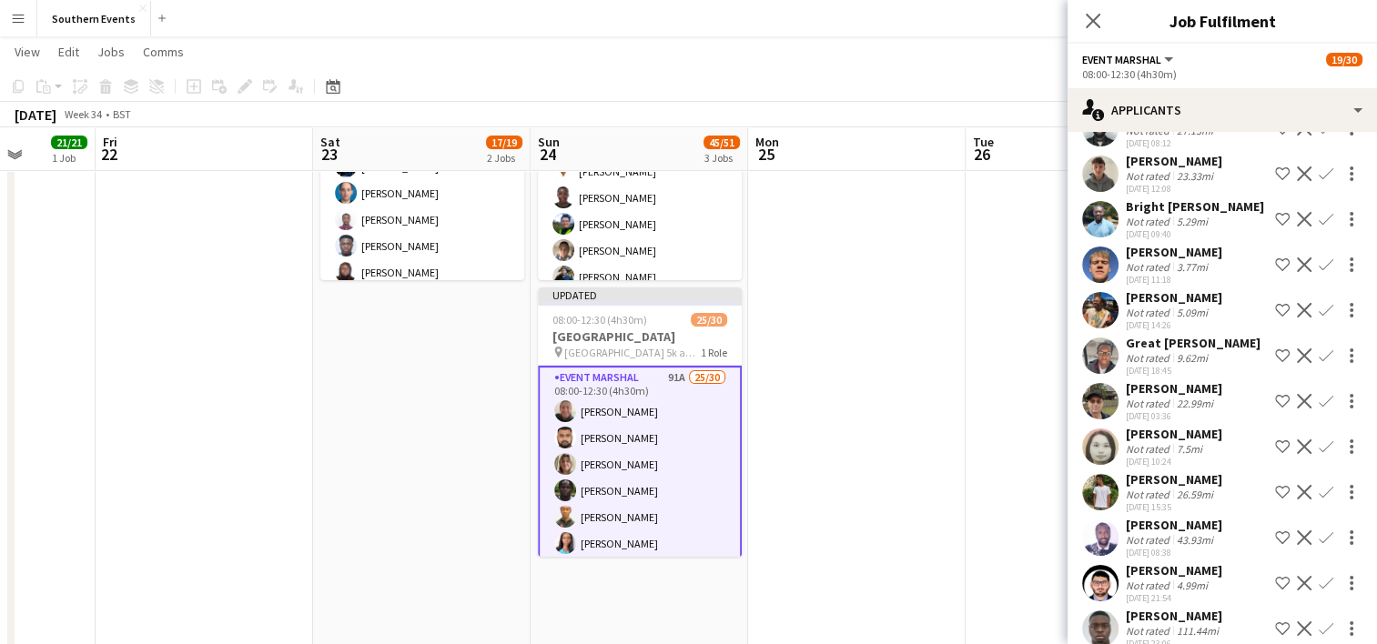
scroll to position [3253, 0]
drag, startPoint x: 1313, startPoint y: 399, endPoint x: 1292, endPoint y: 419, distance: 29.0
click at [1319, 399] on app-icon "Confirm" at bounding box center [1326, 403] width 15 height 15
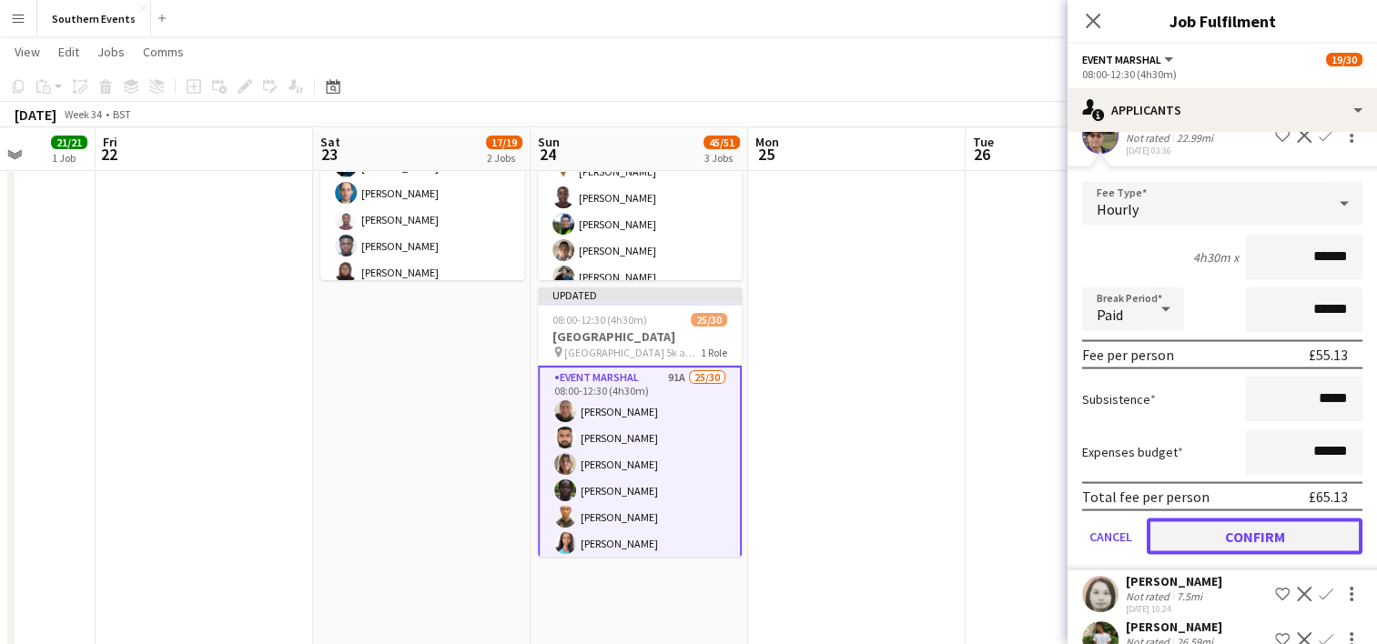
click at [1227, 532] on button "Confirm" at bounding box center [1255, 536] width 216 height 36
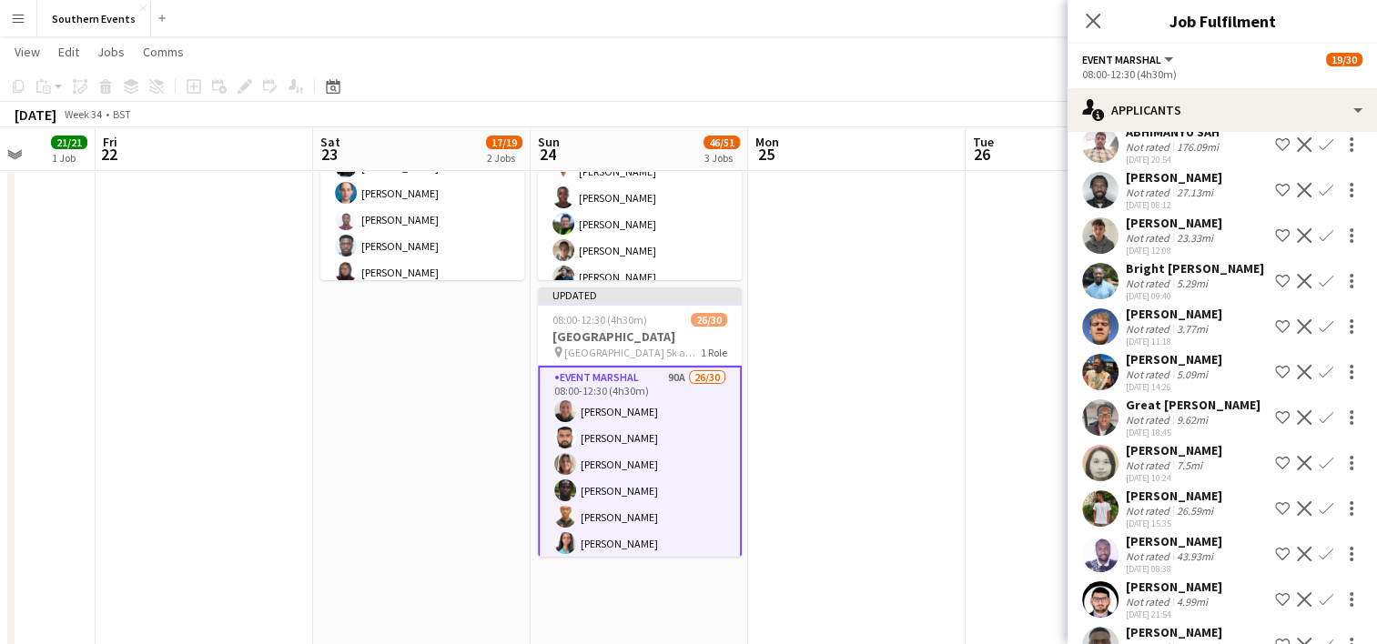
scroll to position [3228, 0]
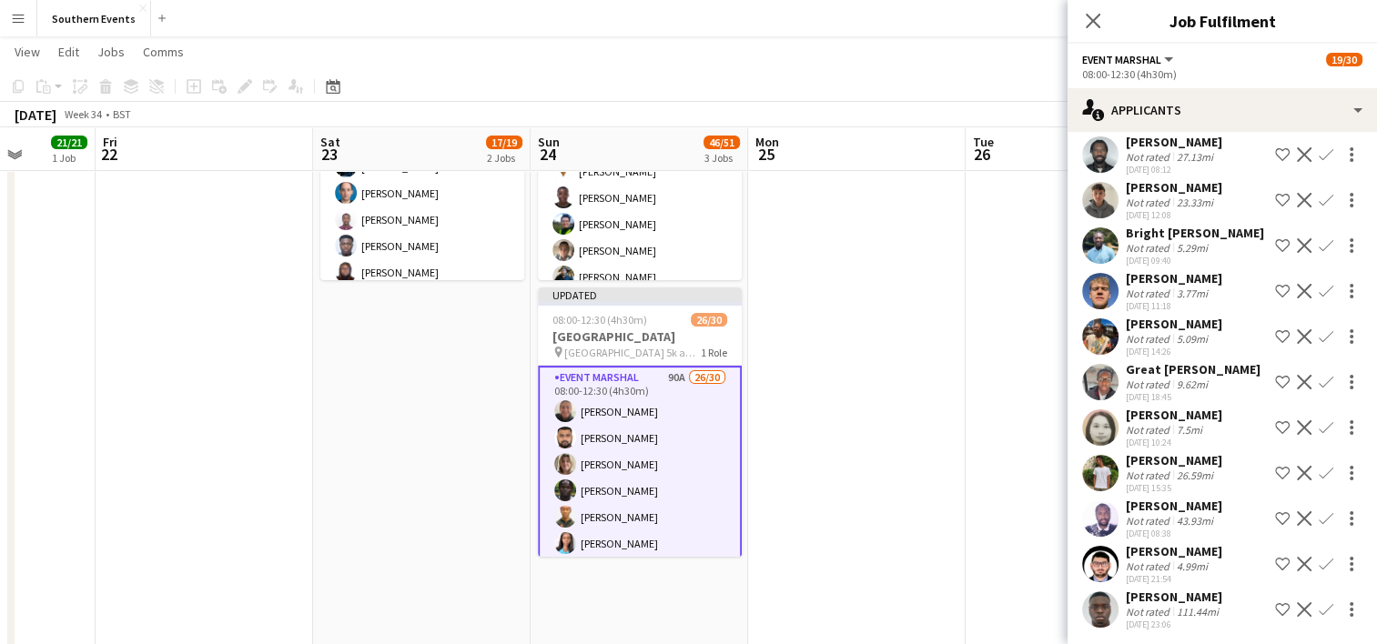
click at [1319, 240] on app-icon "Confirm" at bounding box center [1326, 245] width 15 height 15
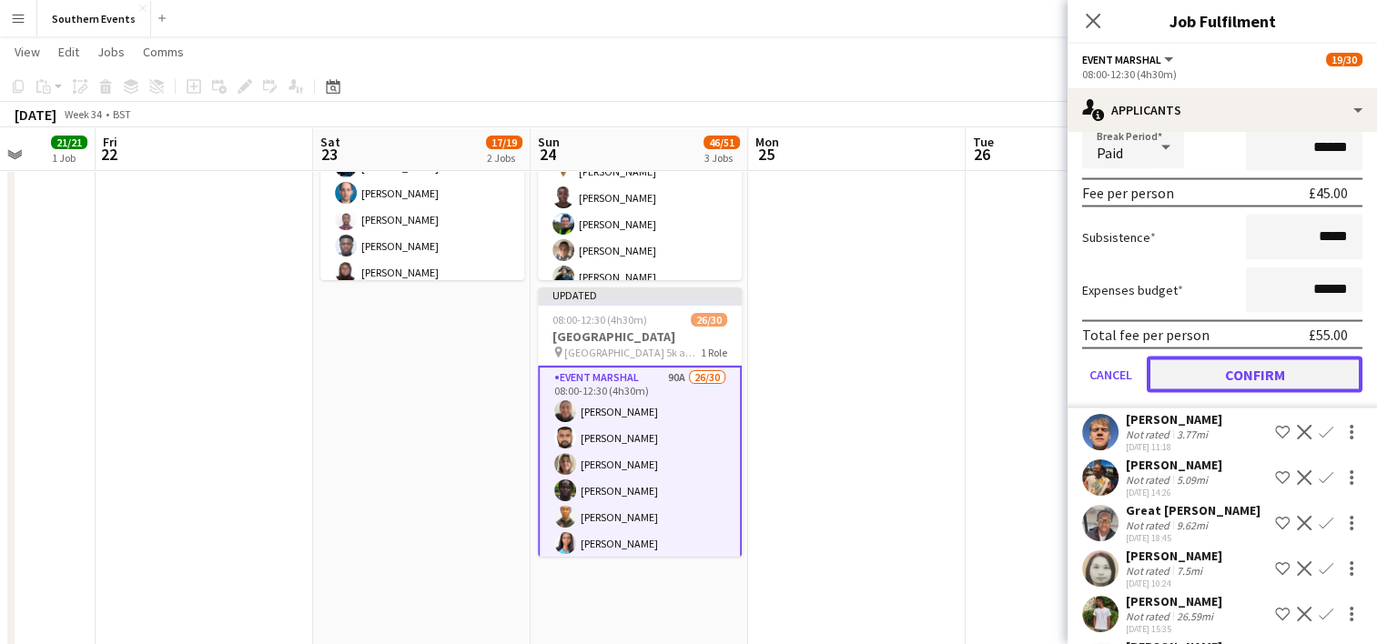
click at [1239, 370] on button "Confirm" at bounding box center [1255, 374] width 216 height 36
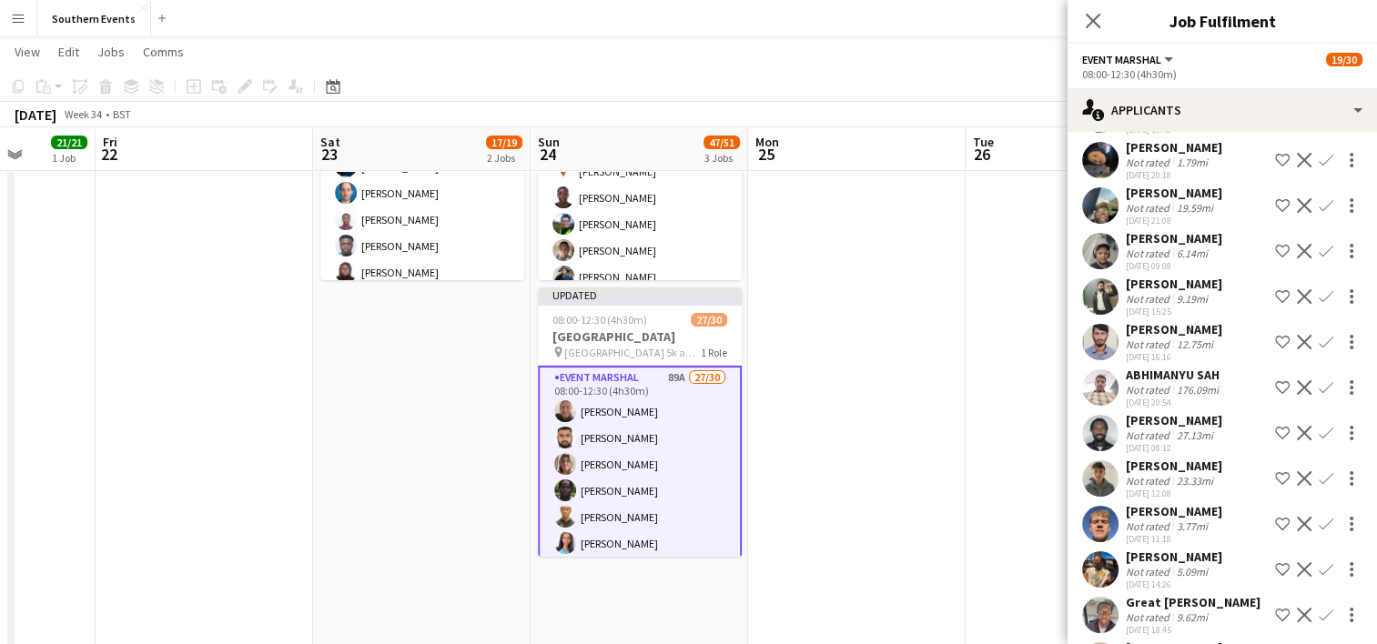
scroll to position [2945, 0]
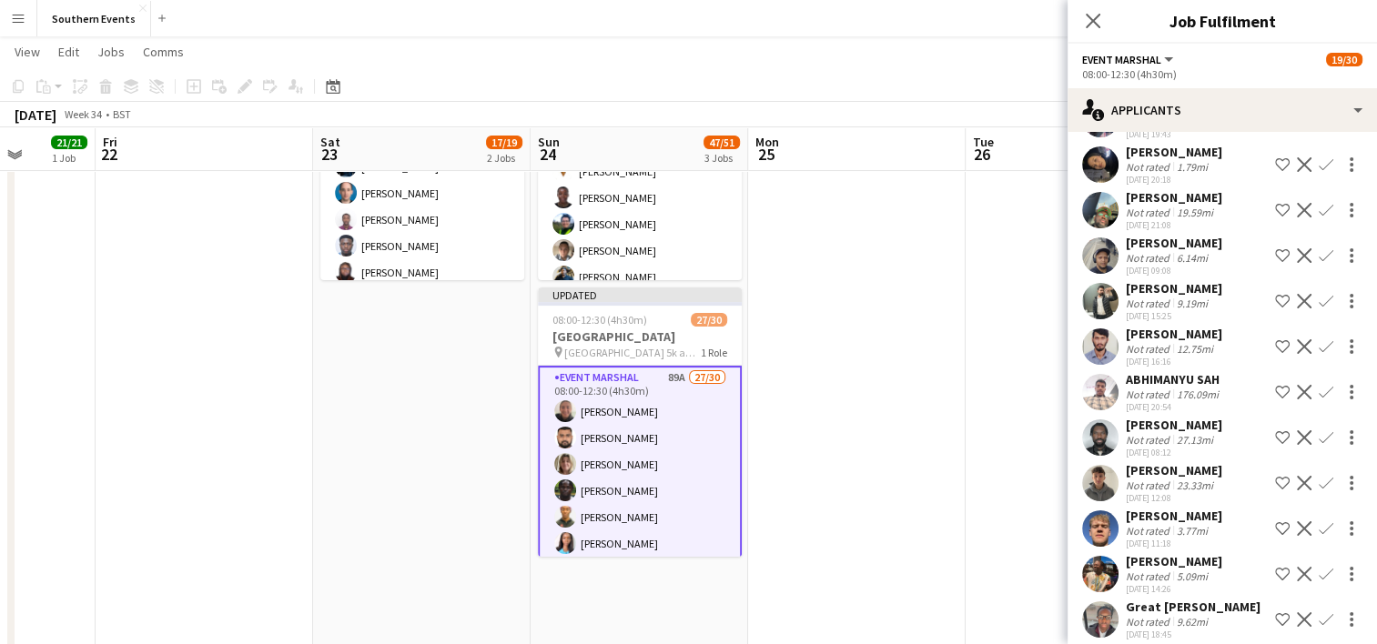
click at [1319, 339] on app-icon "Confirm" at bounding box center [1326, 346] width 15 height 15
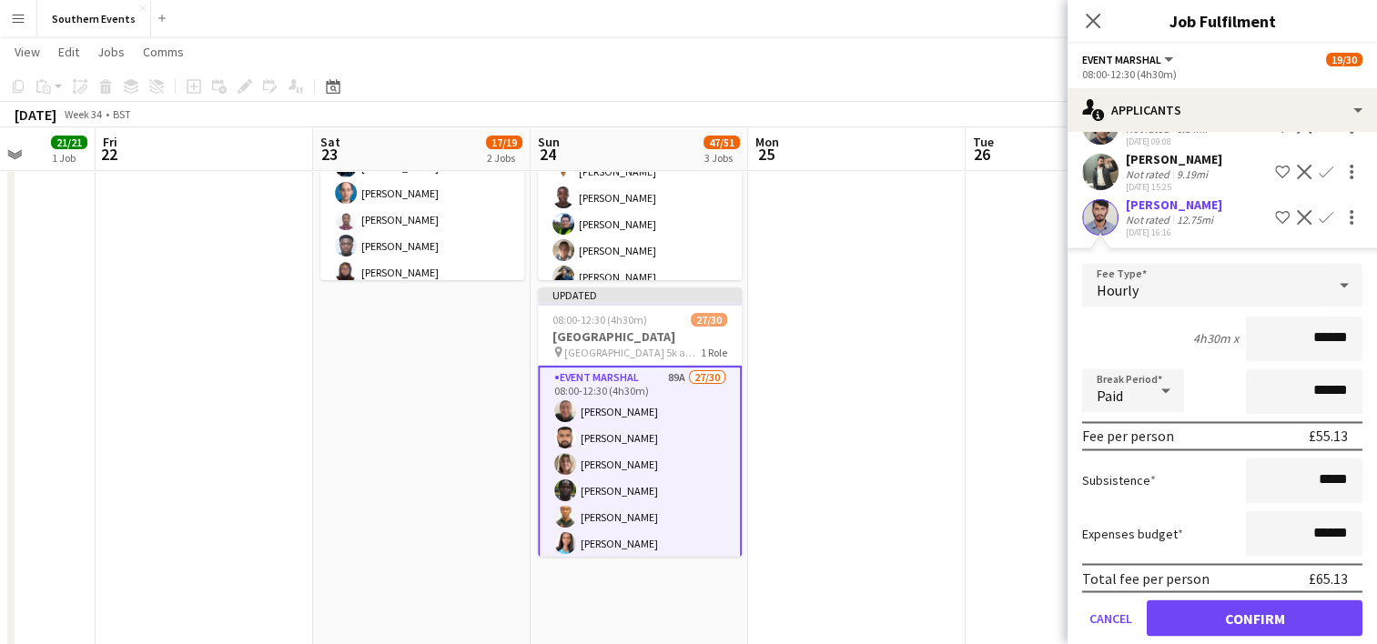
scroll to position [3082, 0]
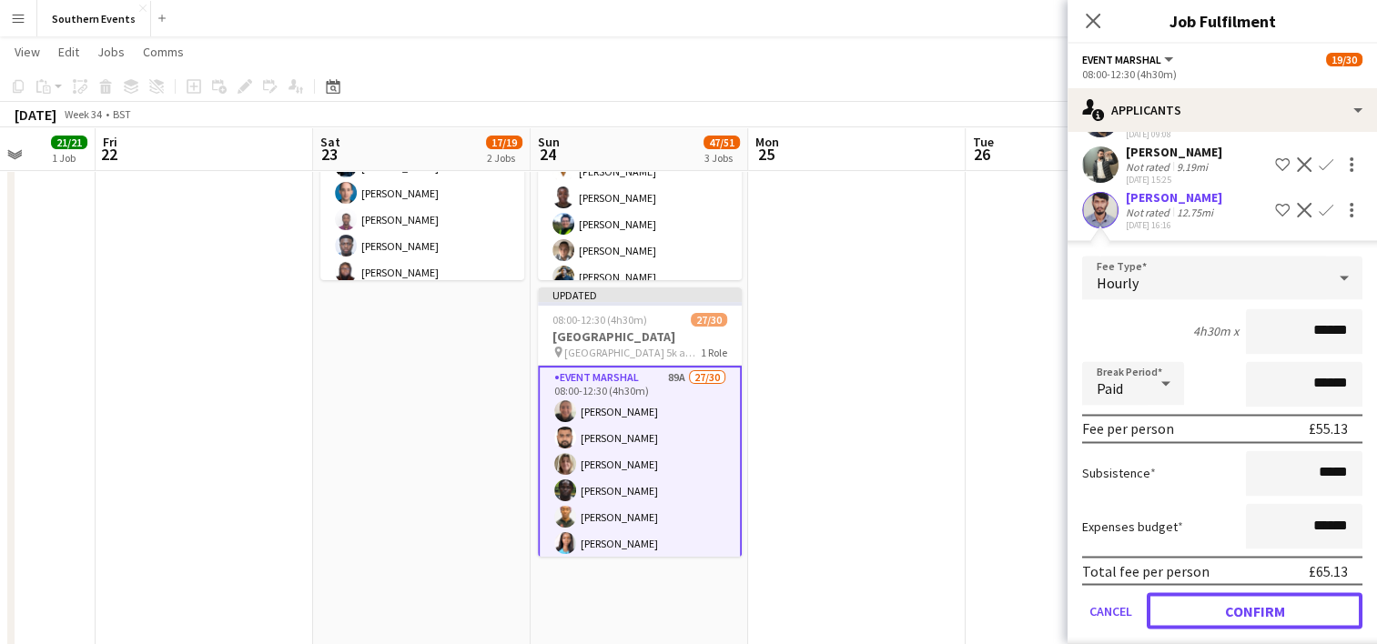
drag, startPoint x: 1183, startPoint y: 593, endPoint x: 1195, endPoint y: 510, distance: 84.6
click at [1183, 593] on button "Confirm" at bounding box center [1255, 611] width 216 height 36
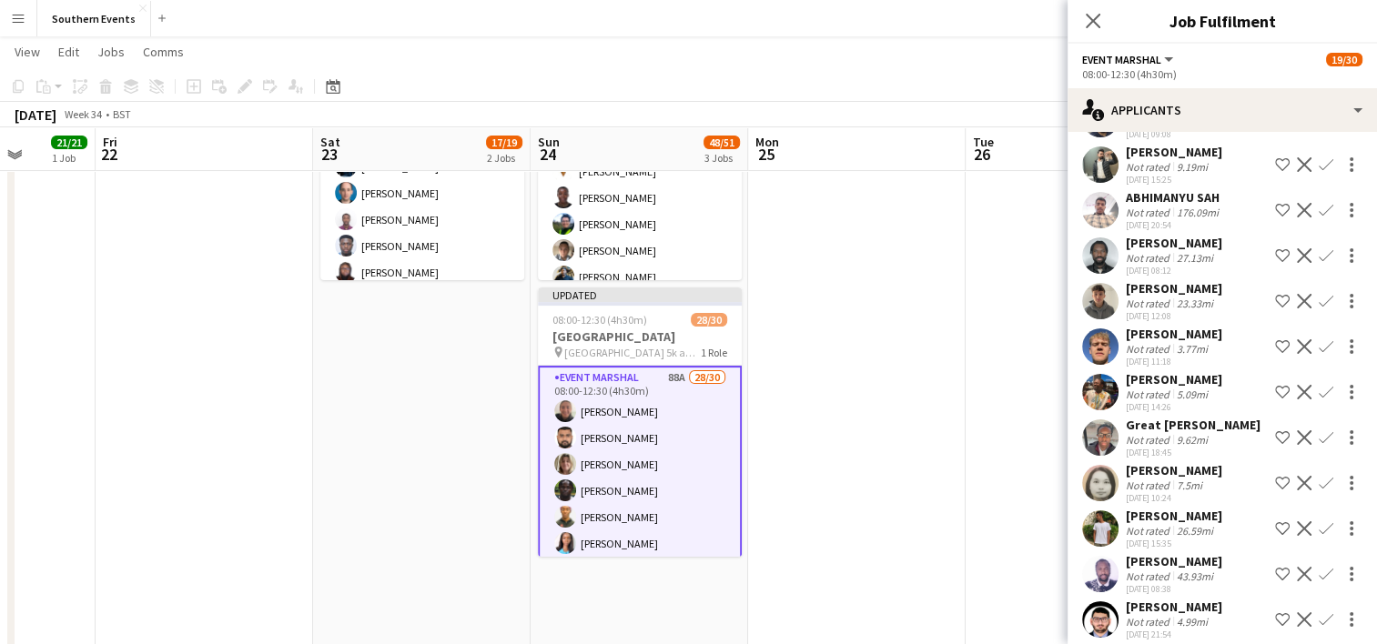
scroll to position [3137, 0]
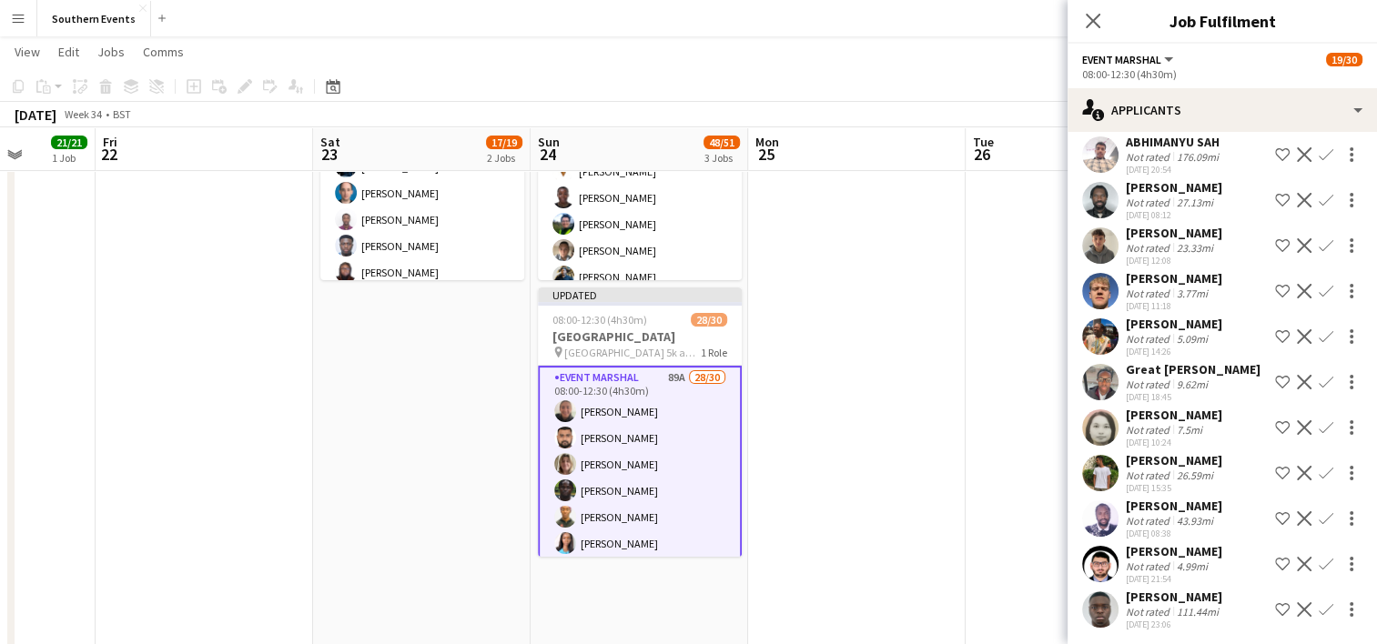
click at [1319, 423] on app-icon "Confirm" at bounding box center [1326, 428] width 15 height 15
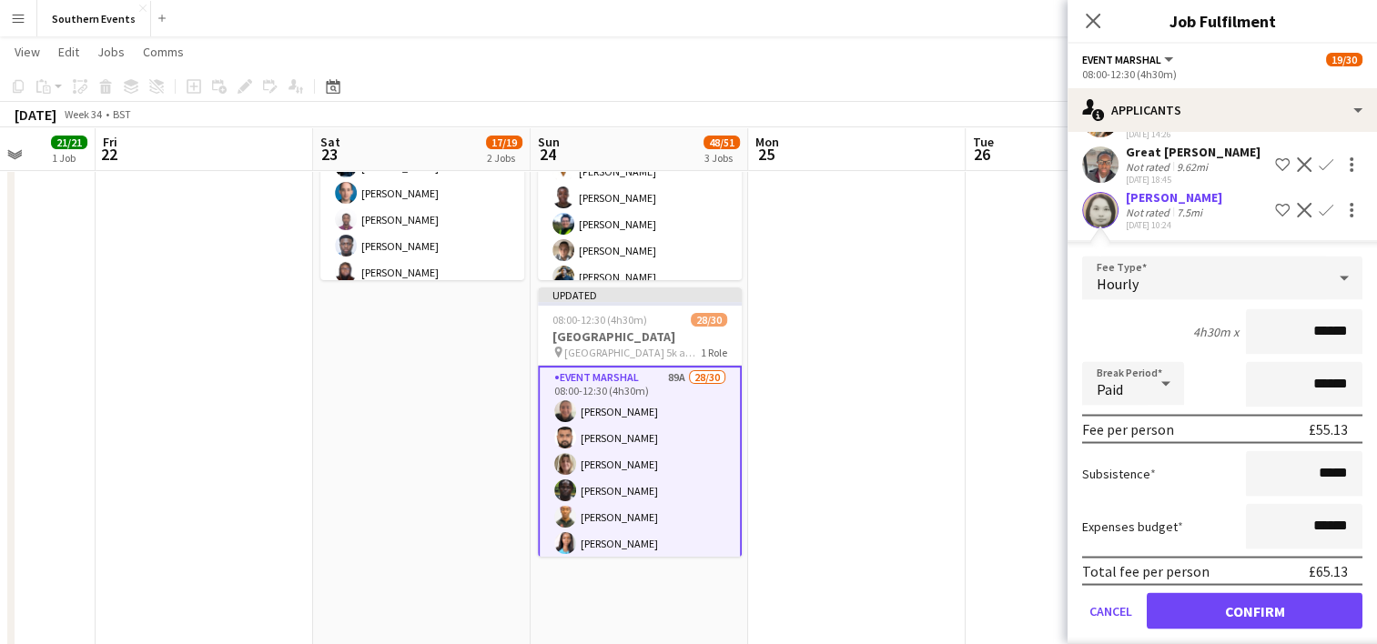
scroll to position [3356, 0]
click at [1206, 597] on button "Confirm" at bounding box center [1255, 610] width 216 height 36
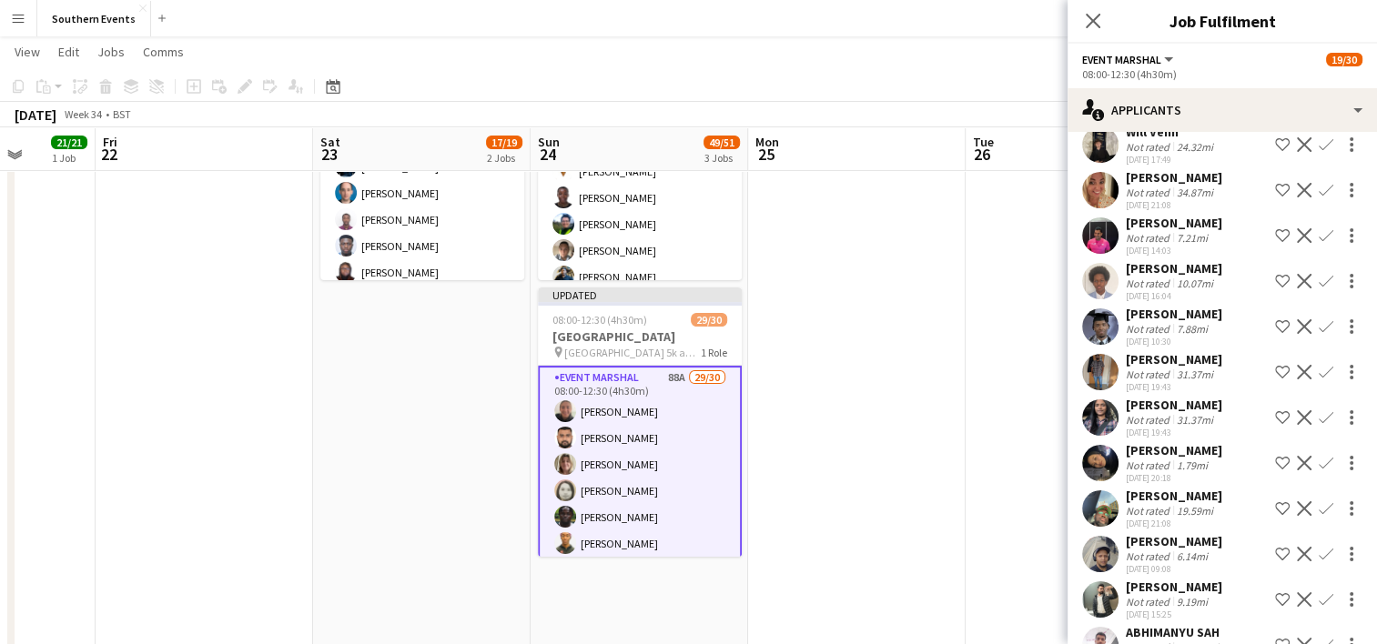
scroll to position [2643, 0]
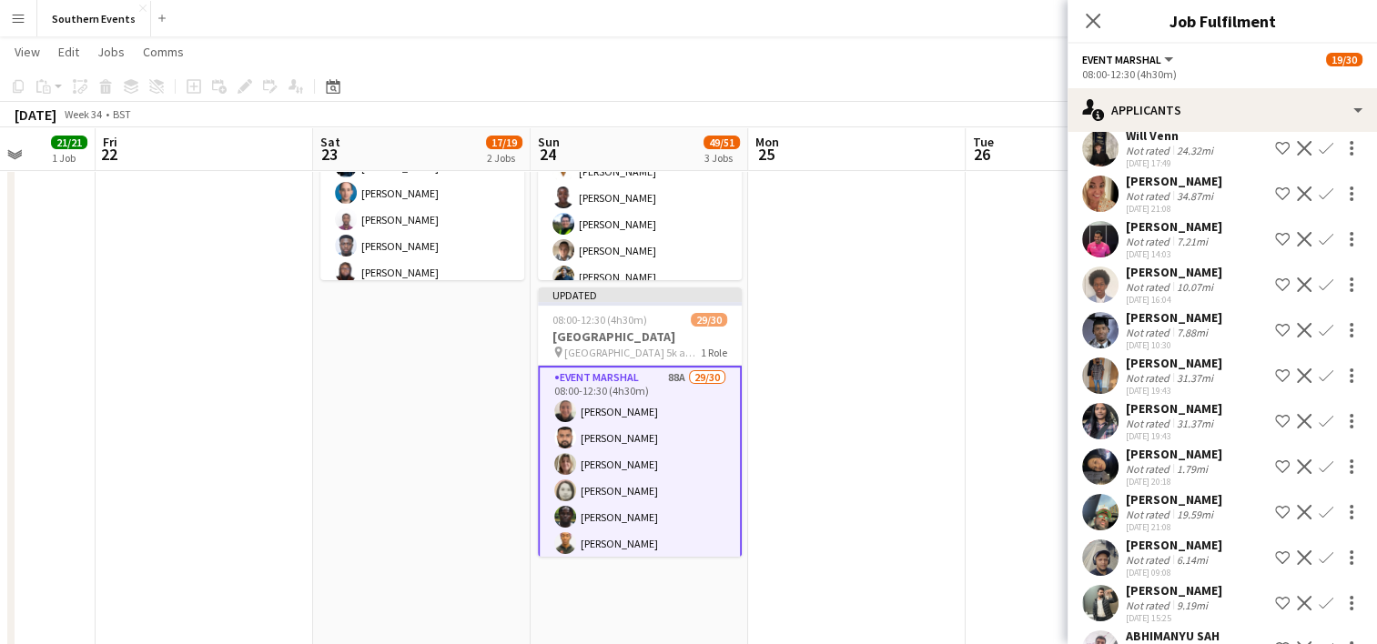
click at [1319, 323] on app-icon "Confirm" at bounding box center [1326, 330] width 15 height 15
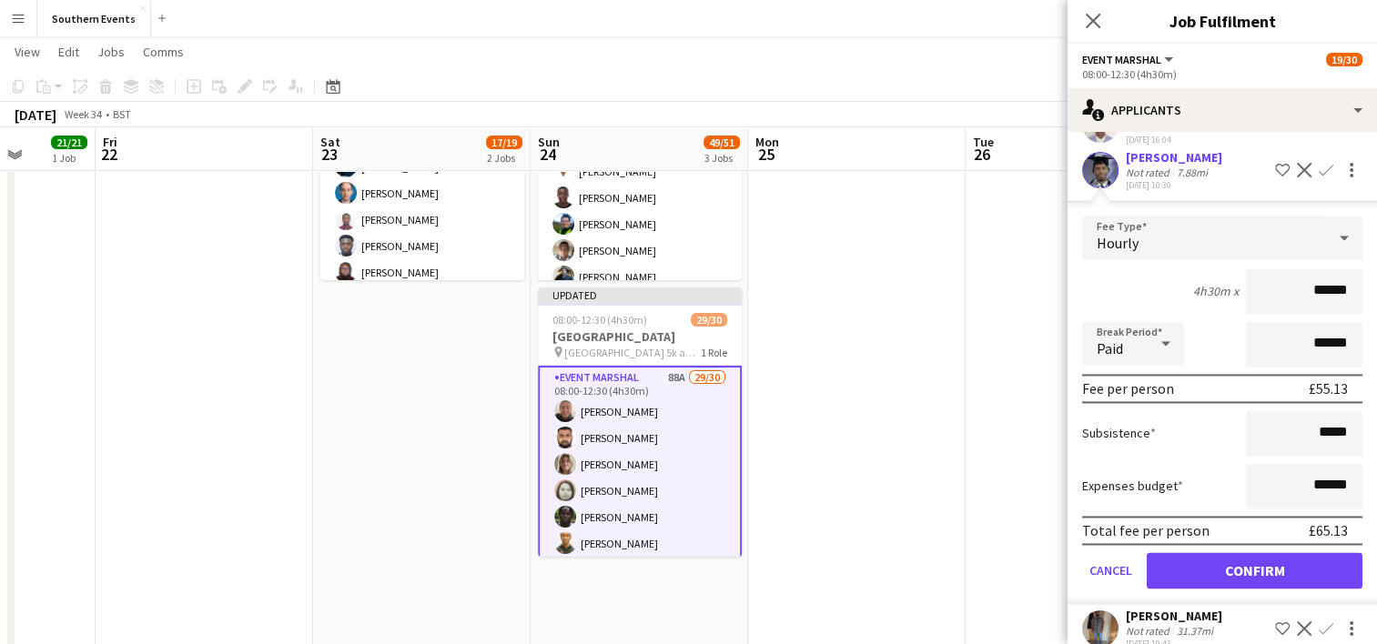
scroll to position [2813, 0]
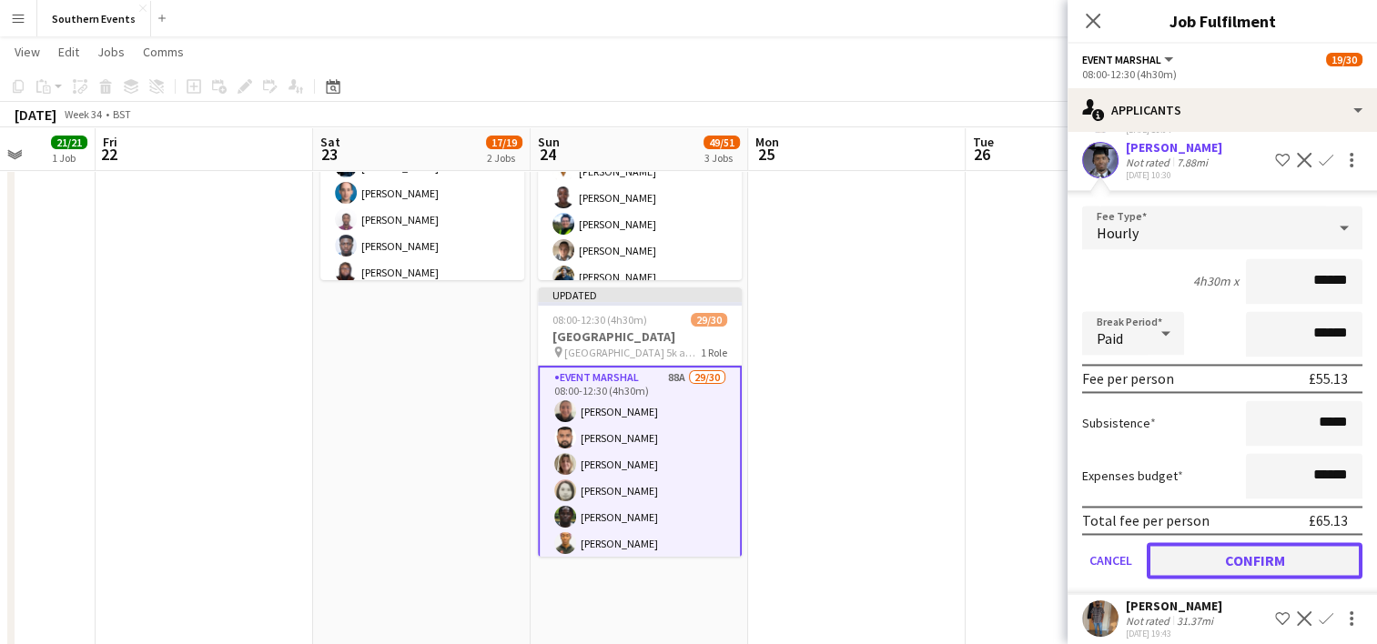
click at [1212, 542] on button "Confirm" at bounding box center [1255, 560] width 216 height 36
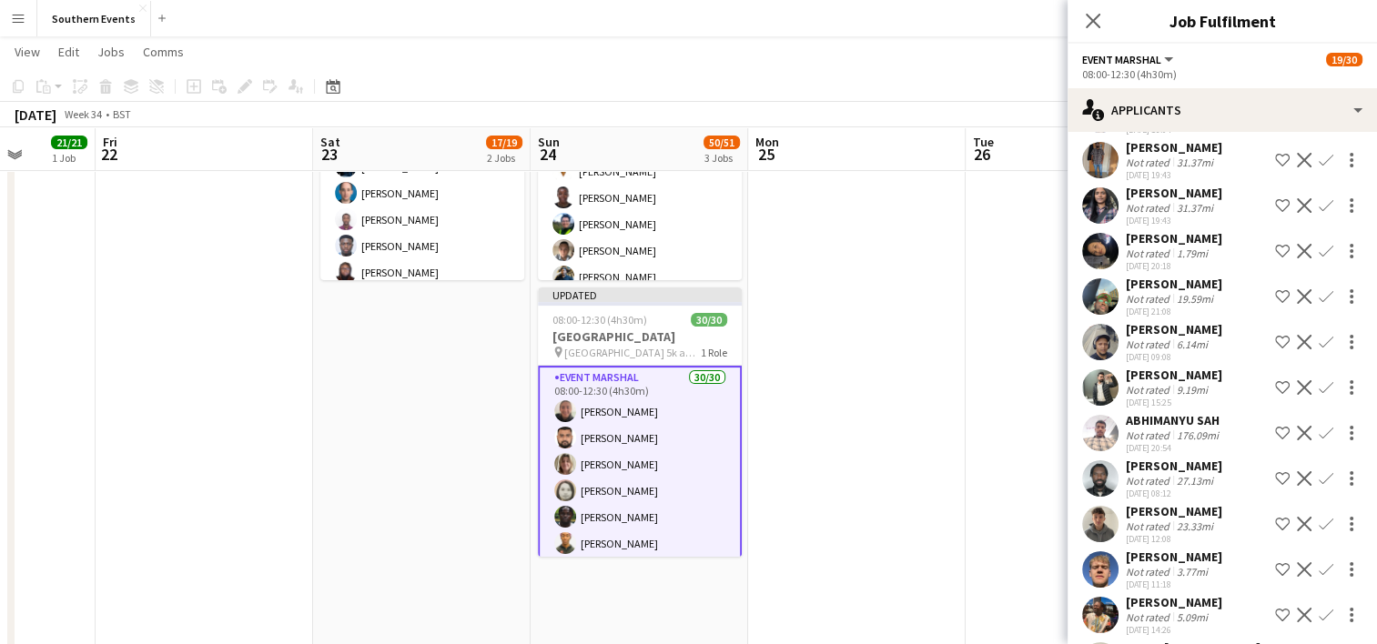
scroll to position [2356, 0]
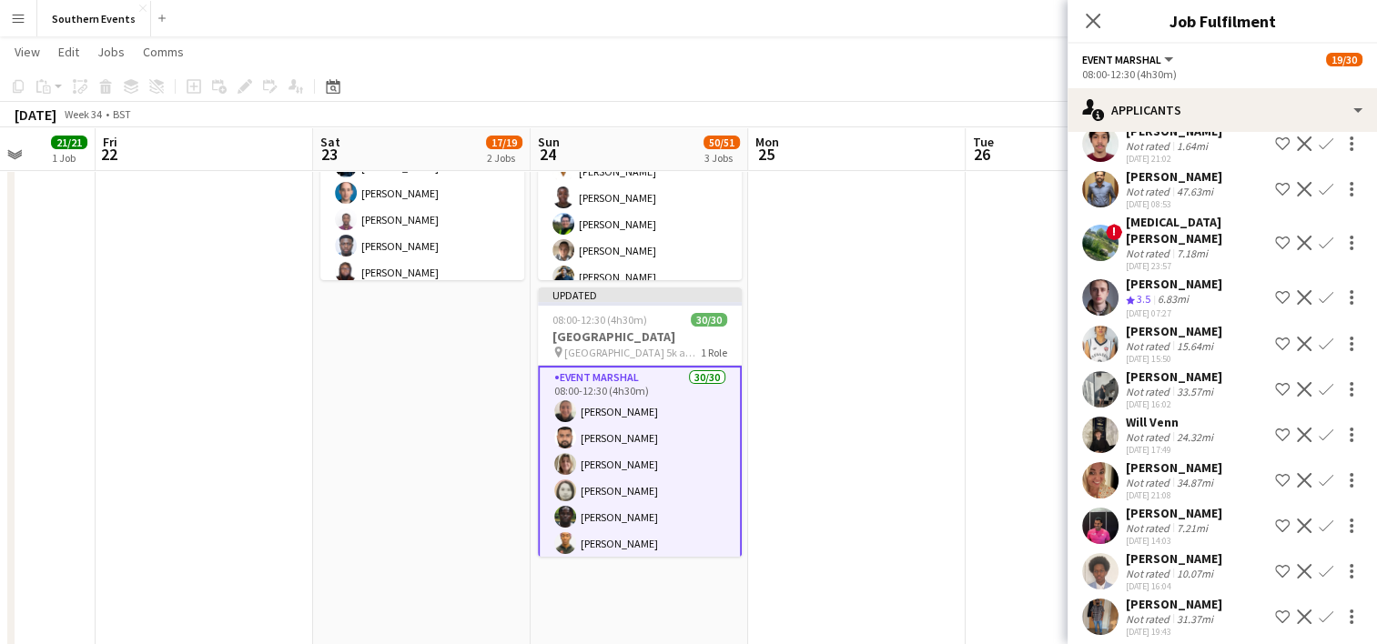
click at [816, 461] on app-date-cell at bounding box center [857, 326] width 218 height 944
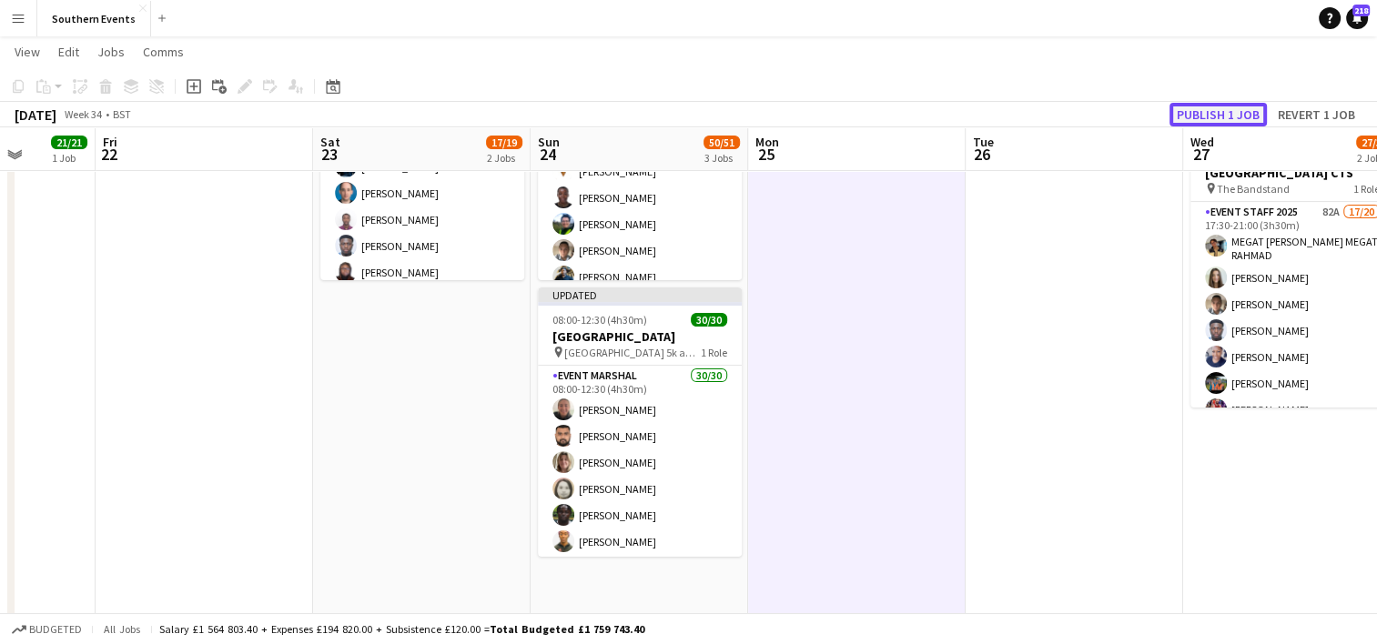
click at [1223, 117] on button "Publish 1 job" at bounding box center [1218, 115] width 97 height 24
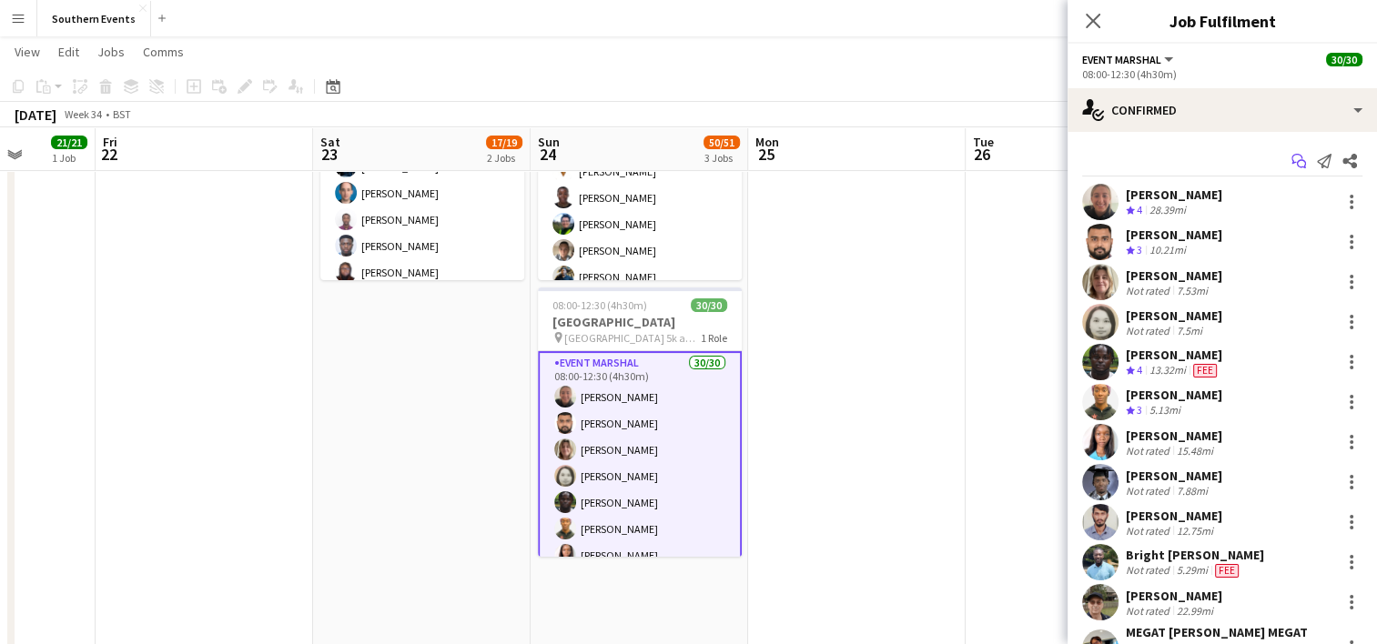
click at [1292, 162] on icon "Start chat" at bounding box center [1299, 161] width 15 height 15
click at [1292, 159] on icon "Start chat" at bounding box center [1299, 161] width 15 height 15
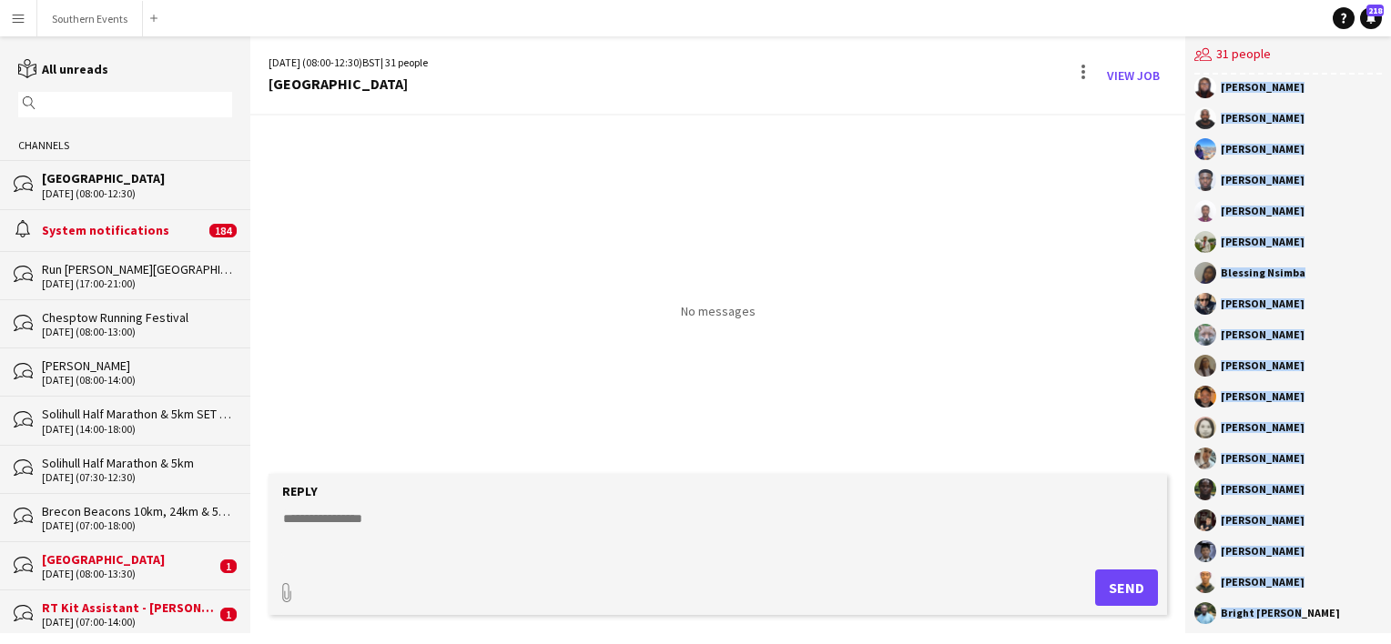
scroll to position [419, 0]
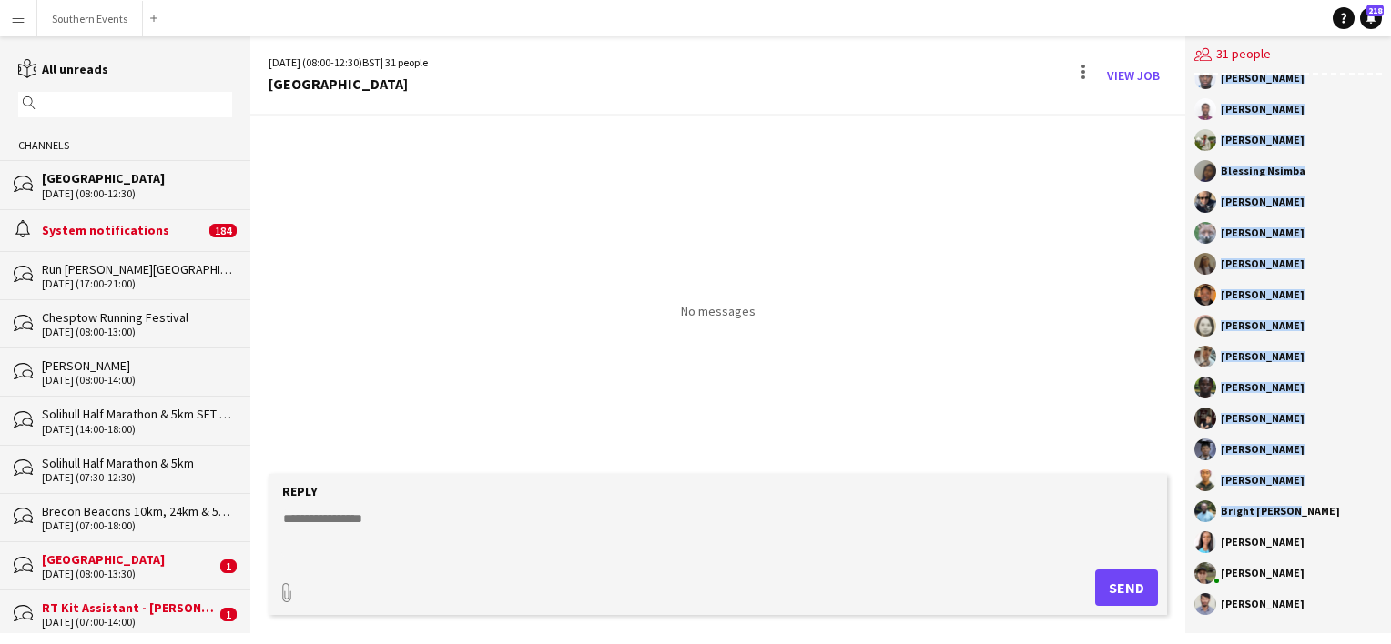
drag, startPoint x: 1221, startPoint y: 118, endPoint x: 1311, endPoint y: 691, distance: 579.6
click at [1311, 643] on html "Menu Boards Boards Boards All jobs Status Workforce Workforce My Workforce Recr…" at bounding box center [695, 322] width 1391 height 644
copy div "MEGAT [PERSON_NAME] [PERSON_NAME] [PERSON_NAME] [PERSON_NAME] Gracefield [PERSO…"
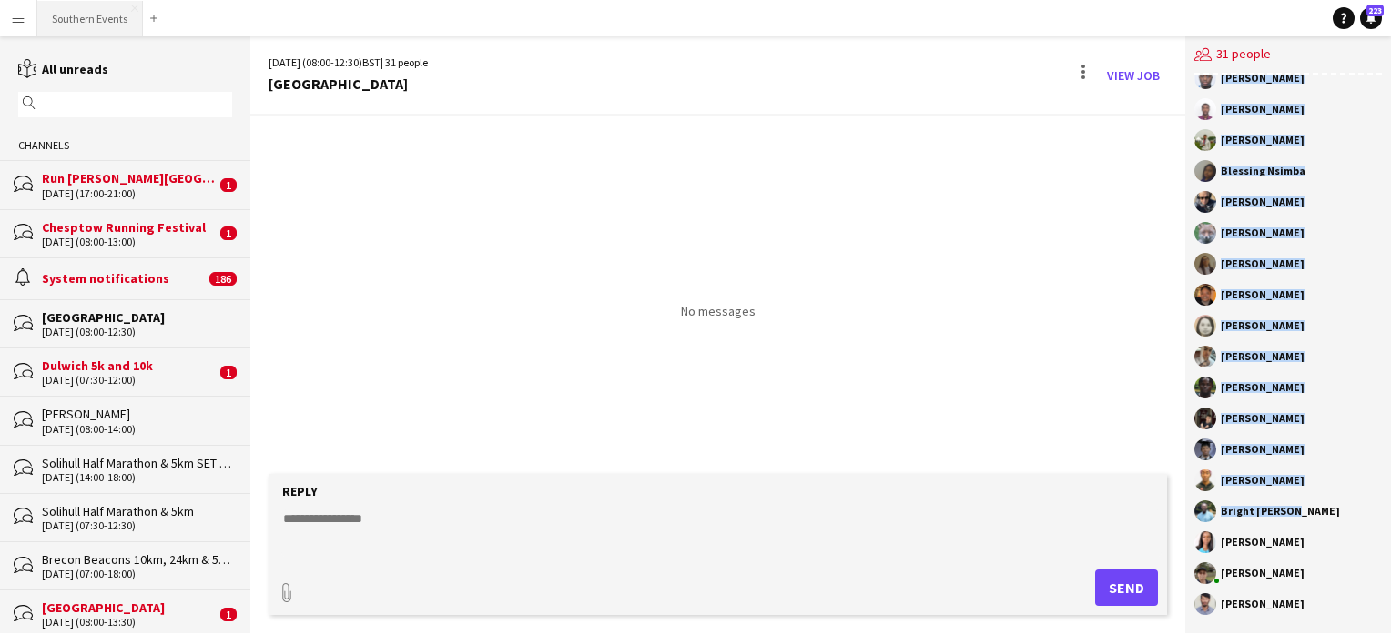
click at [84, 25] on button "Southern Events Close" at bounding box center [90, 18] width 106 height 35
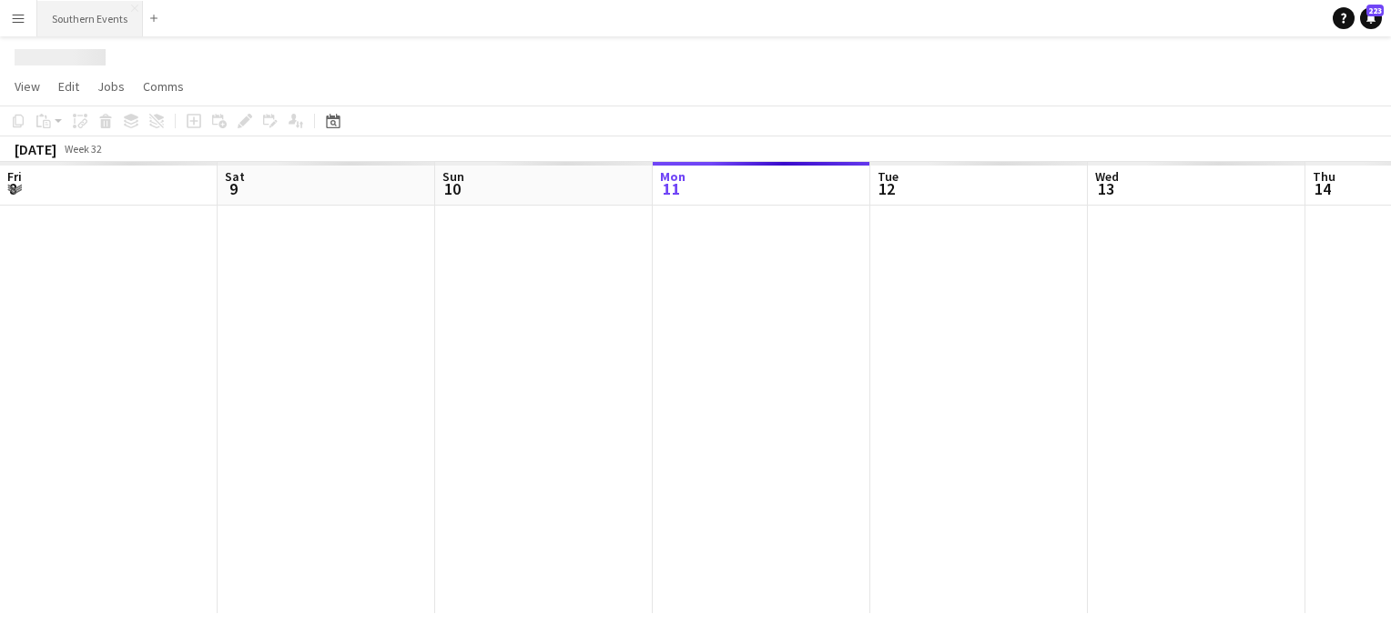
scroll to position [0, 435]
